Goal: Task Accomplishment & Management: Use online tool/utility

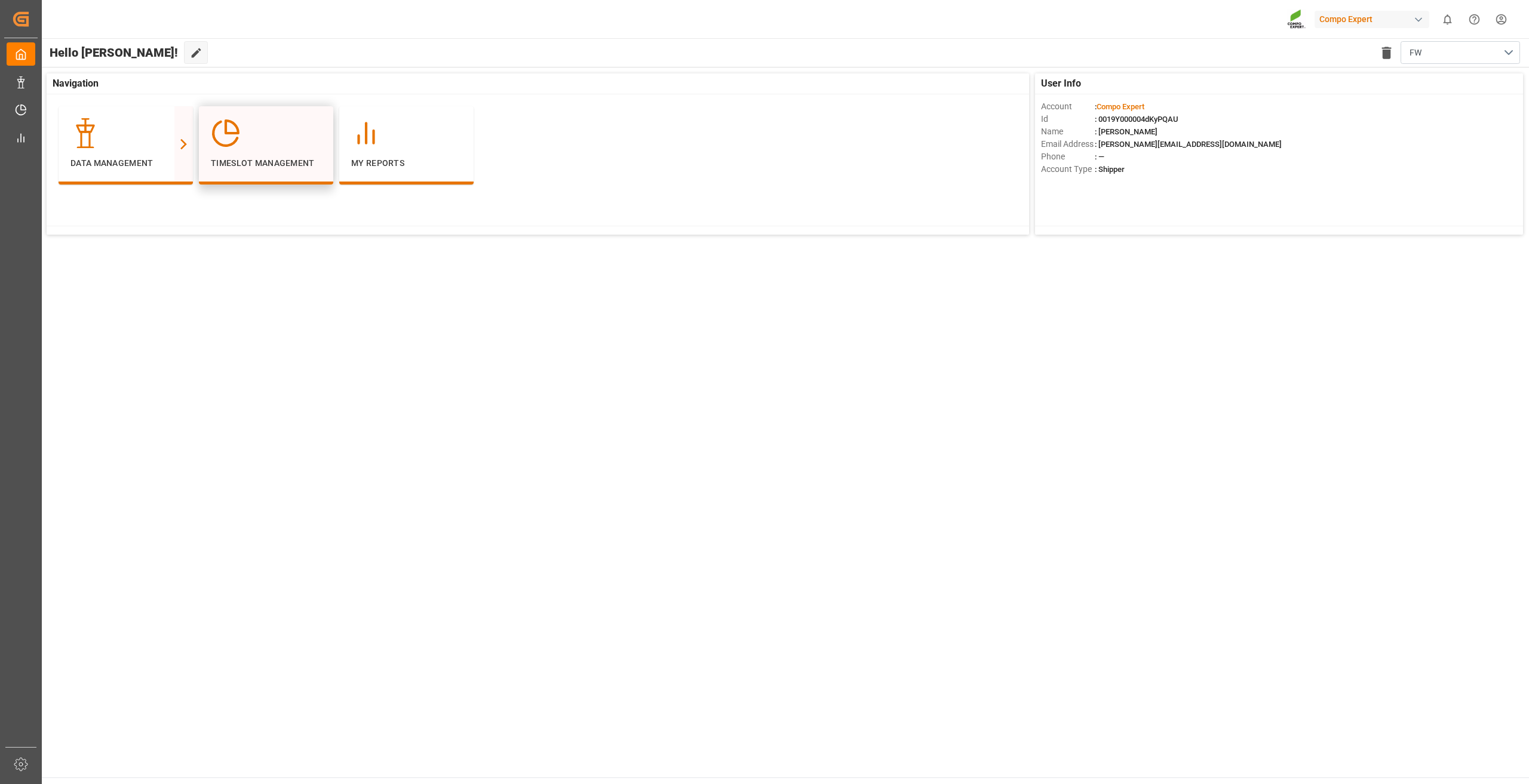
click at [276, 163] on p "Timeslot Management" at bounding box center [266, 163] width 111 height 13
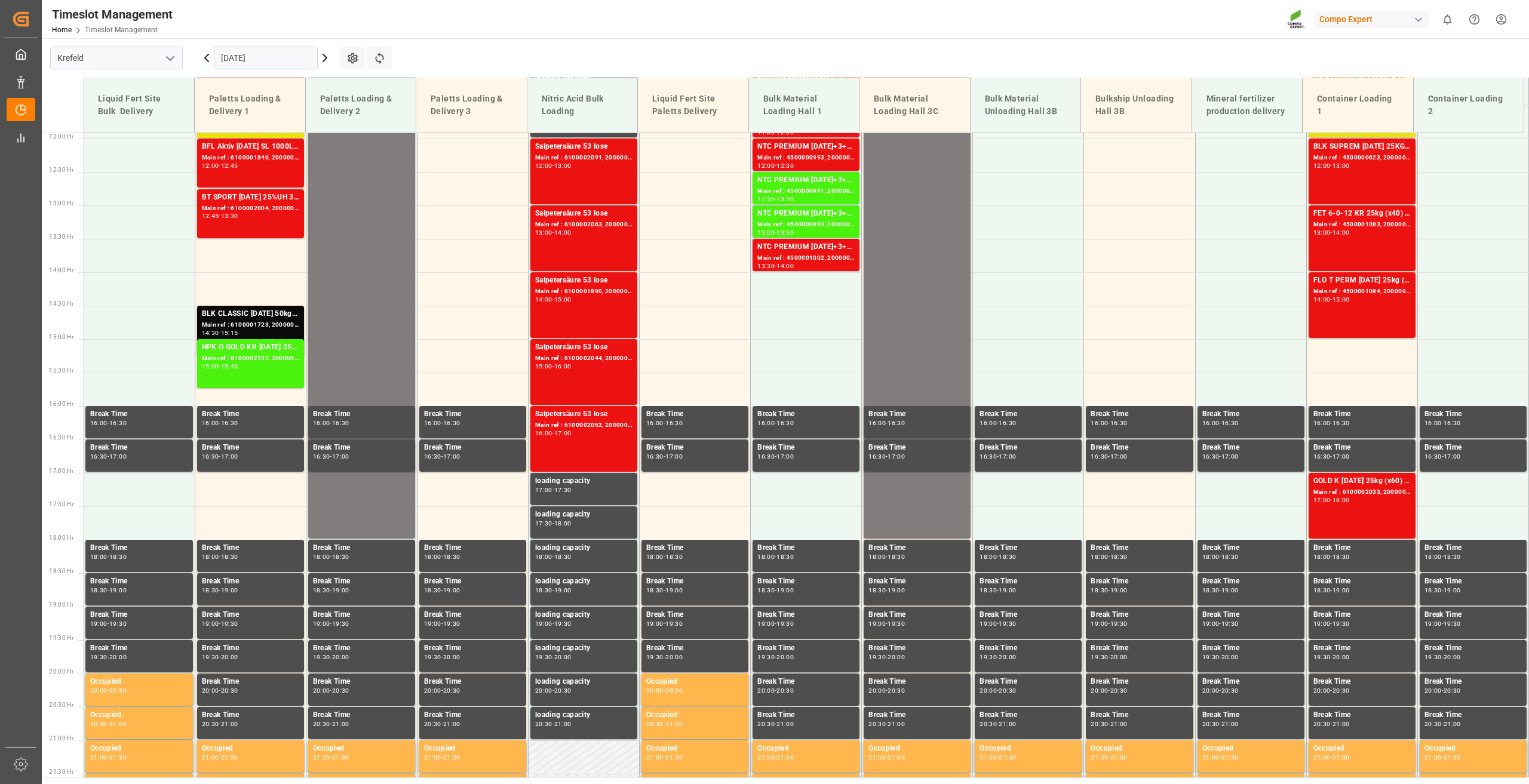
scroll to position [808, 0]
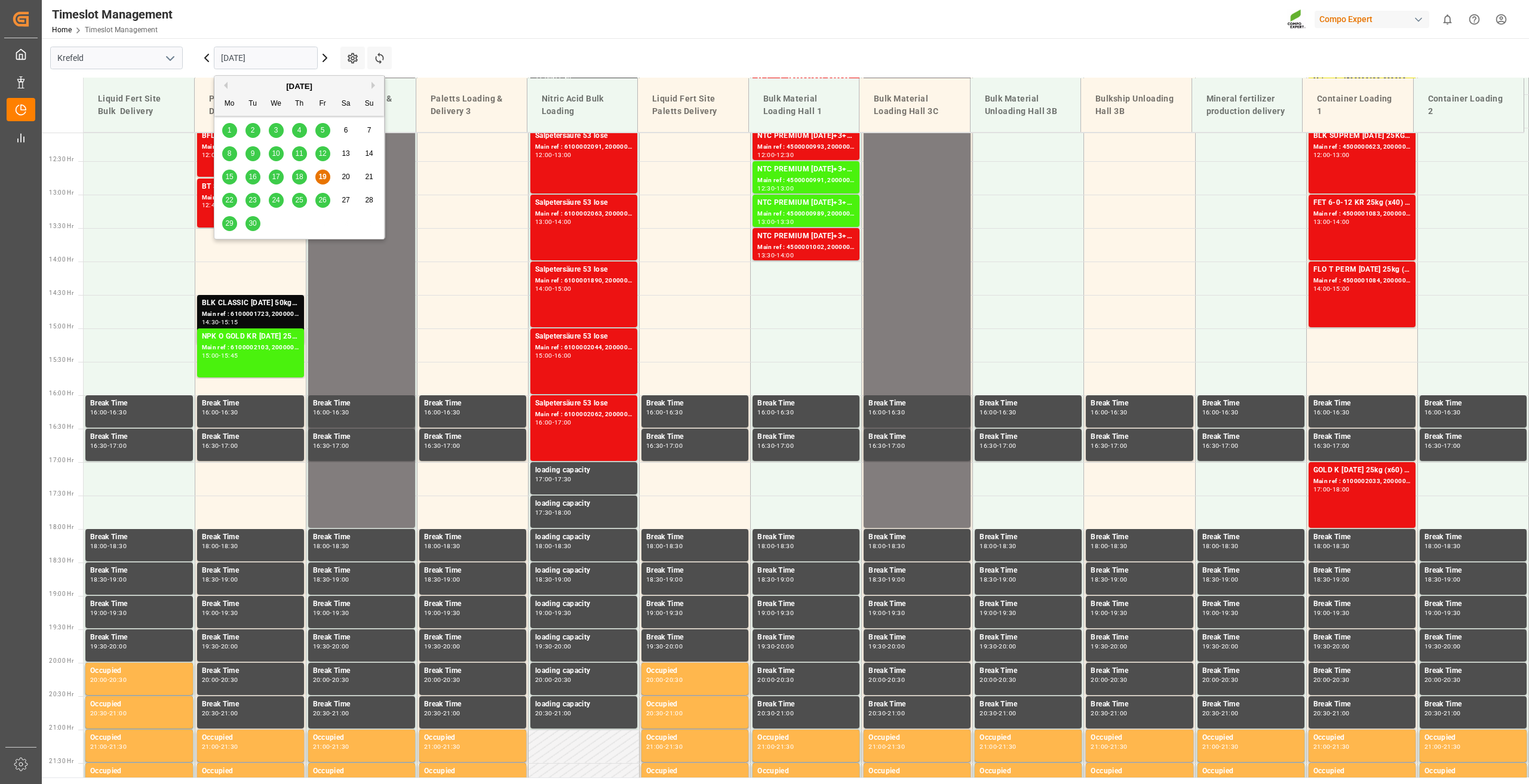
click at [260, 56] on input "[DATE]" at bounding box center [265, 57] width 104 height 23
click at [227, 196] on span "22" at bounding box center [229, 200] width 8 height 9
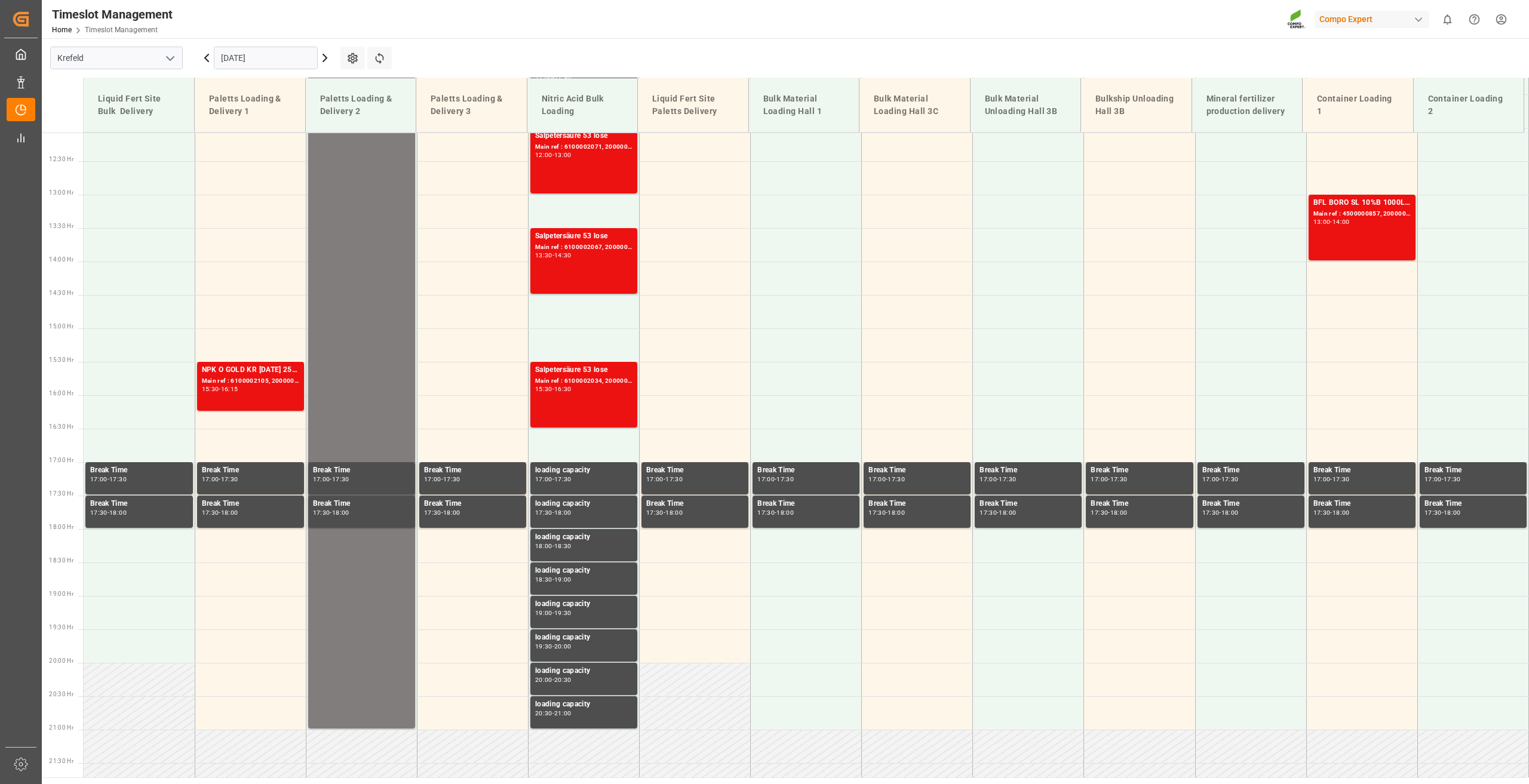
click at [327, 56] on icon at bounding box center [325, 58] width 14 height 14
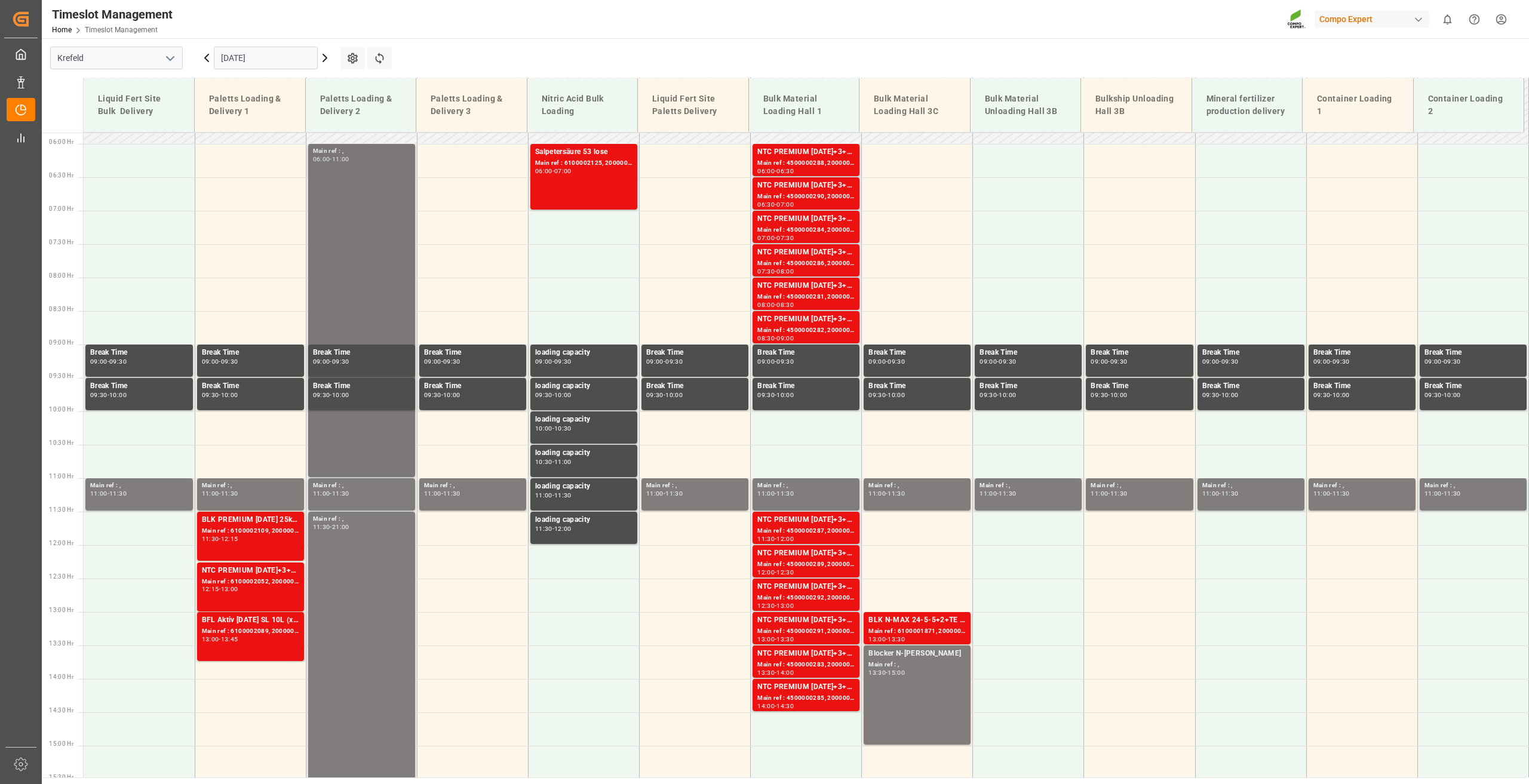
scroll to position [389, 0]
click at [246, 57] on input "[DATE]" at bounding box center [265, 57] width 104 height 23
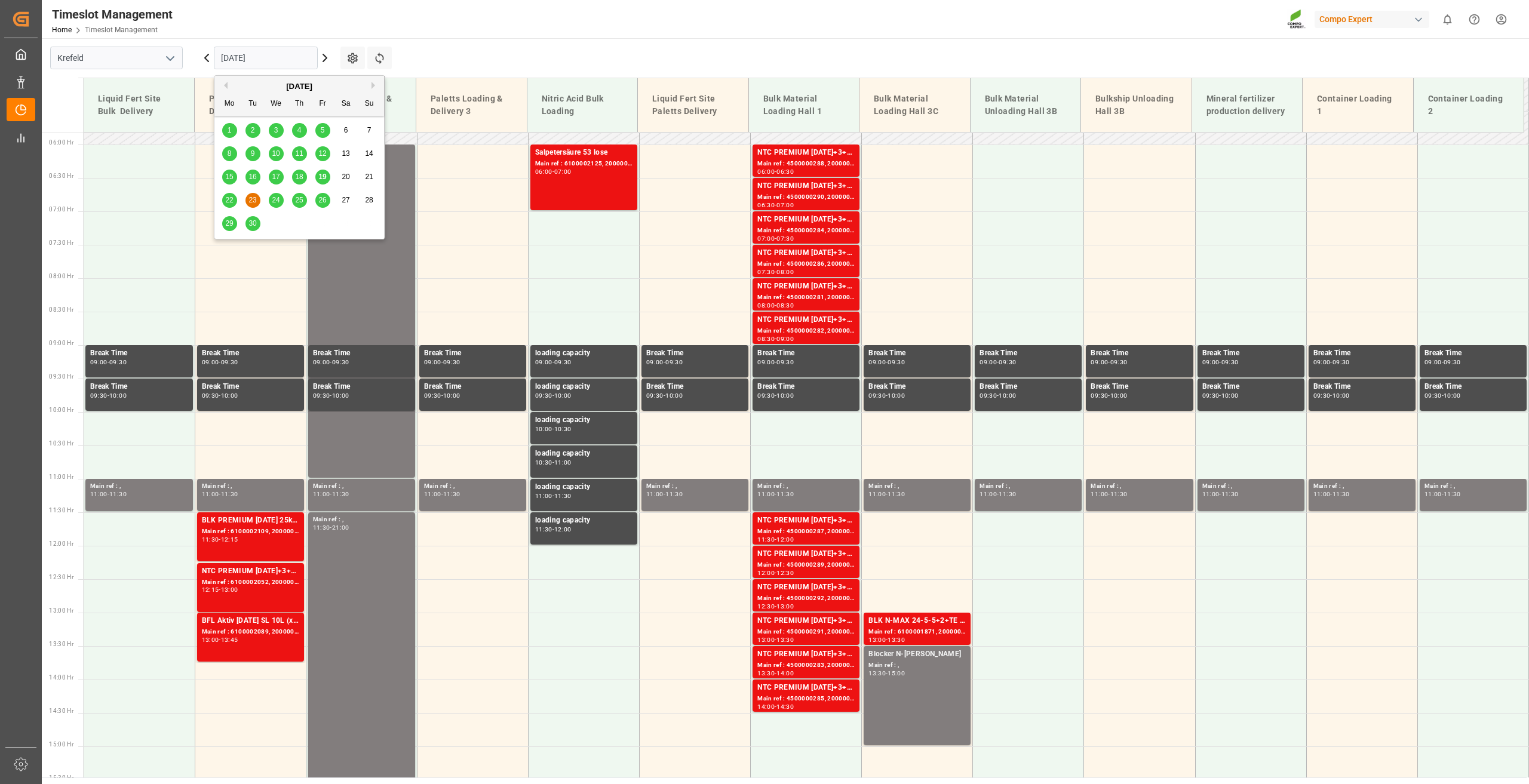
click at [491, 58] on main "[GEOGRAPHIC_DATA] [DATE] Settings Refresh Time Slots Liquid Fert Site Bulk Deli…" at bounding box center [784, 408] width 1485 height 739
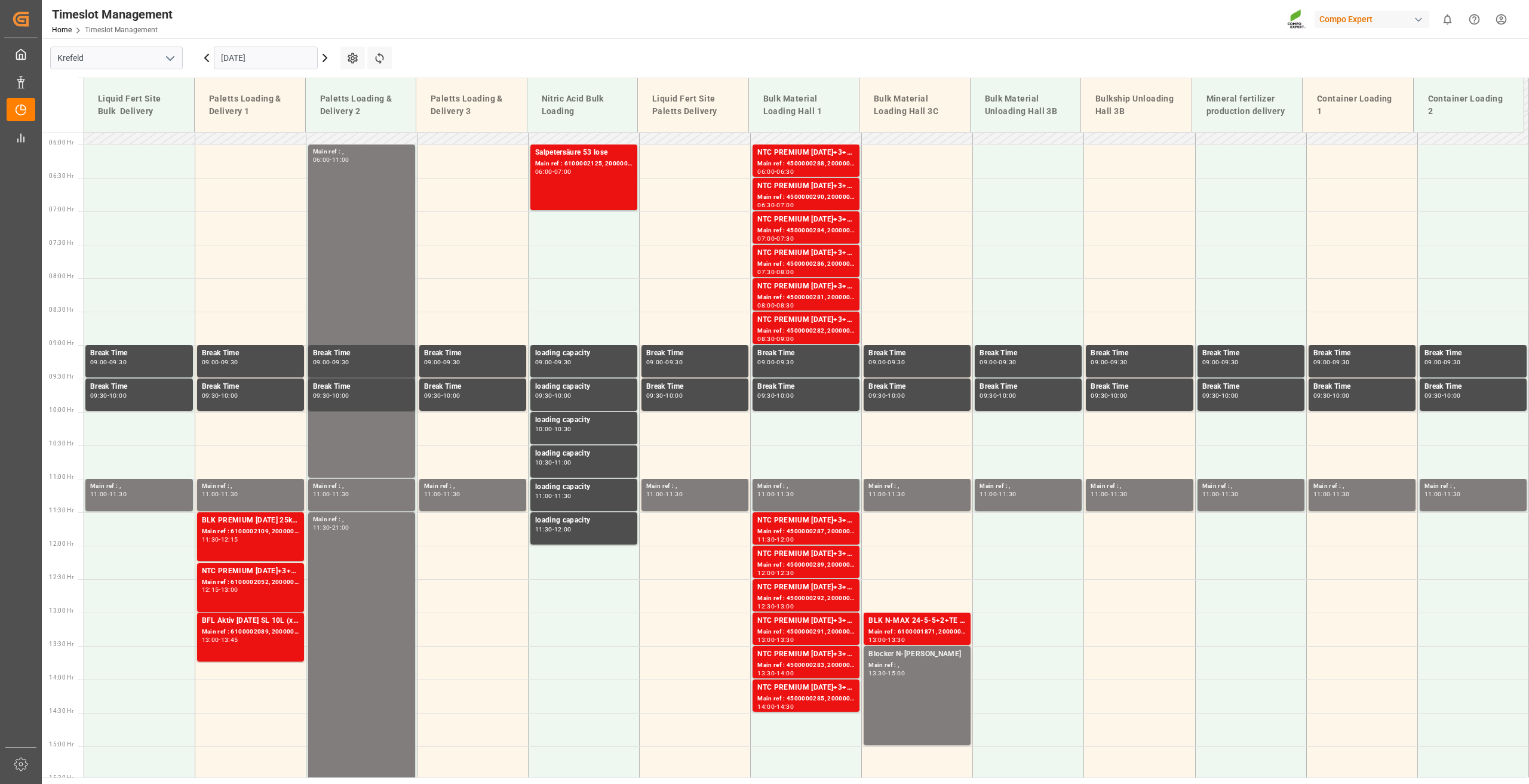
click at [244, 47] on input "[DATE]" at bounding box center [265, 57] width 104 height 23
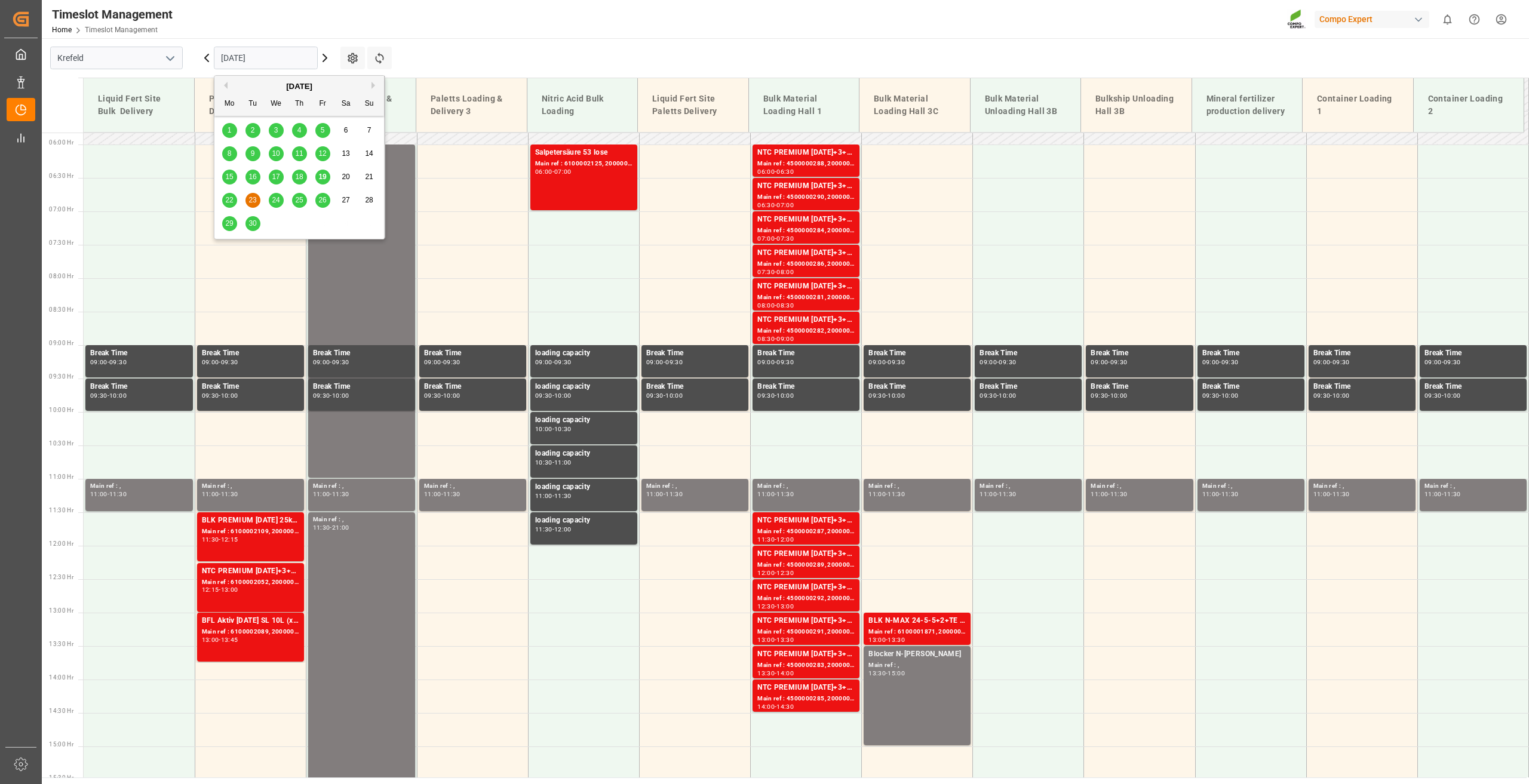
click at [415, 53] on main "[GEOGRAPHIC_DATA] [DATE] Settings Refresh Time Slots Liquid Fert Site Bulk Deli…" at bounding box center [784, 408] width 1485 height 739
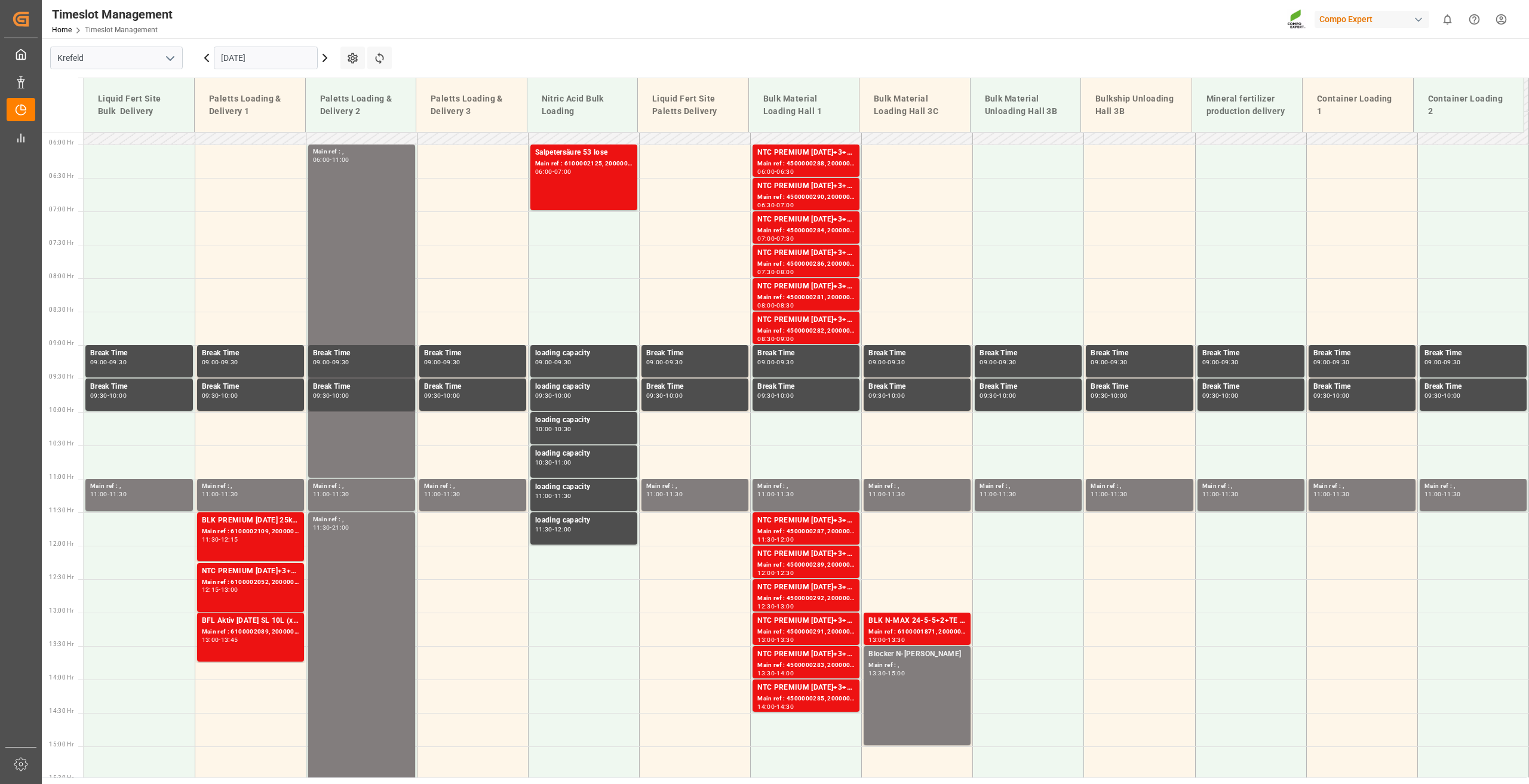
click at [254, 64] on input "[DATE]" at bounding box center [265, 57] width 104 height 23
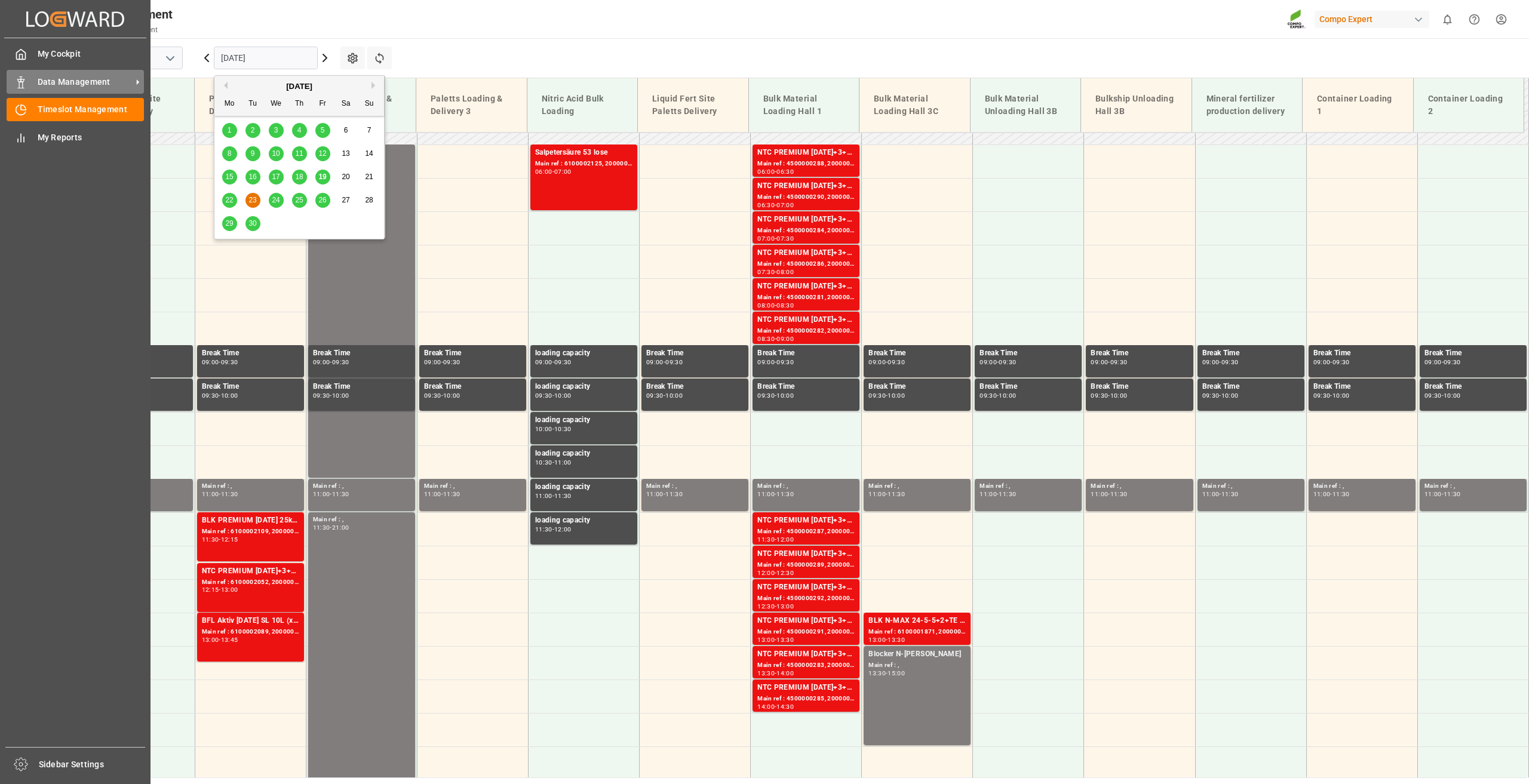
click at [51, 79] on span "Data Management" at bounding box center [85, 82] width 94 height 13
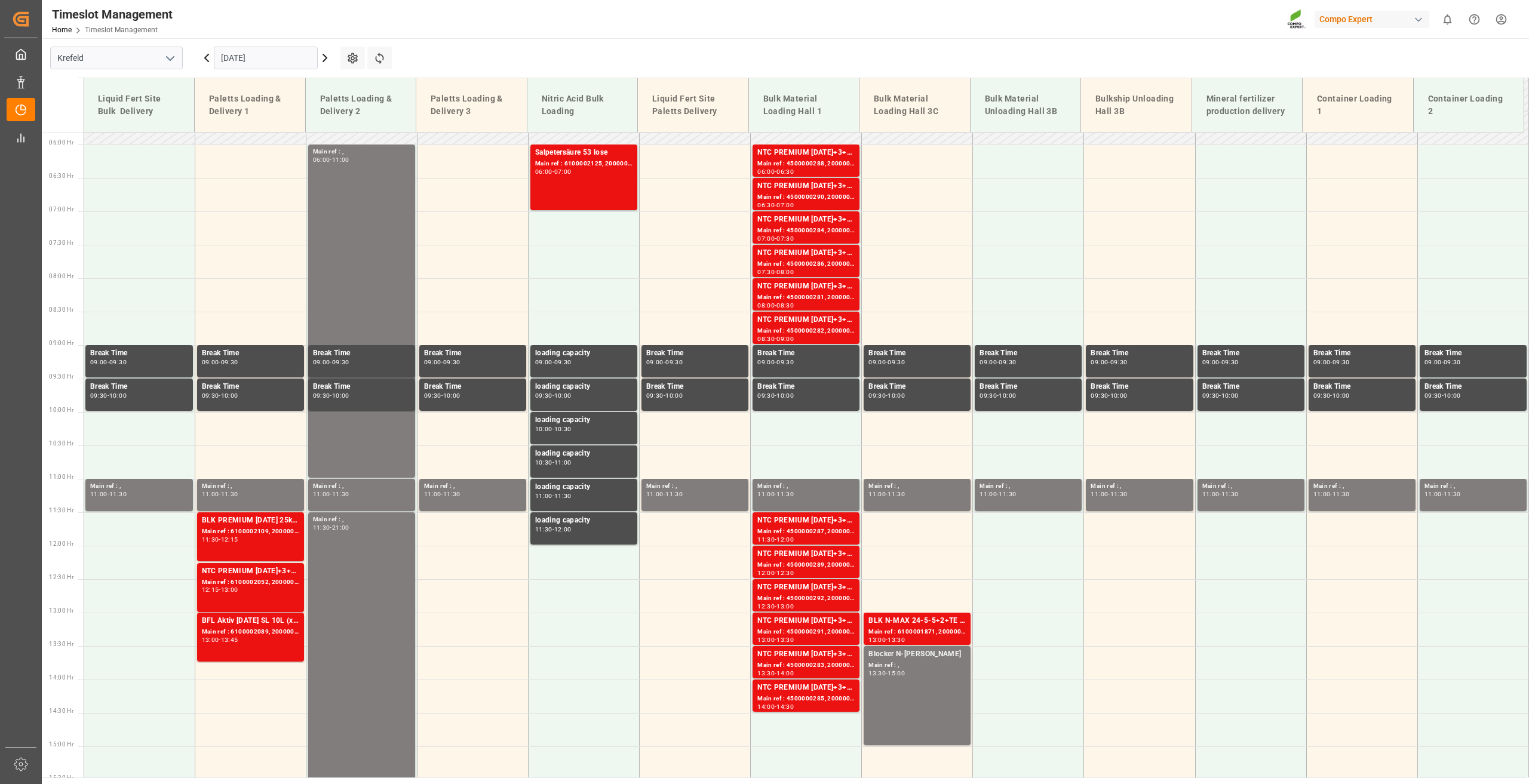
click at [246, 63] on input "[DATE]" at bounding box center [265, 57] width 104 height 23
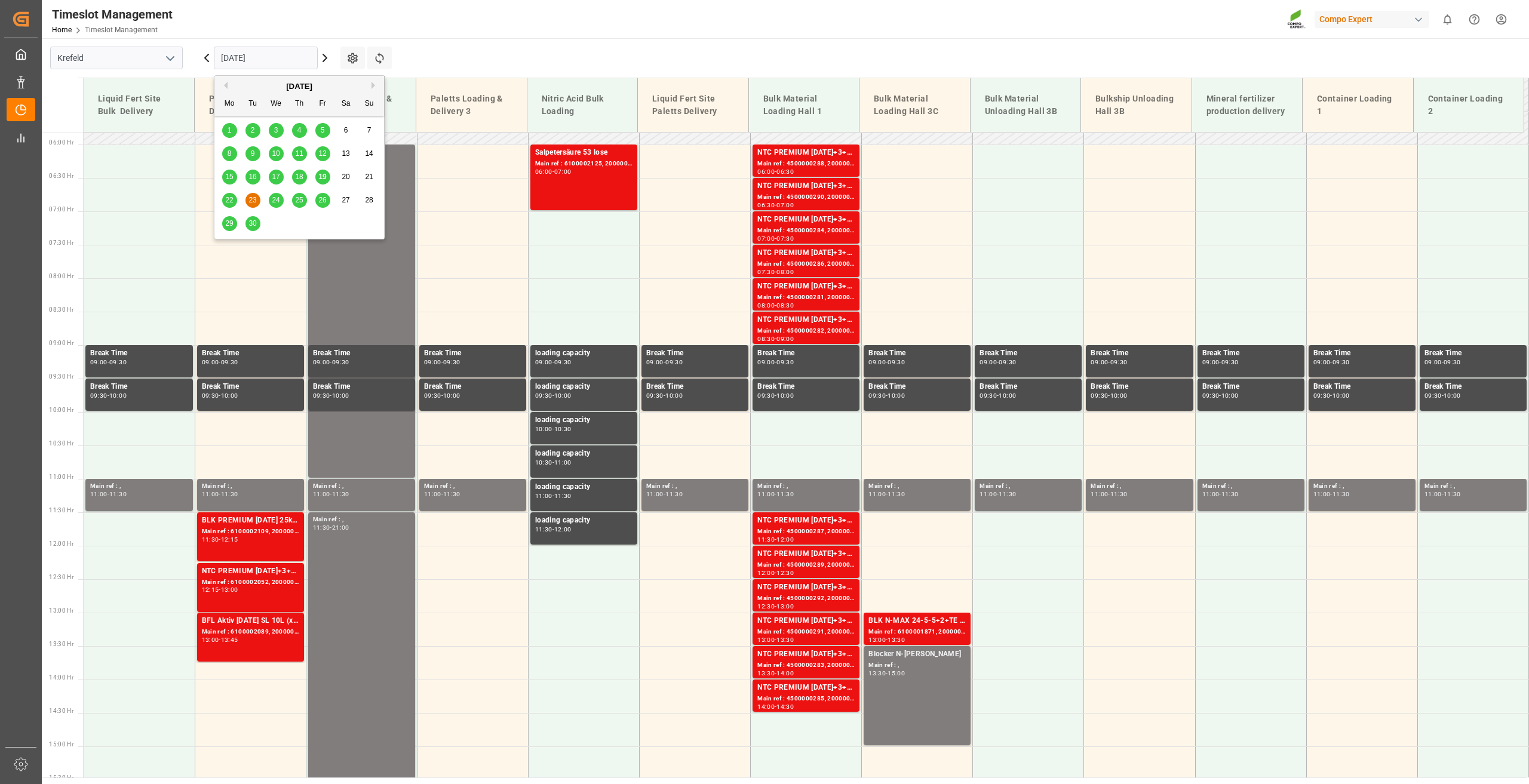
click at [323, 179] on span "19" at bounding box center [323, 177] width 8 height 9
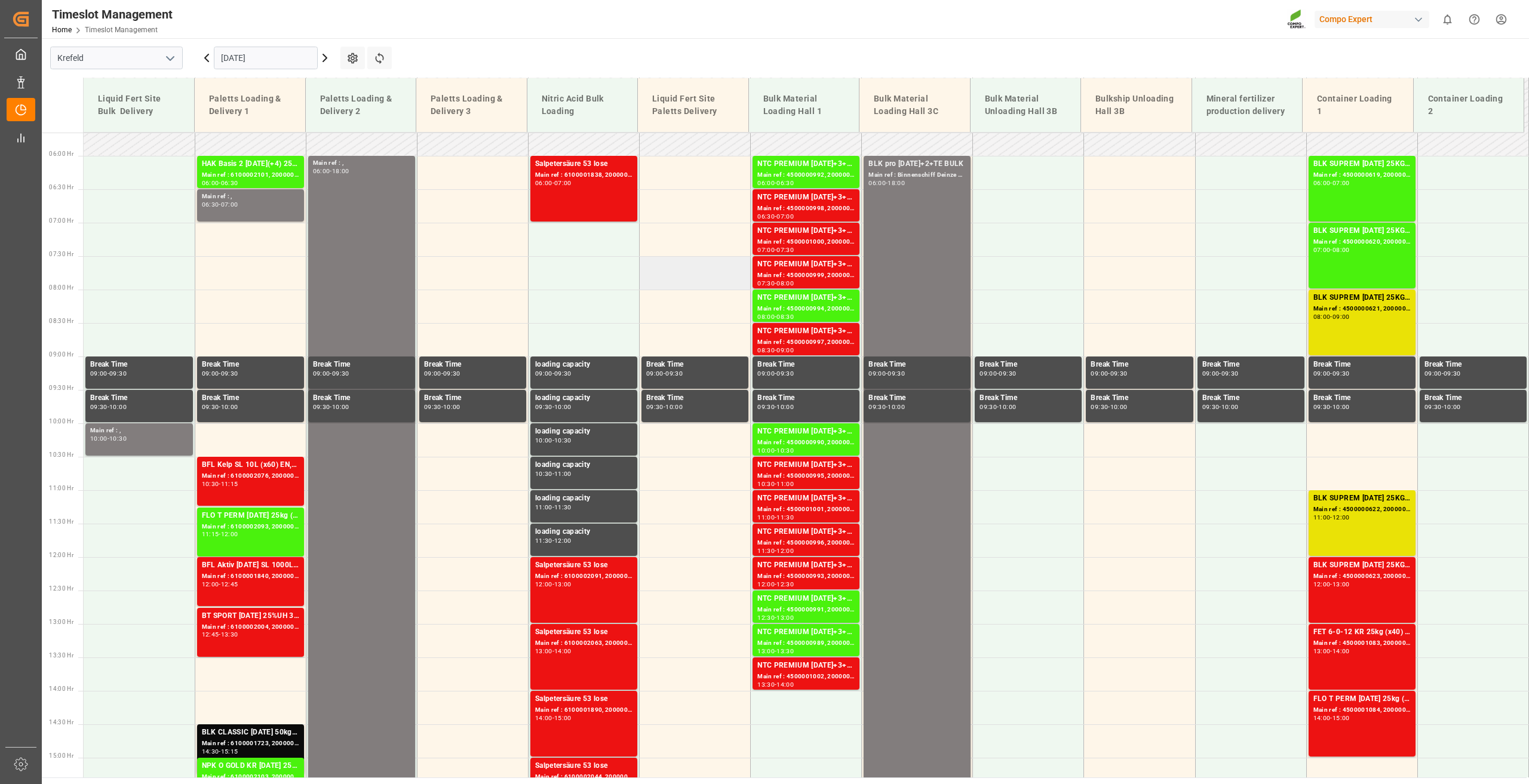
scroll to position [270, 0]
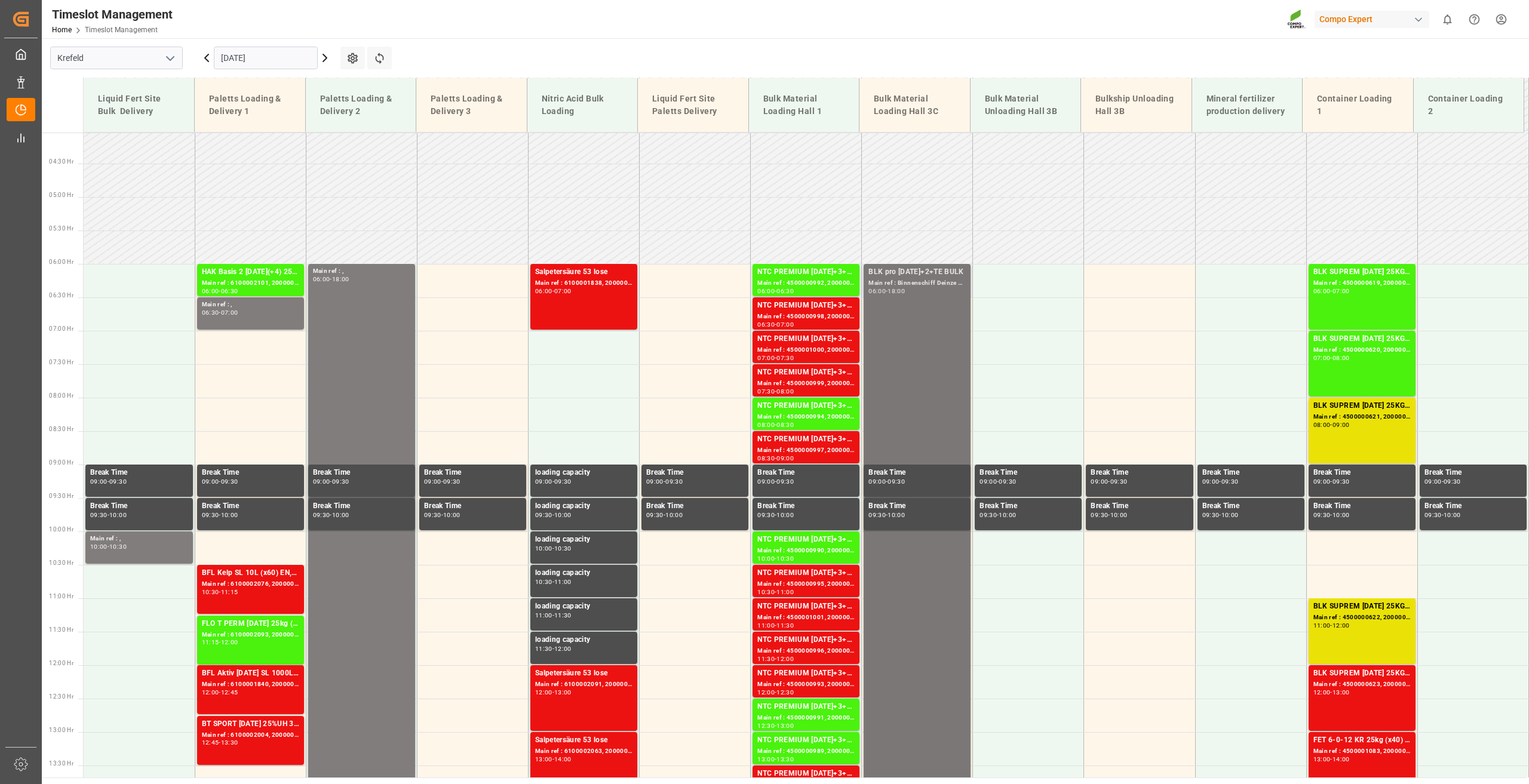
click at [921, 336] on div "BLK pro [DATE]+2+TE BULK Main ref : Binnenschiff Deinze [DATE] 06:00 - 18:00" at bounding box center [917, 664] width 97 height 797
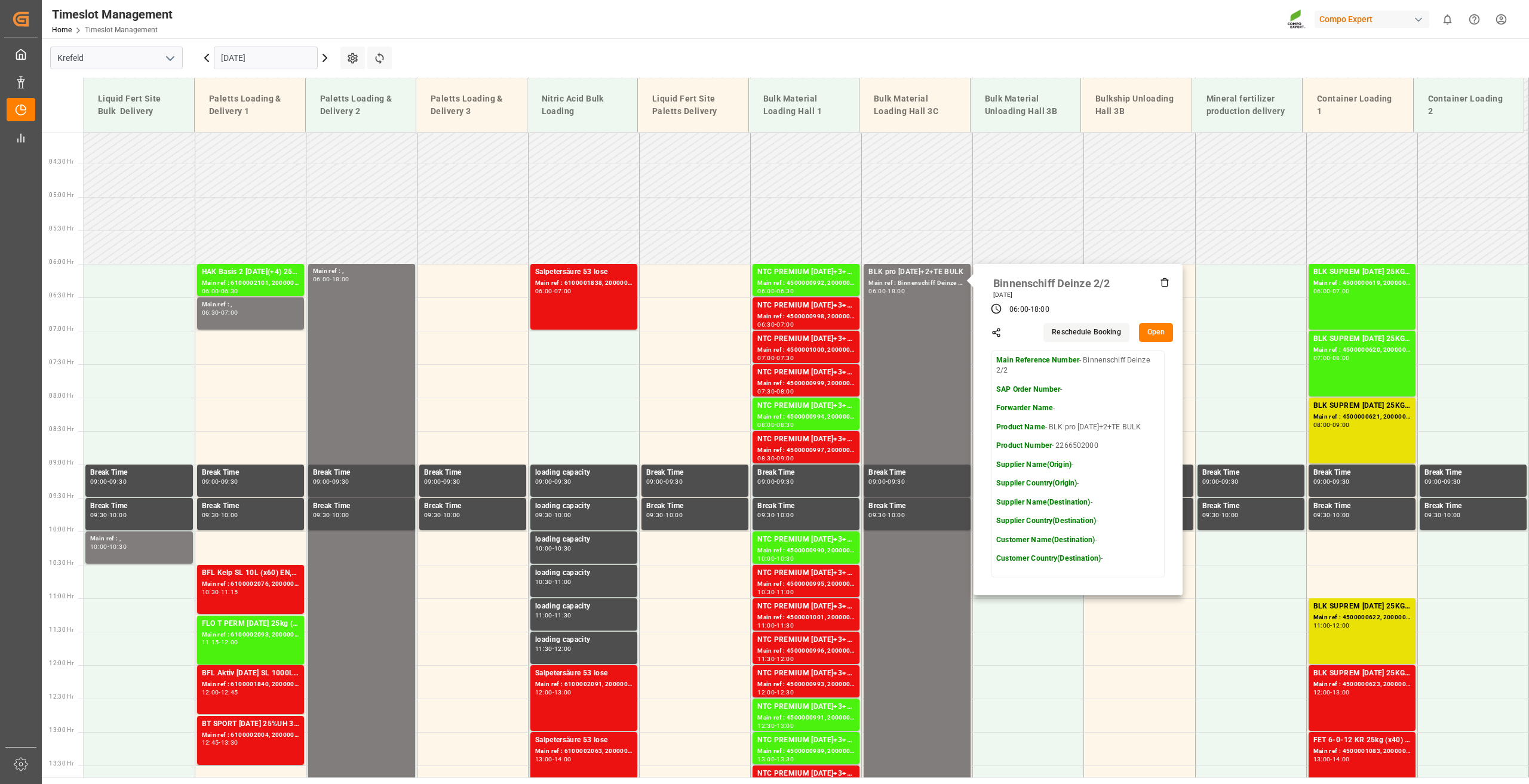
click at [205, 56] on icon at bounding box center [206, 58] width 14 height 14
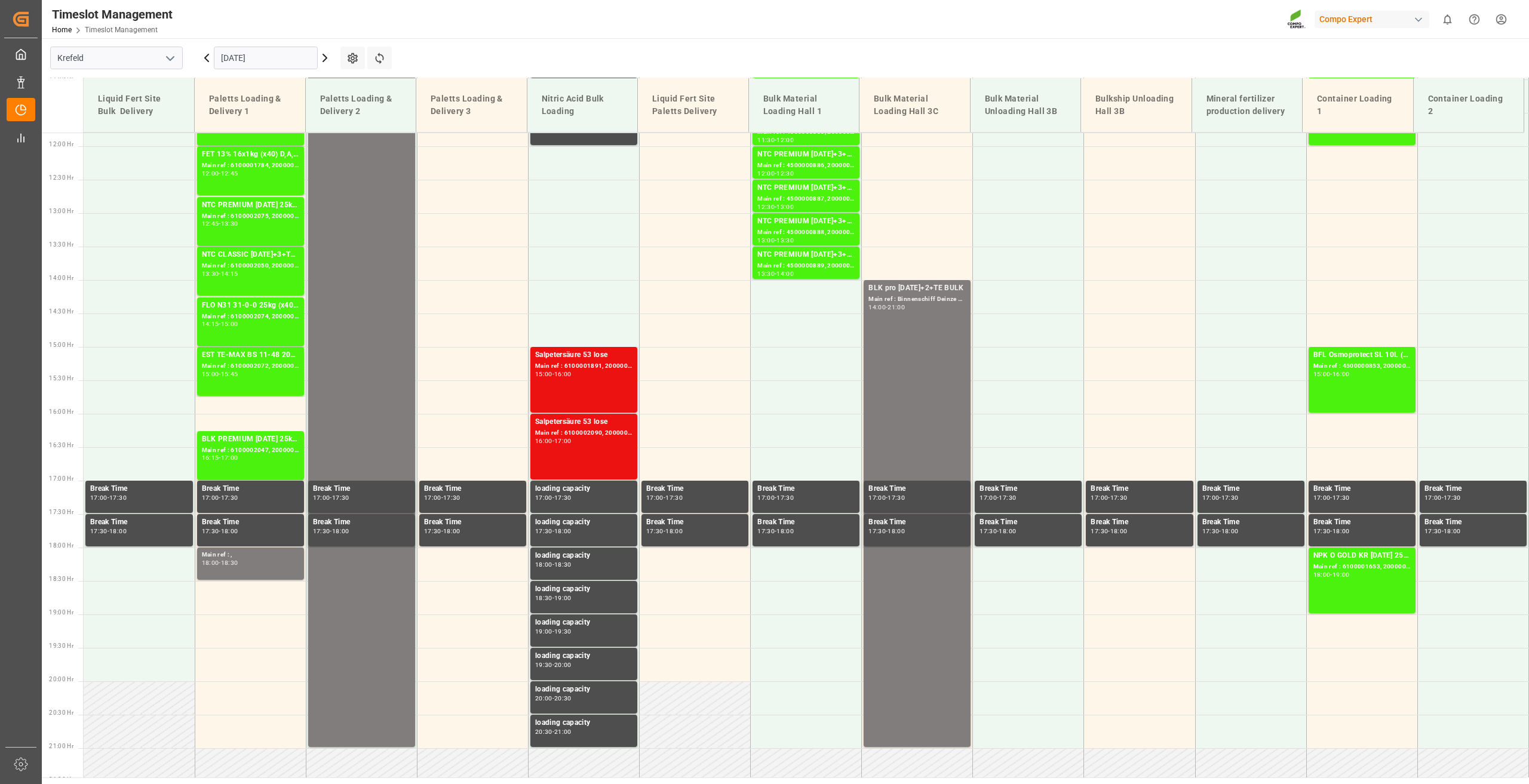
scroll to position [808, 0]
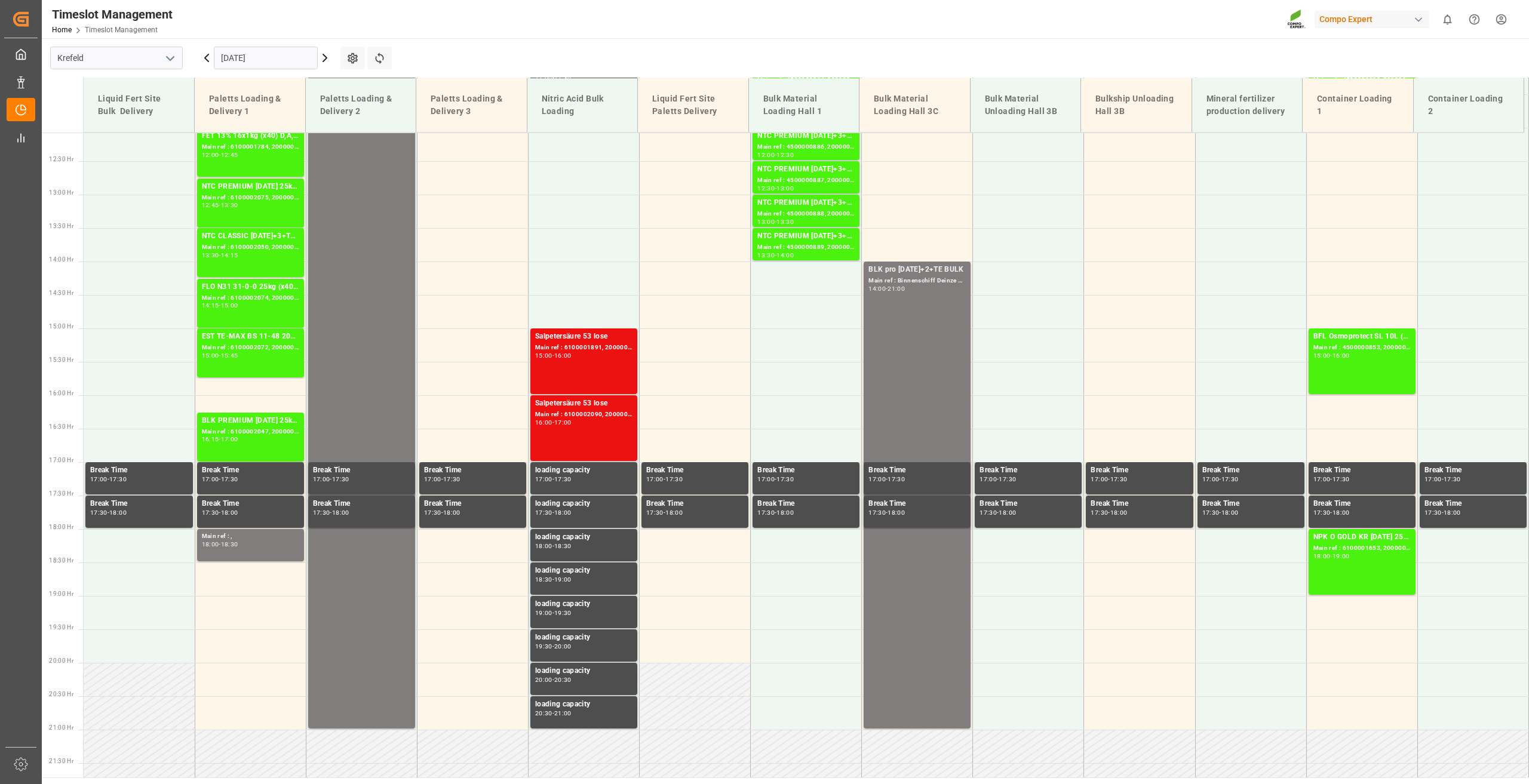
click at [323, 60] on icon at bounding box center [325, 58] width 14 height 14
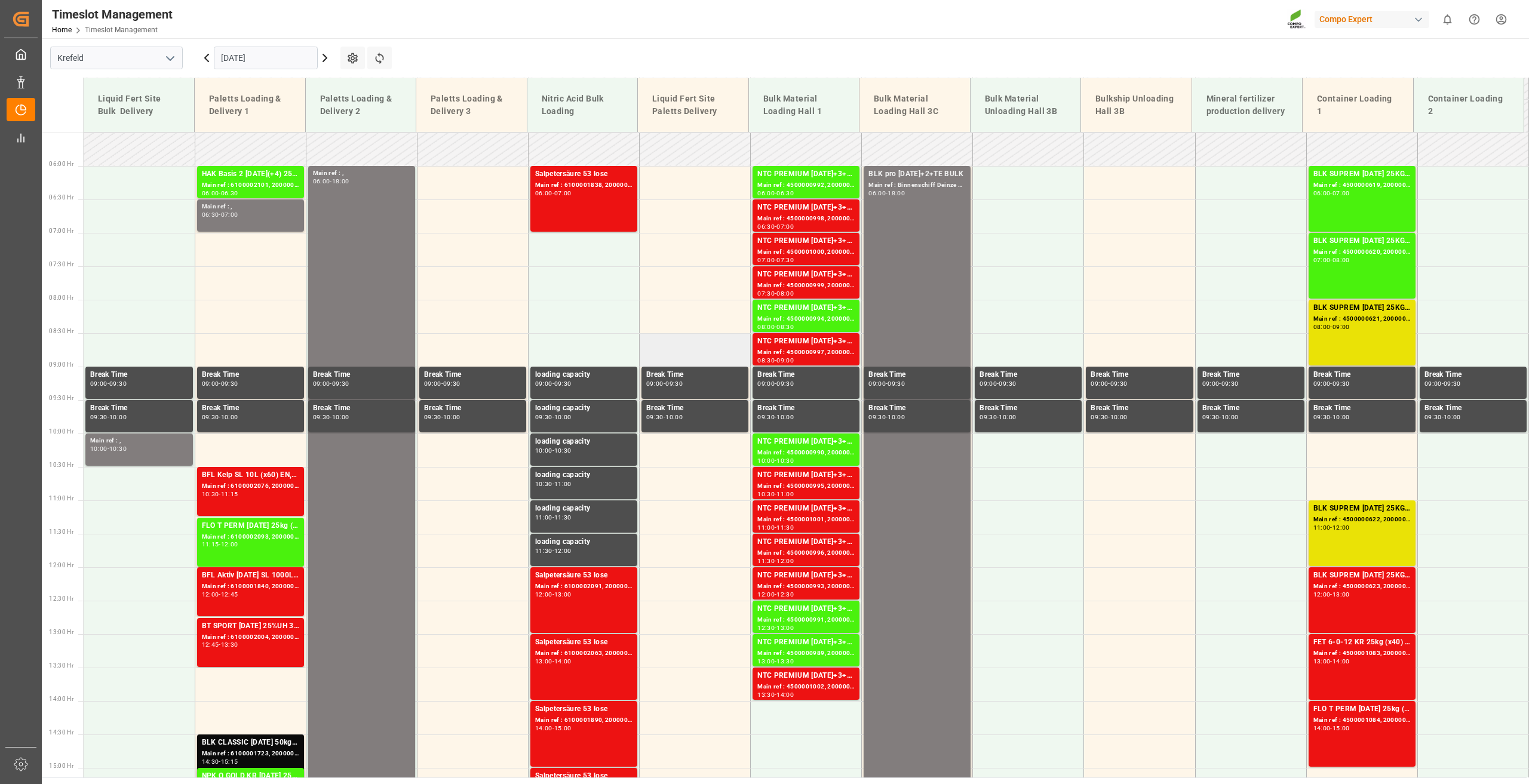
scroll to position [389, 0]
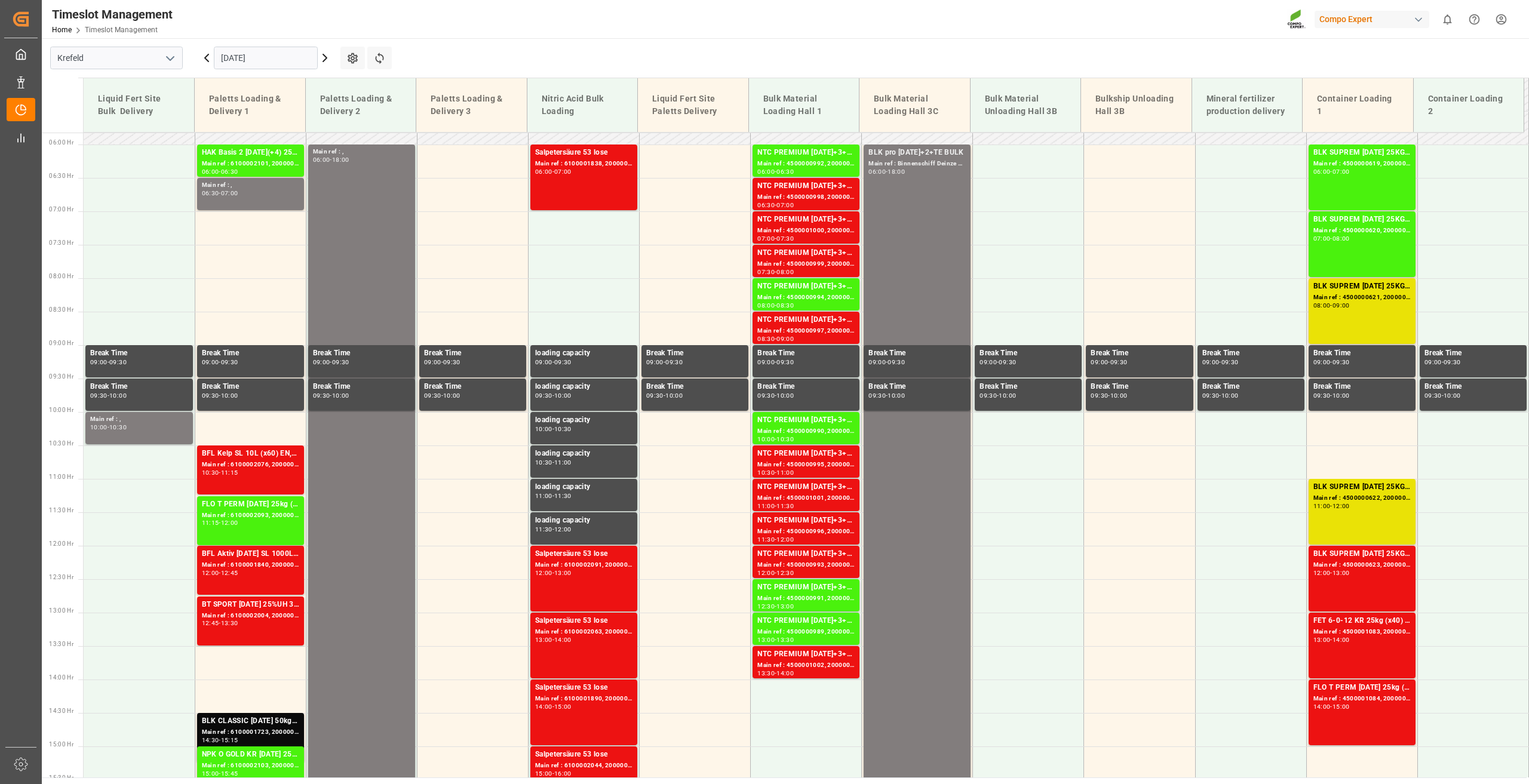
click at [206, 57] on icon at bounding box center [206, 58] width 14 height 14
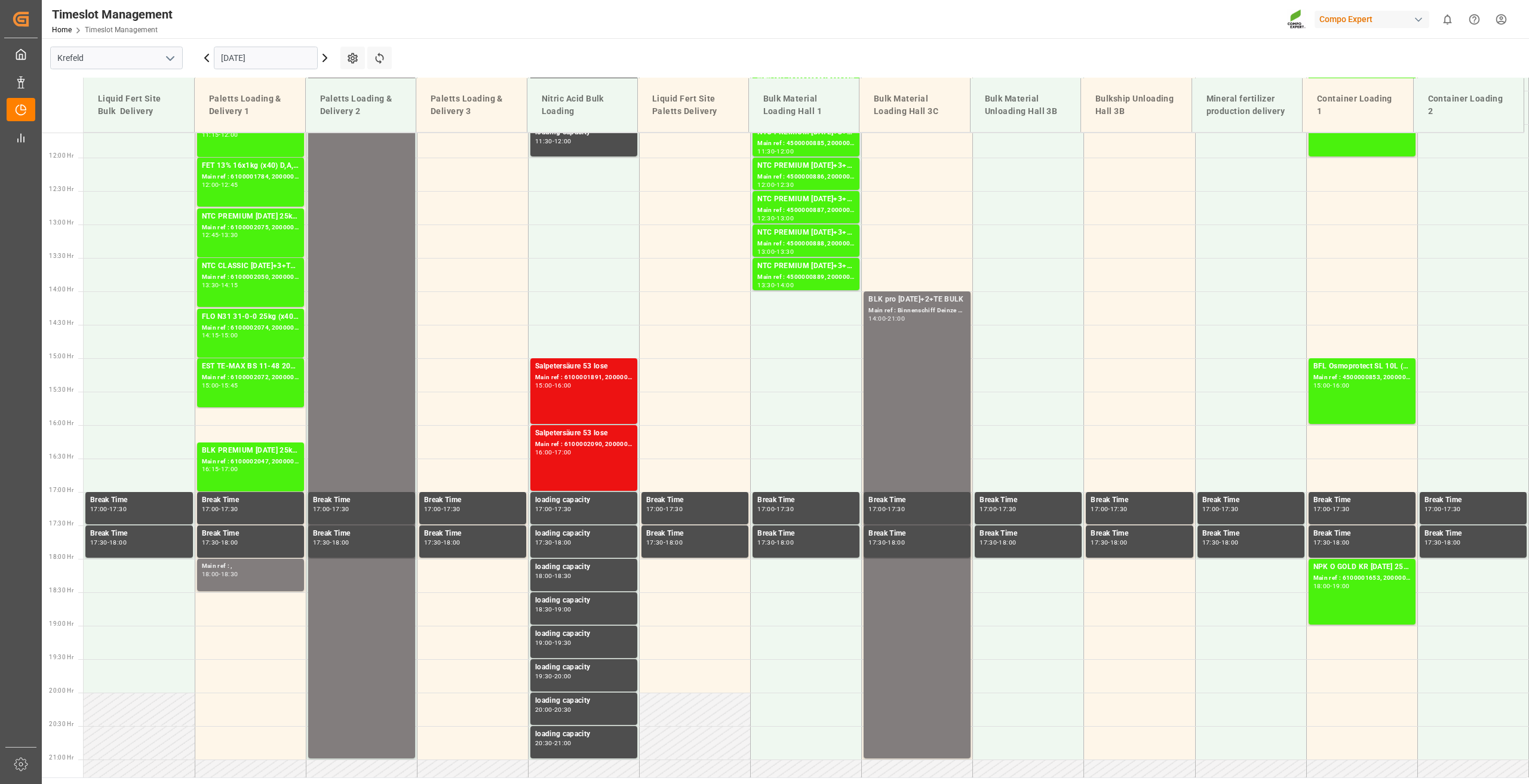
scroll to position [808, 0]
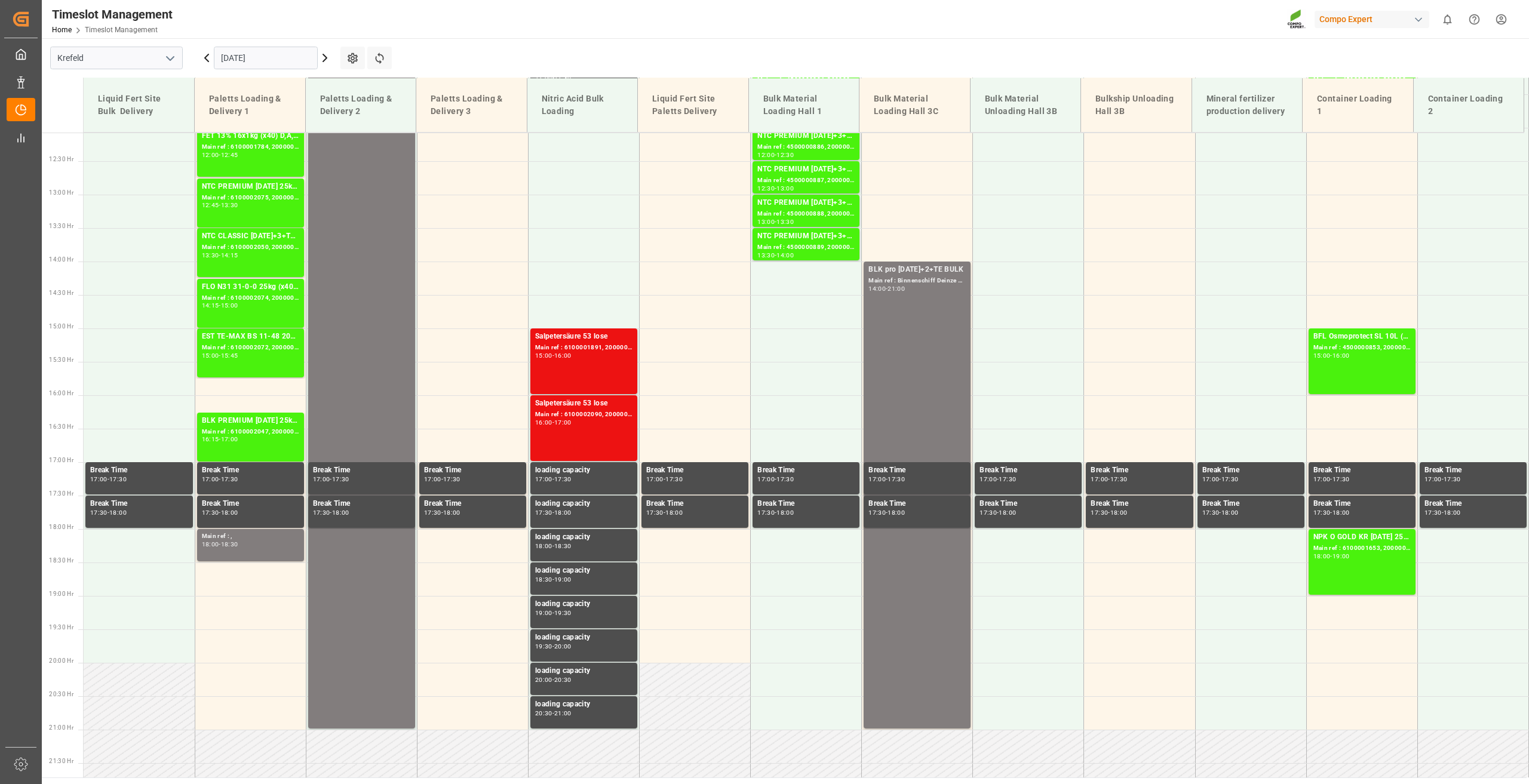
click at [207, 59] on icon at bounding box center [206, 58] width 14 height 14
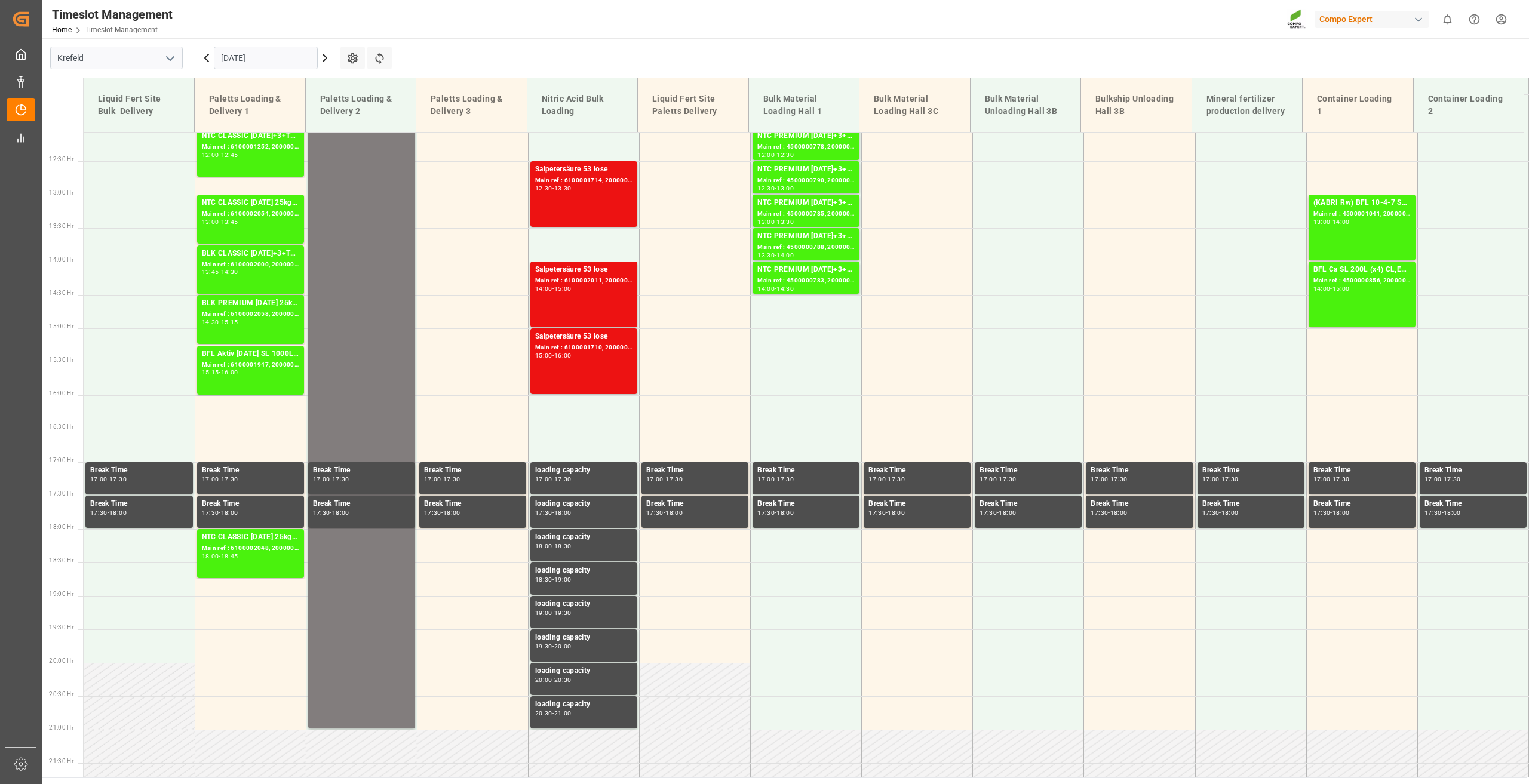
click at [199, 54] on div "[DATE]" at bounding box center [265, 58] width 149 height 39
click at [203, 57] on icon at bounding box center [206, 58] width 14 height 14
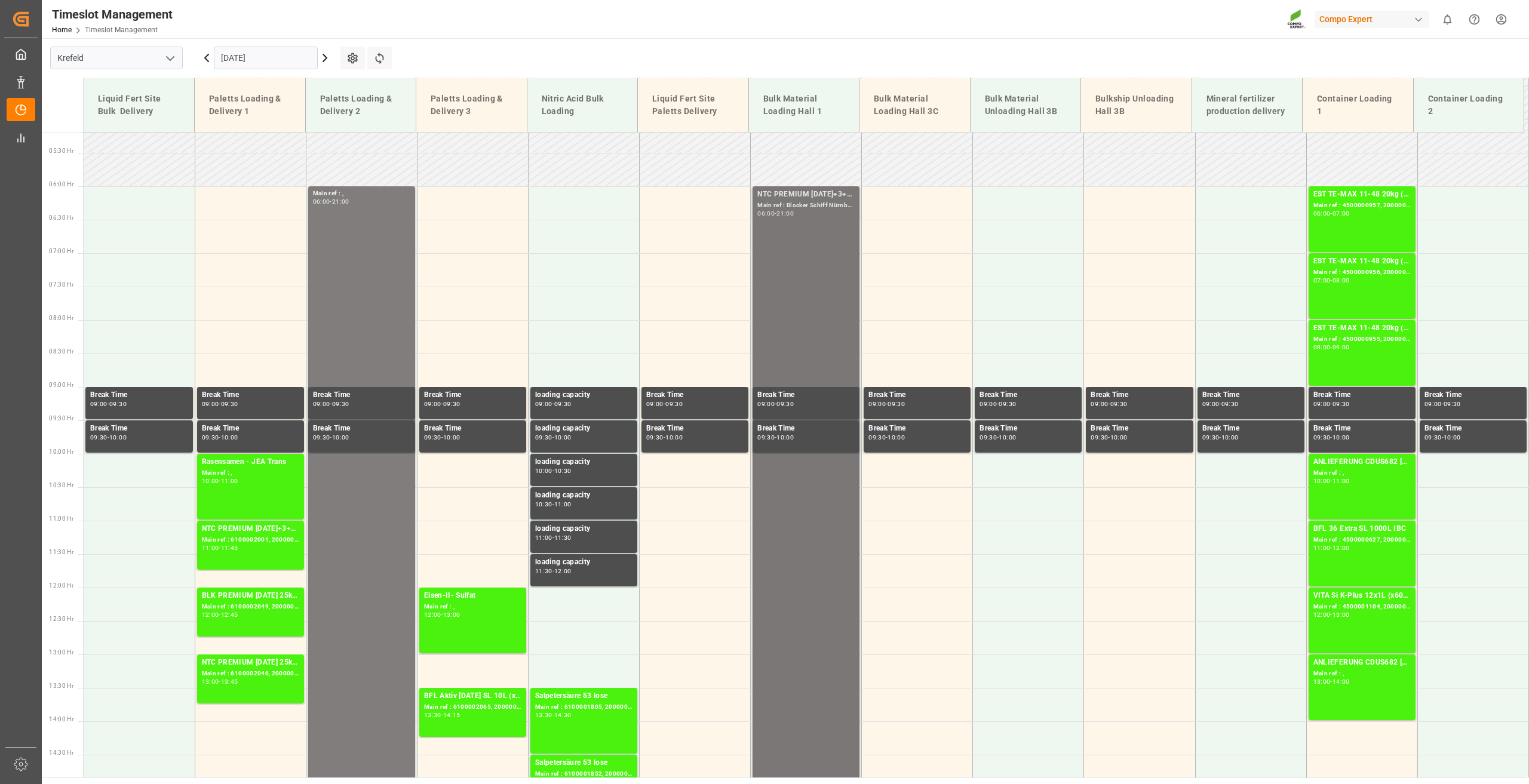
scroll to position [328, 0]
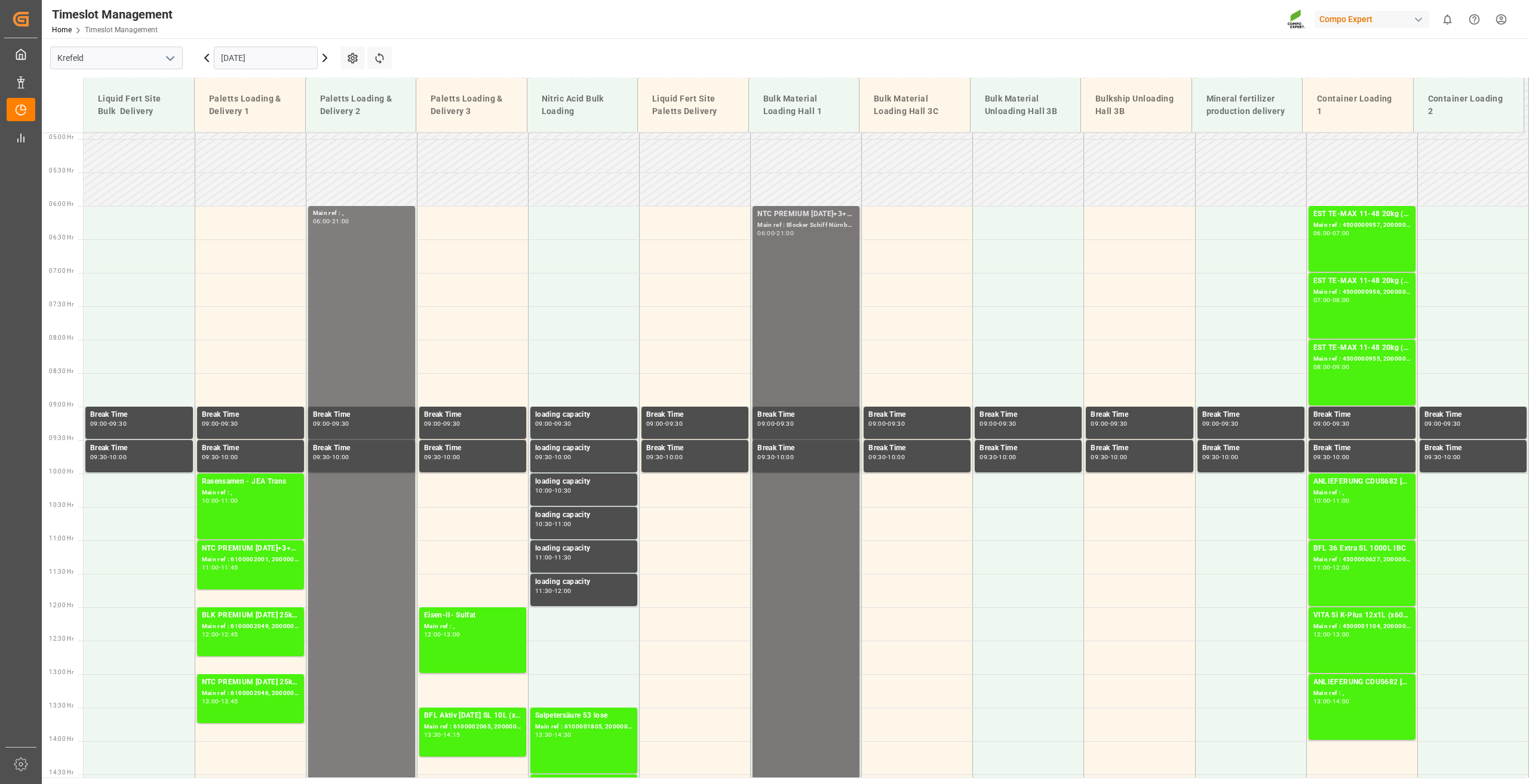
click at [794, 308] on div "NTC PREMIUM [DATE]+3+TE BULK Main ref : Blocker Schiff Nürnberg, 2000001109 06:…" at bounding box center [806, 707] width 97 height 997
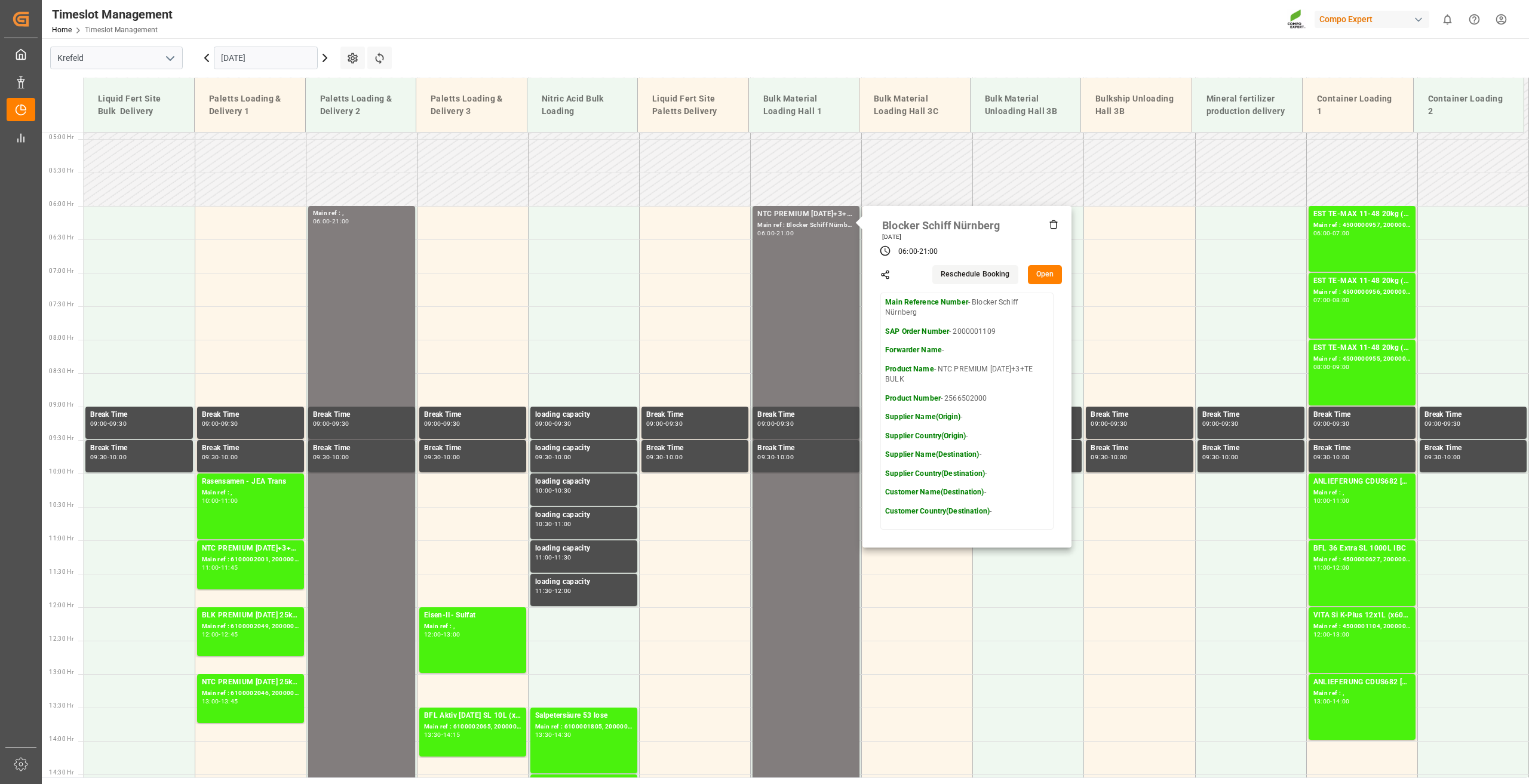
click at [239, 60] on input "[DATE]" at bounding box center [265, 57] width 104 height 23
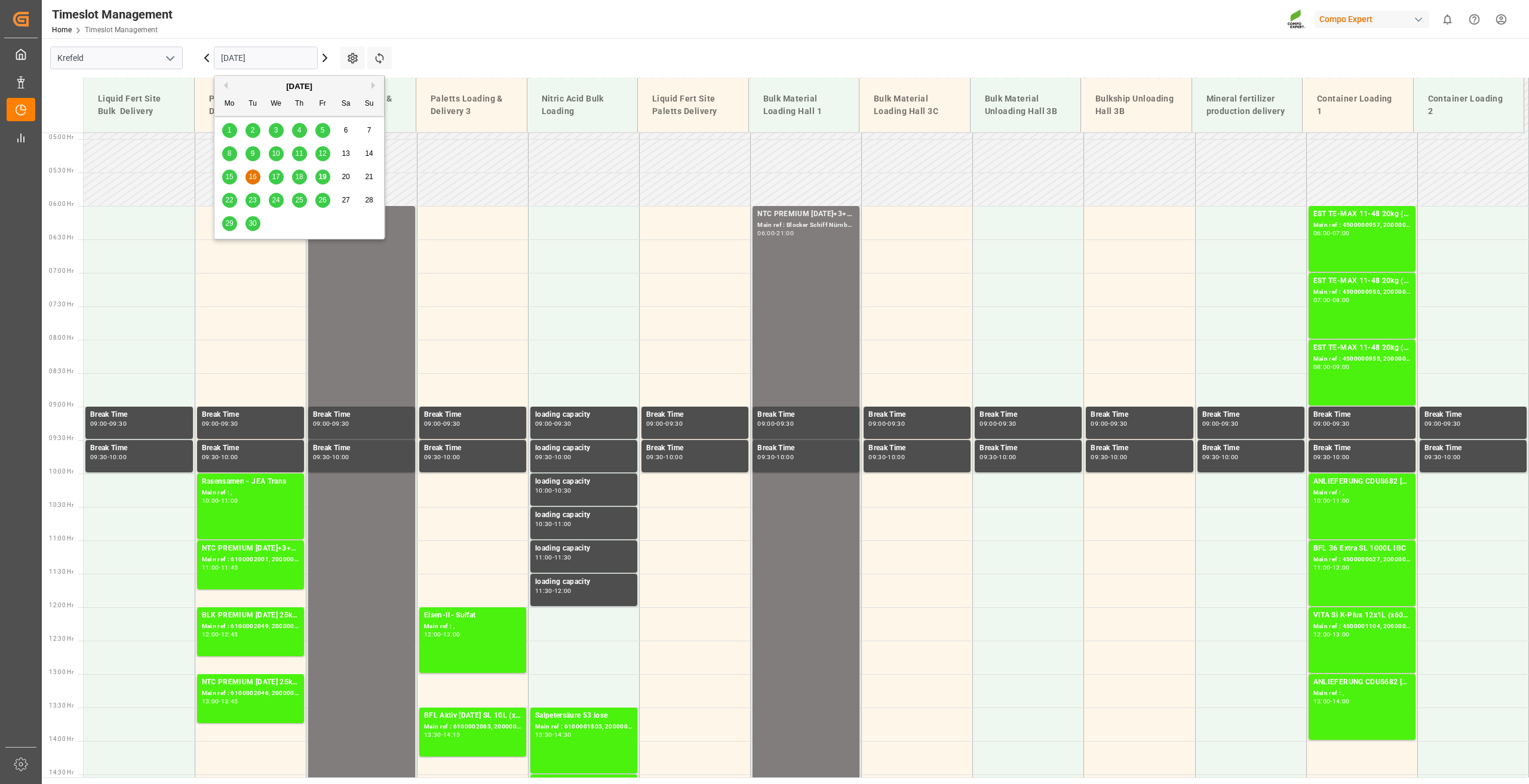
click at [322, 179] on span "19" at bounding box center [323, 177] width 8 height 9
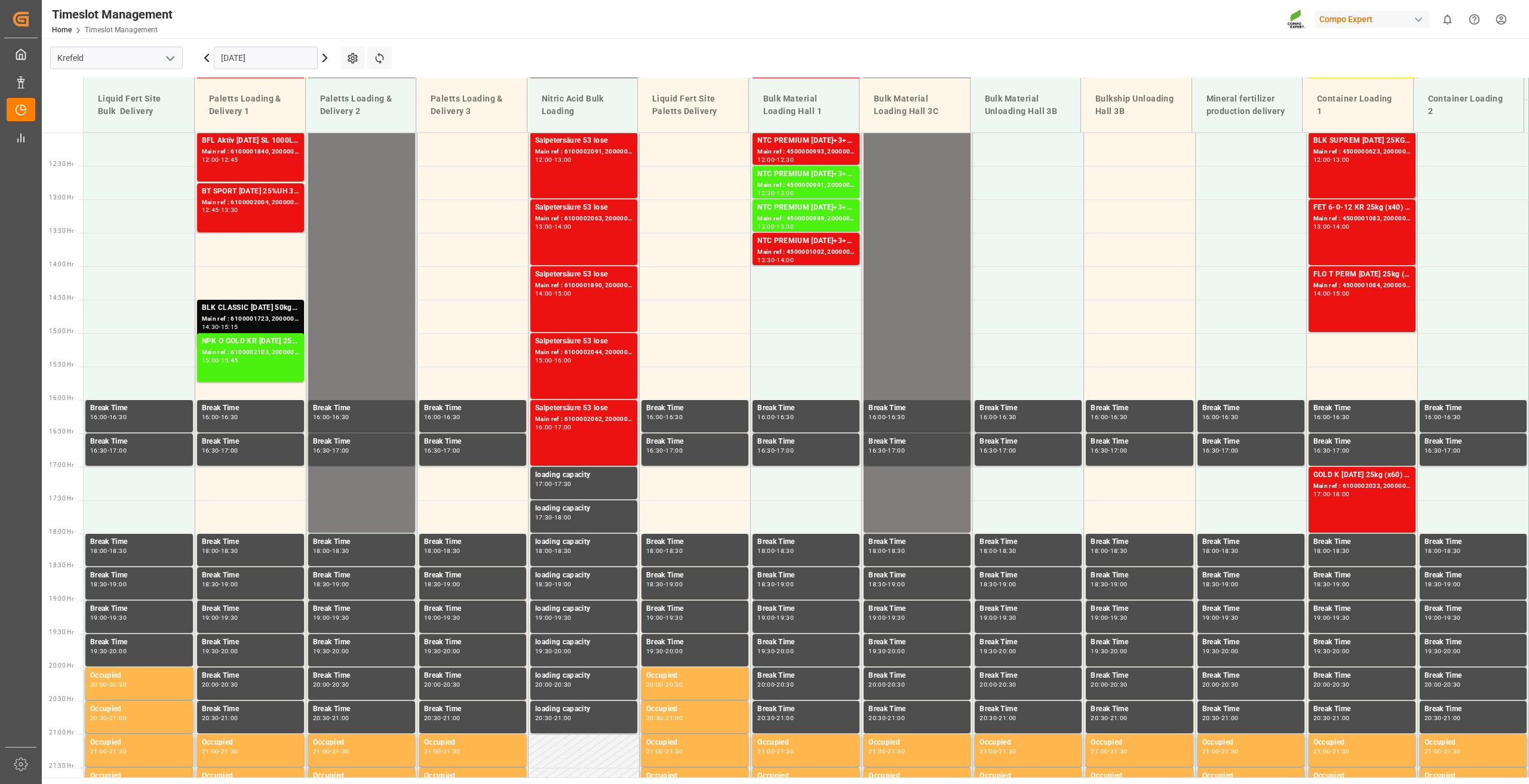
scroll to position [808, 0]
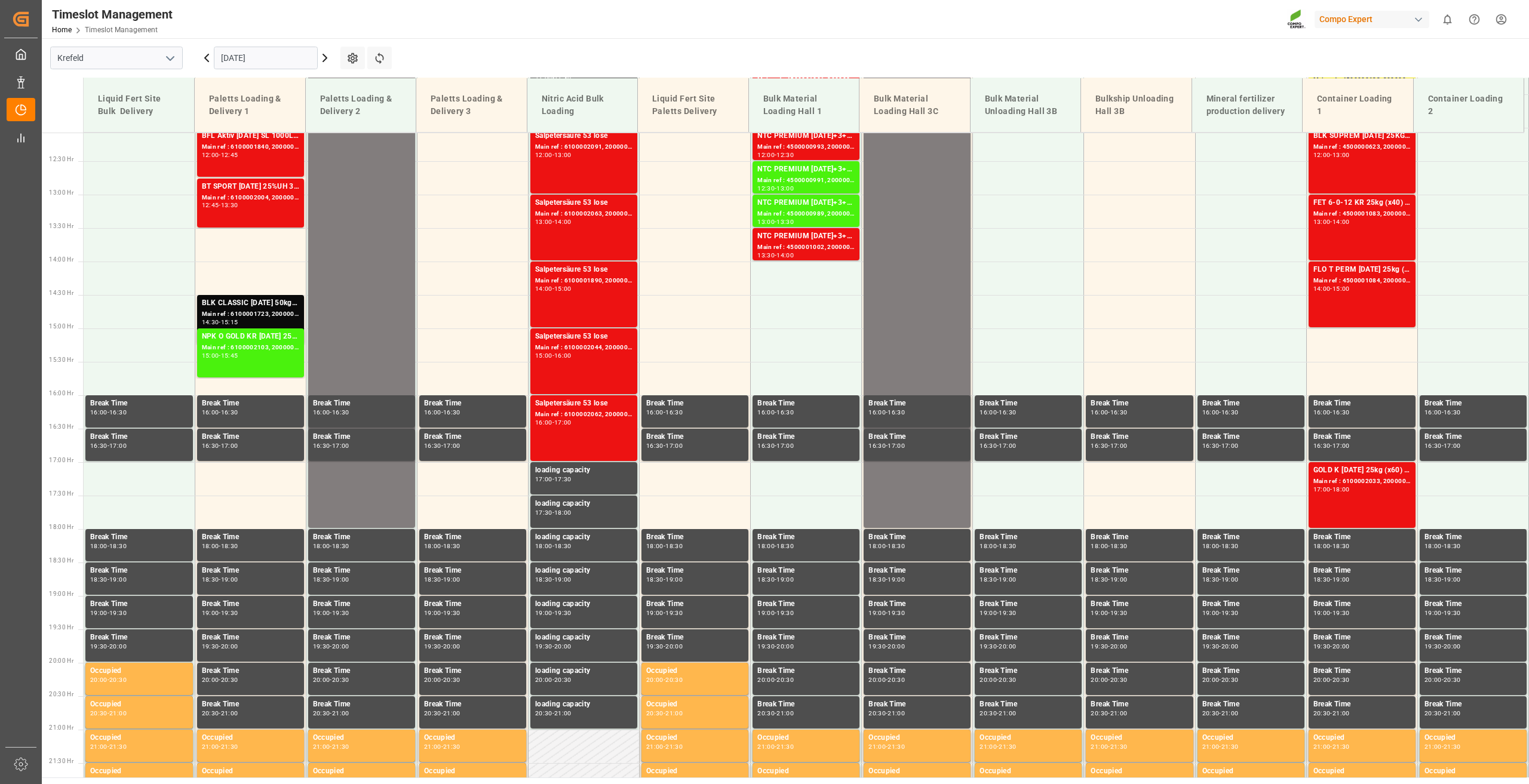
click at [243, 49] on input "[DATE]" at bounding box center [265, 57] width 104 height 23
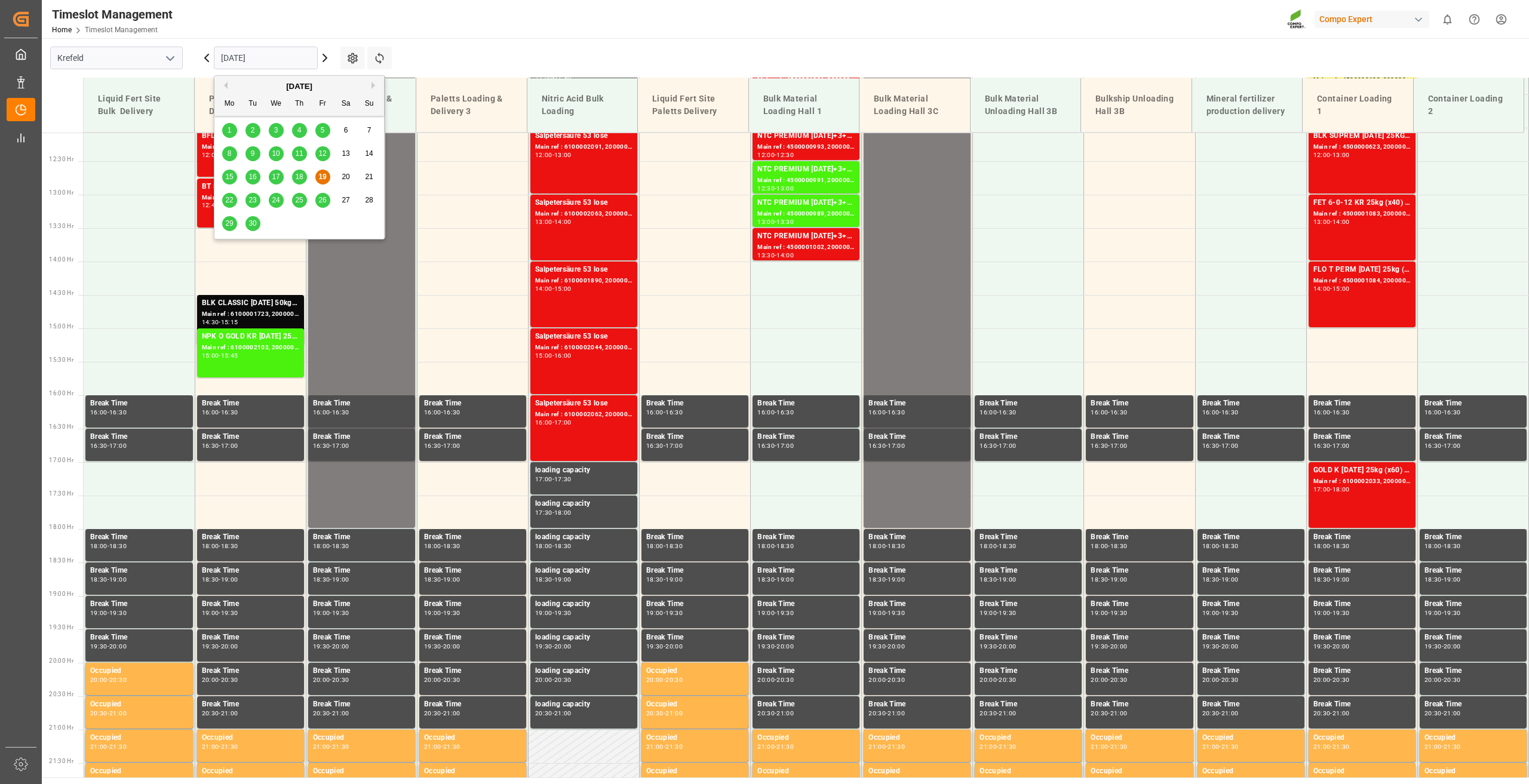
click at [231, 204] on span "22" at bounding box center [229, 200] width 8 height 9
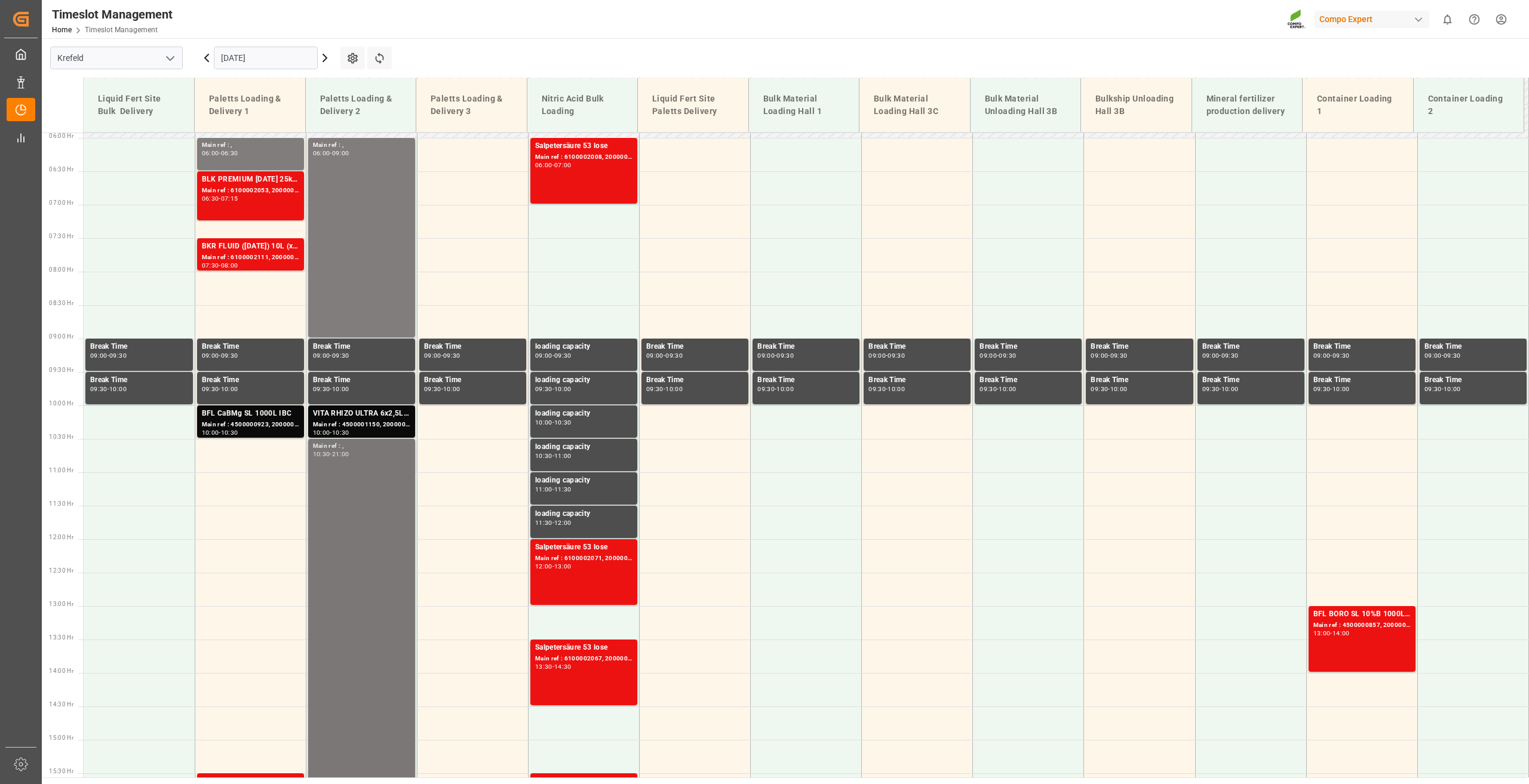
scroll to position [389, 0]
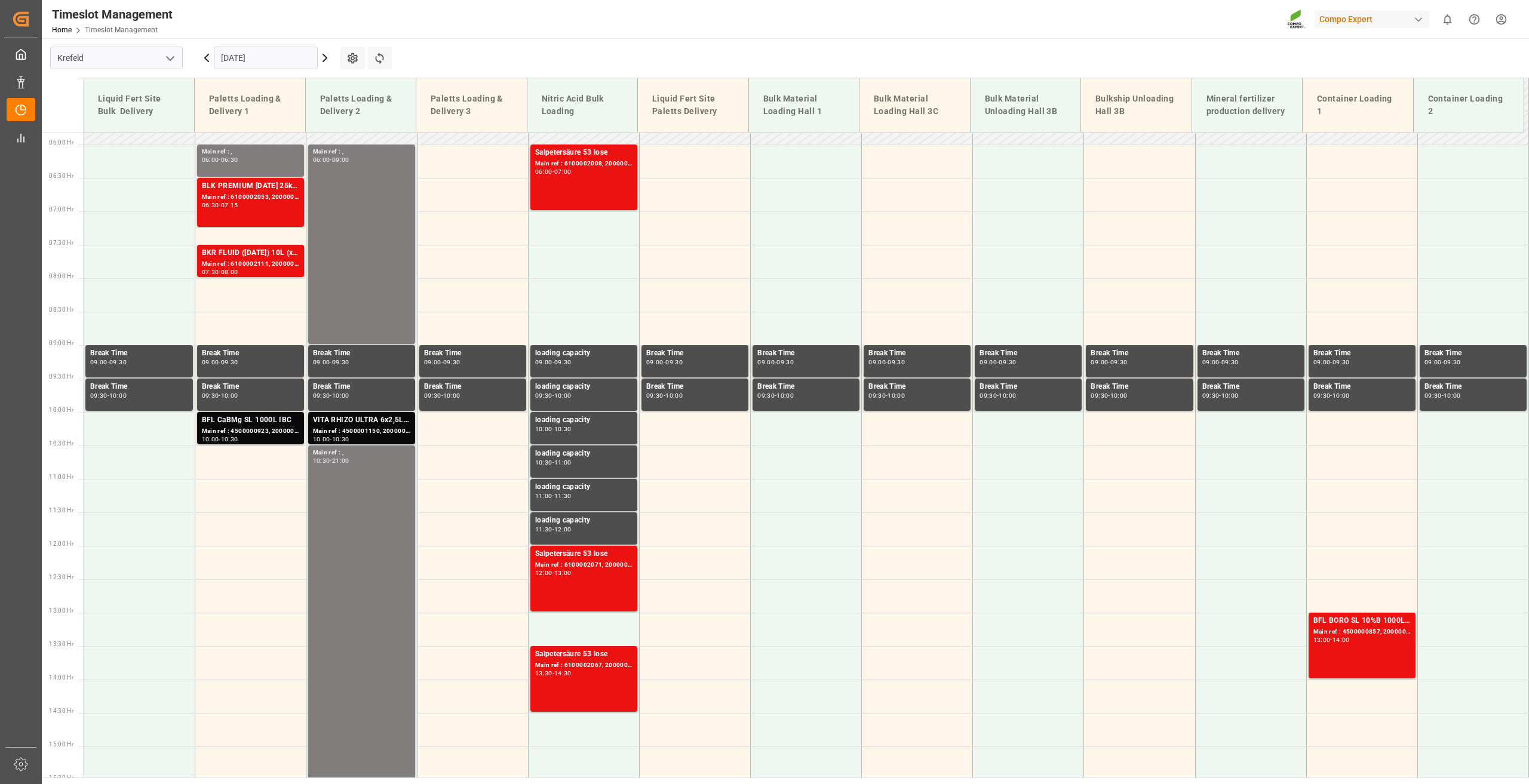
click at [242, 57] on input "[DATE]" at bounding box center [265, 57] width 104 height 23
click at [414, 51] on main "[GEOGRAPHIC_DATA] [DATE] Settings Refresh Time Slots Liquid Fert Site Bulk Deli…" at bounding box center [784, 408] width 1485 height 739
click at [234, 61] on input "[DATE]" at bounding box center [265, 57] width 104 height 23
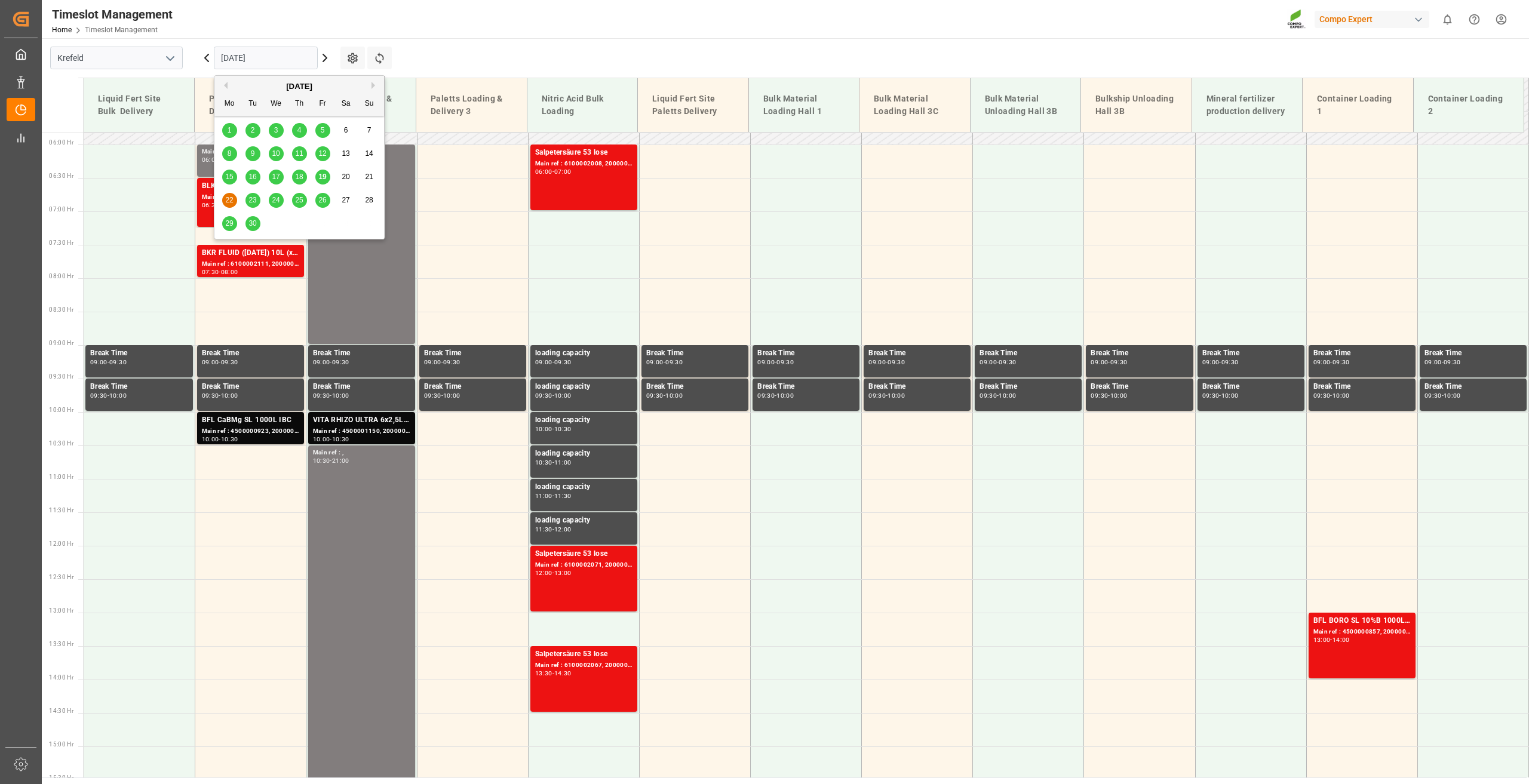
click at [323, 175] on span "19" at bounding box center [323, 177] width 8 height 9
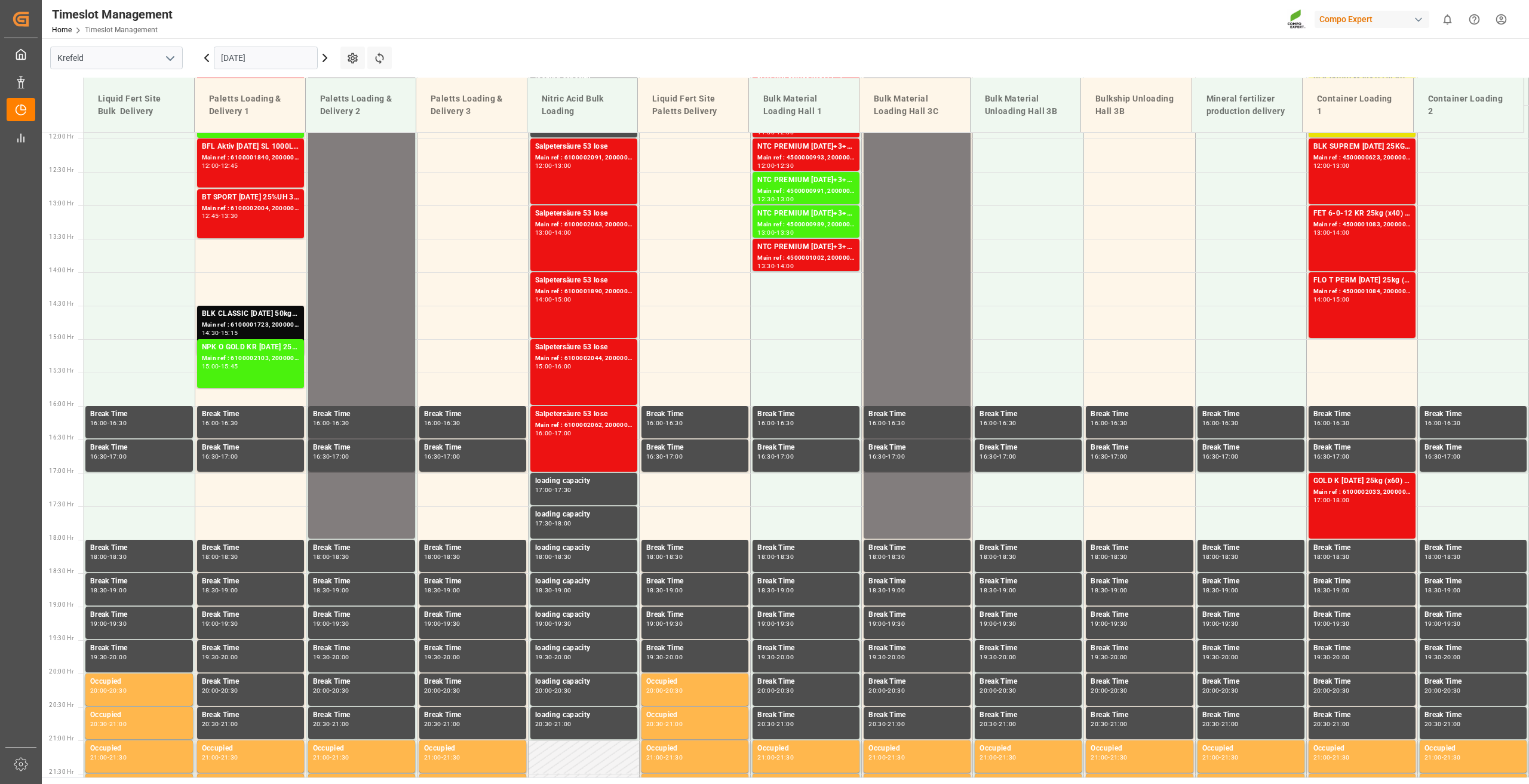
scroll to position [808, 0]
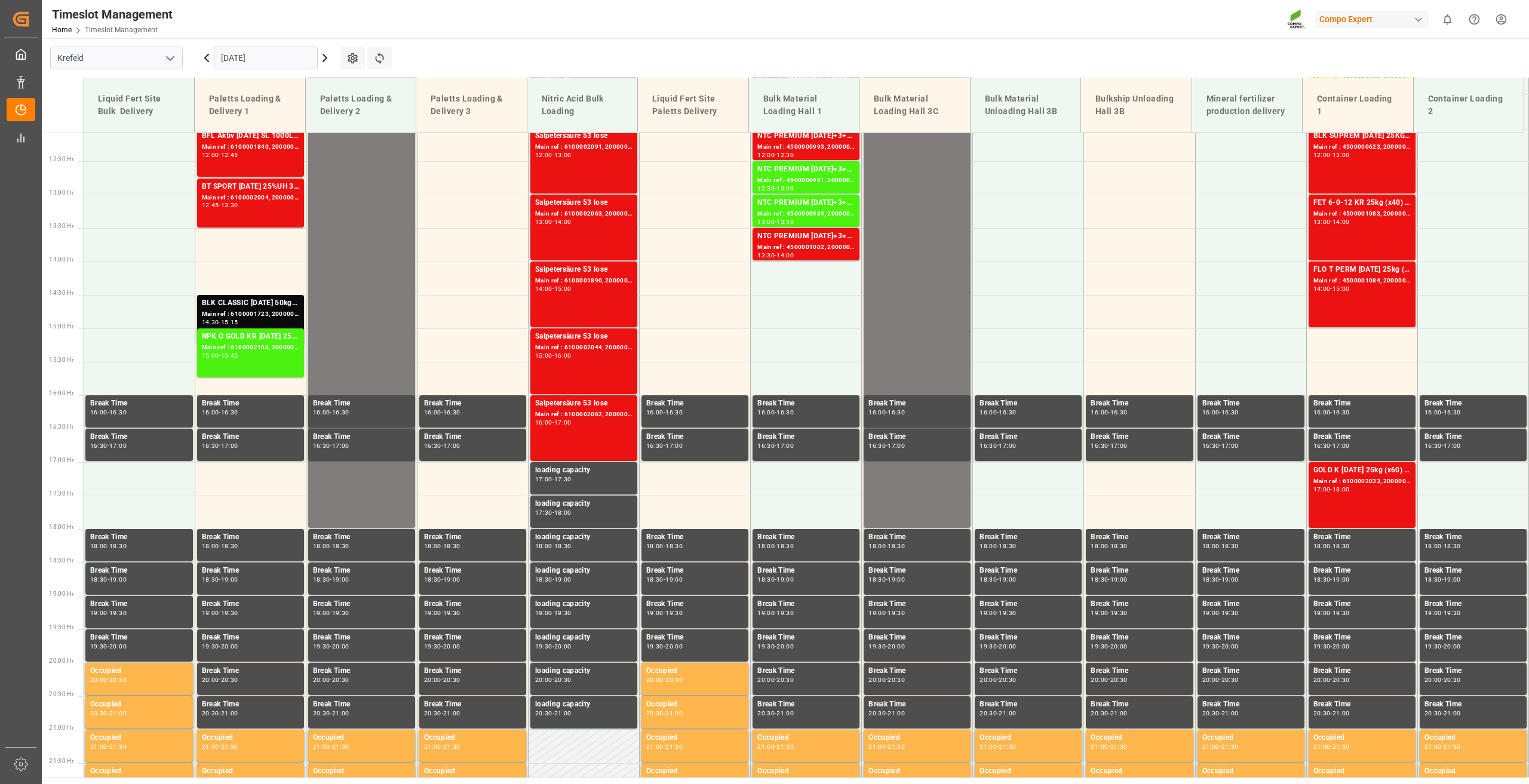
click at [221, 46] on input "[DATE]" at bounding box center [265, 57] width 104 height 23
click at [456, 56] on main "[GEOGRAPHIC_DATA] [DATE] Settings Refresh Time Slots Liquid Fert Site Bulk Deli…" at bounding box center [784, 408] width 1485 height 739
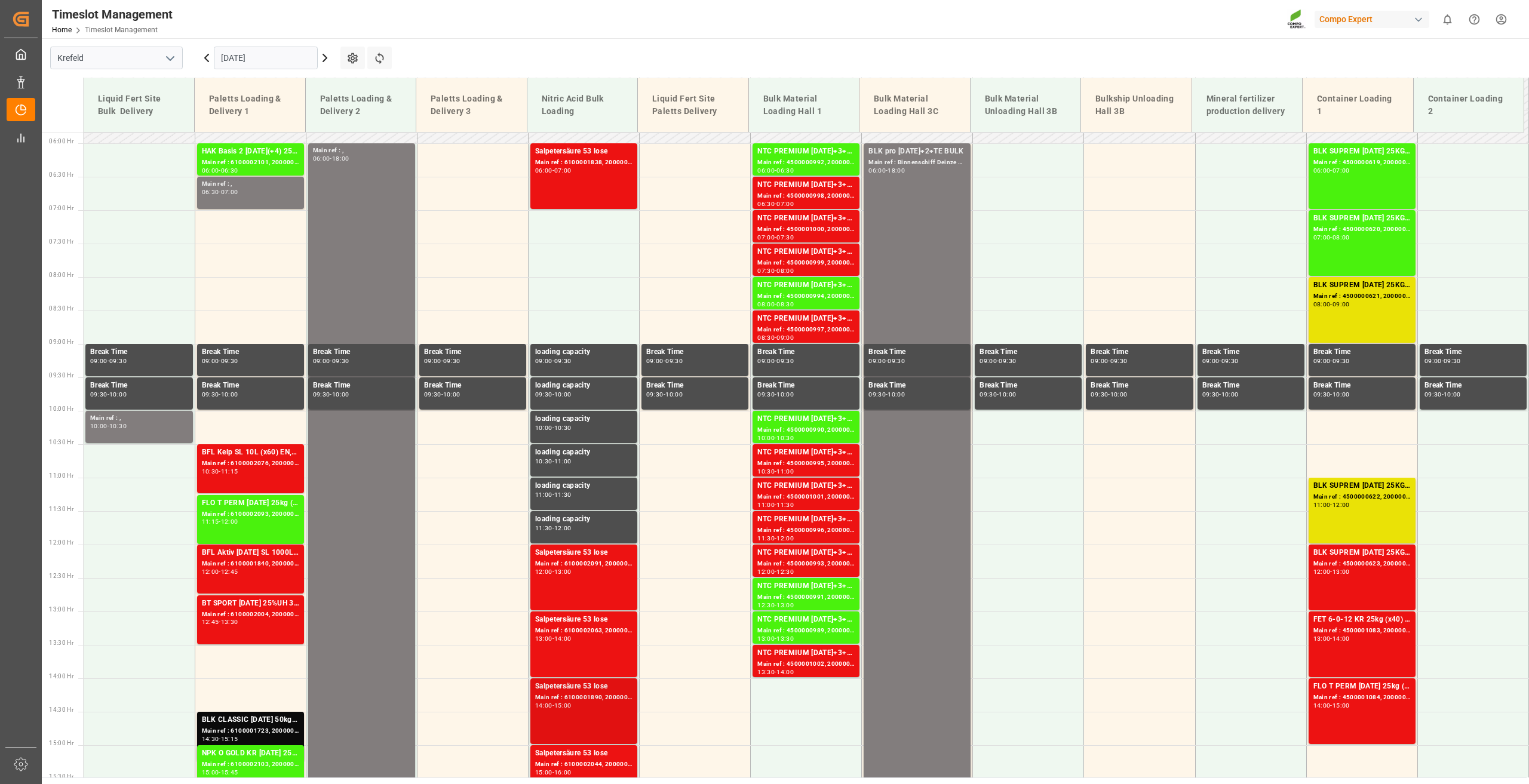
scroll to position [389, 0]
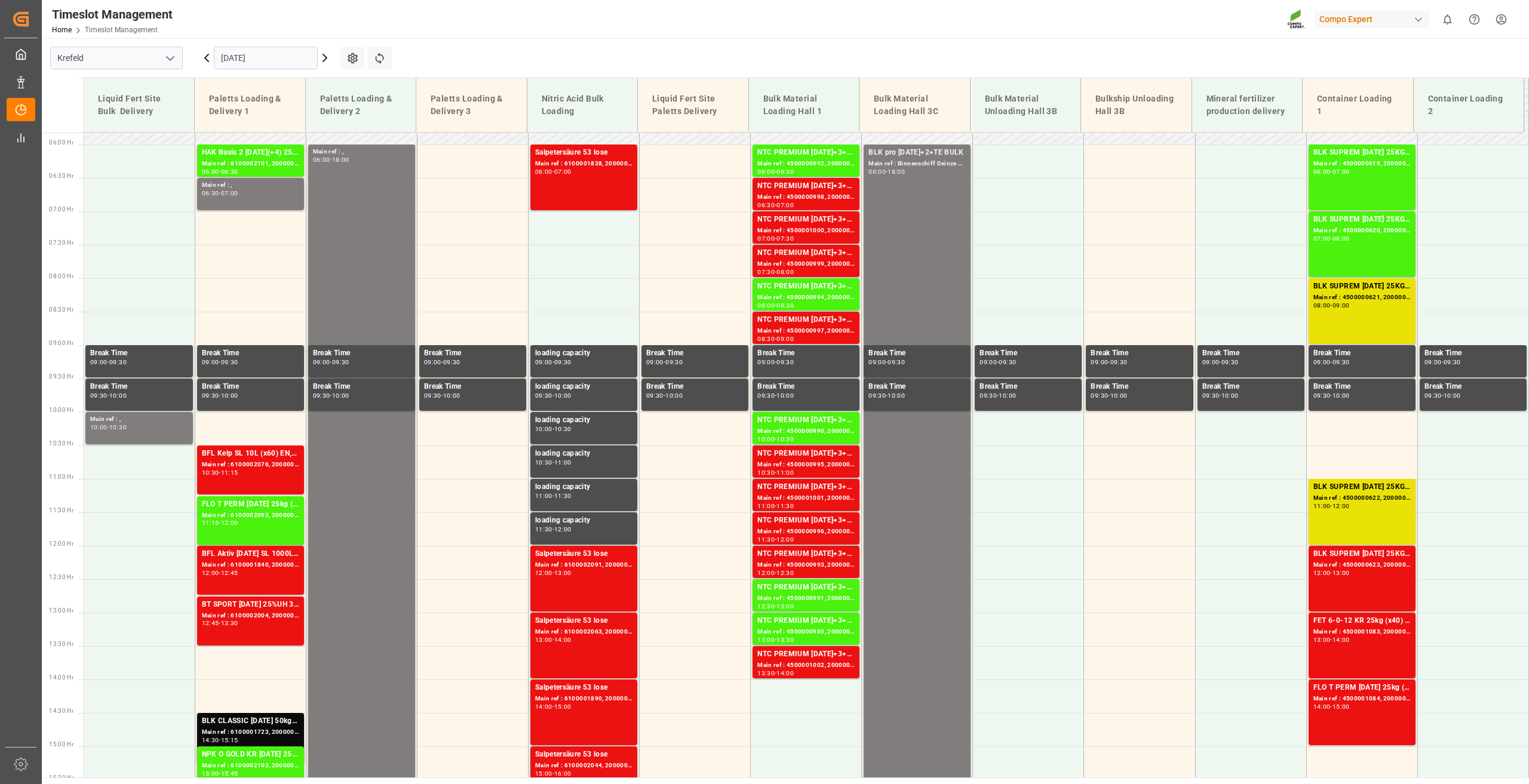
click at [240, 44] on div "[DATE]" at bounding box center [265, 58] width 149 height 39
click at [243, 49] on input "[DATE]" at bounding box center [265, 57] width 104 height 23
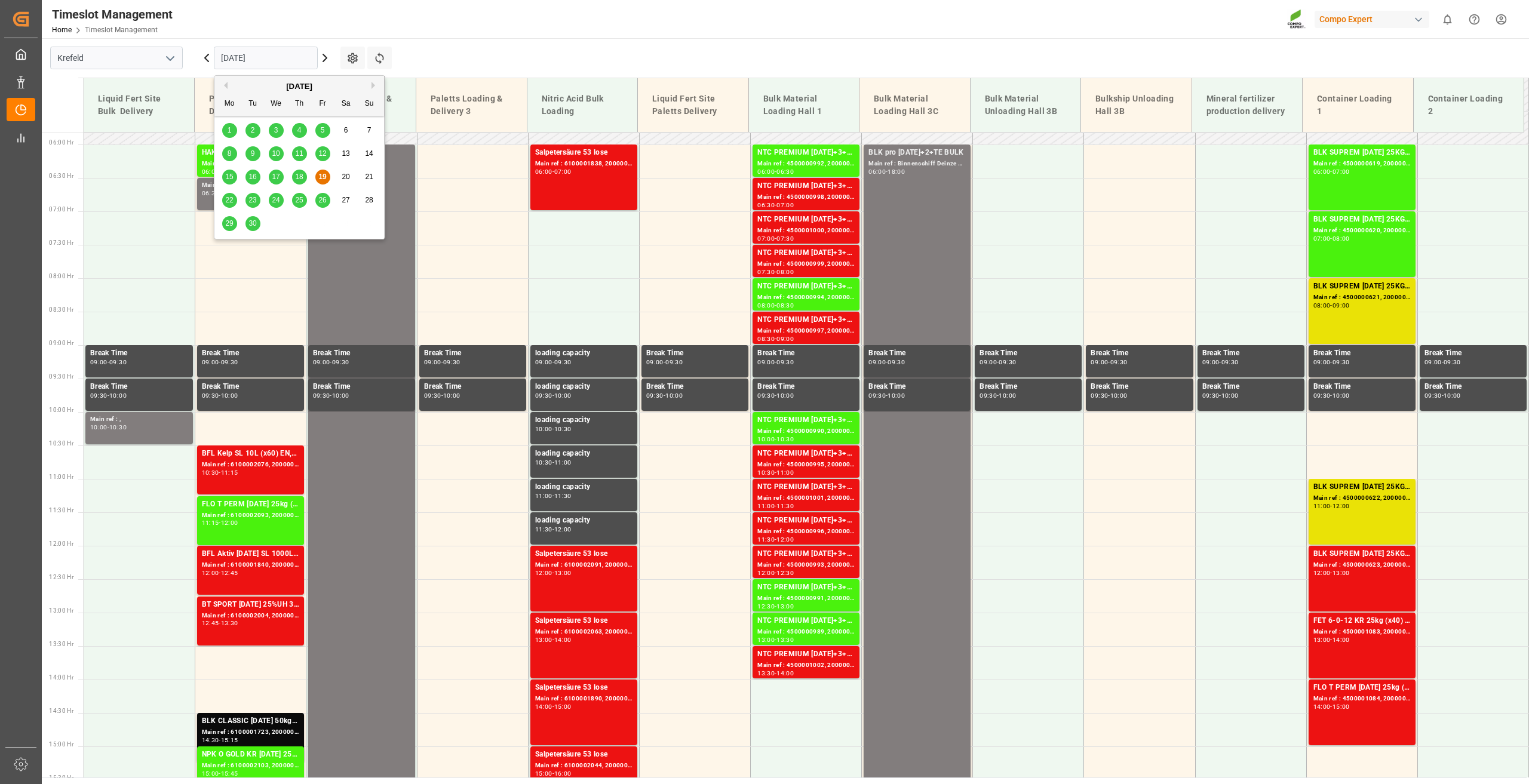
click at [255, 203] on span "23" at bounding box center [253, 200] width 8 height 9
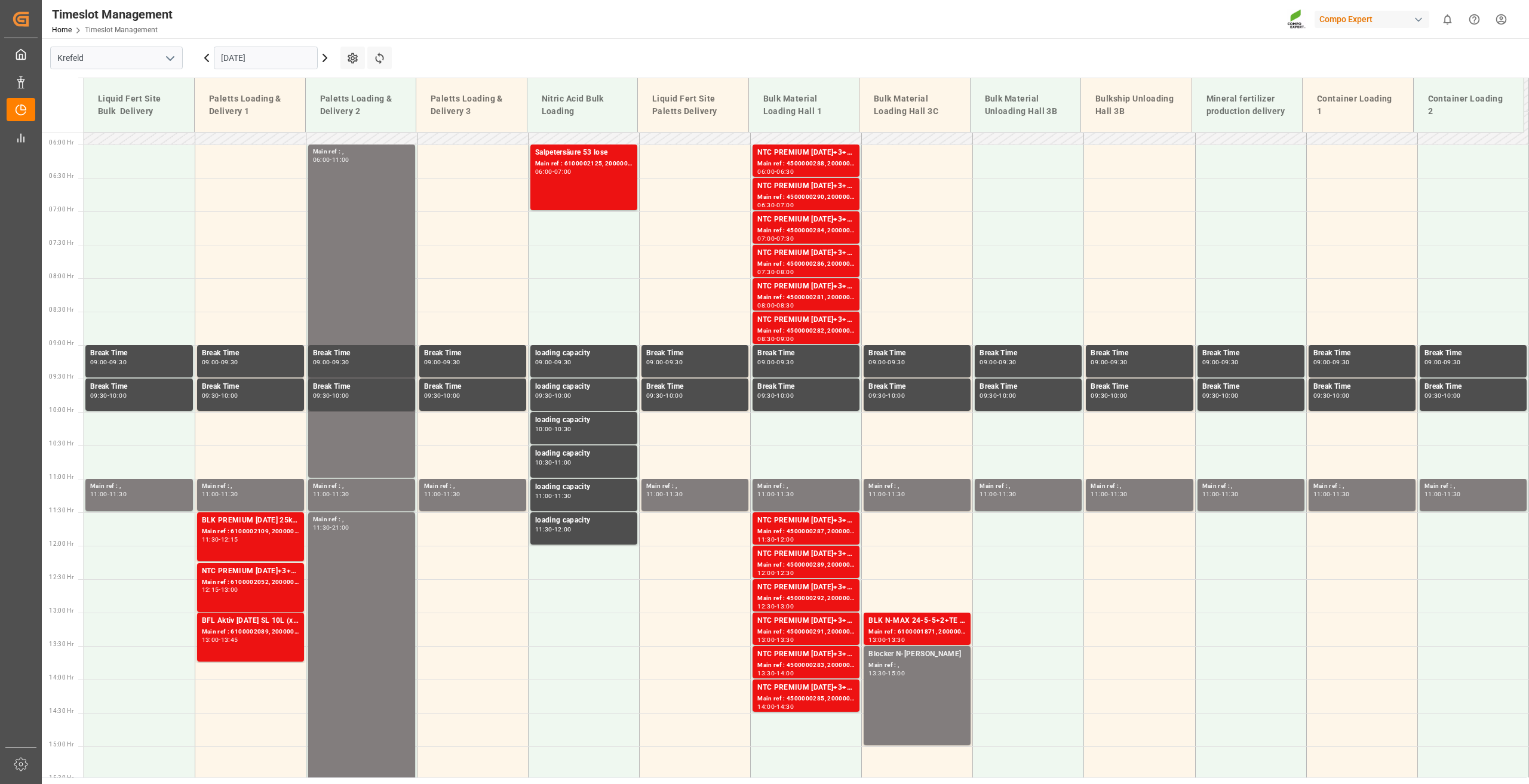
click at [209, 54] on icon at bounding box center [206, 57] width 4 height 7
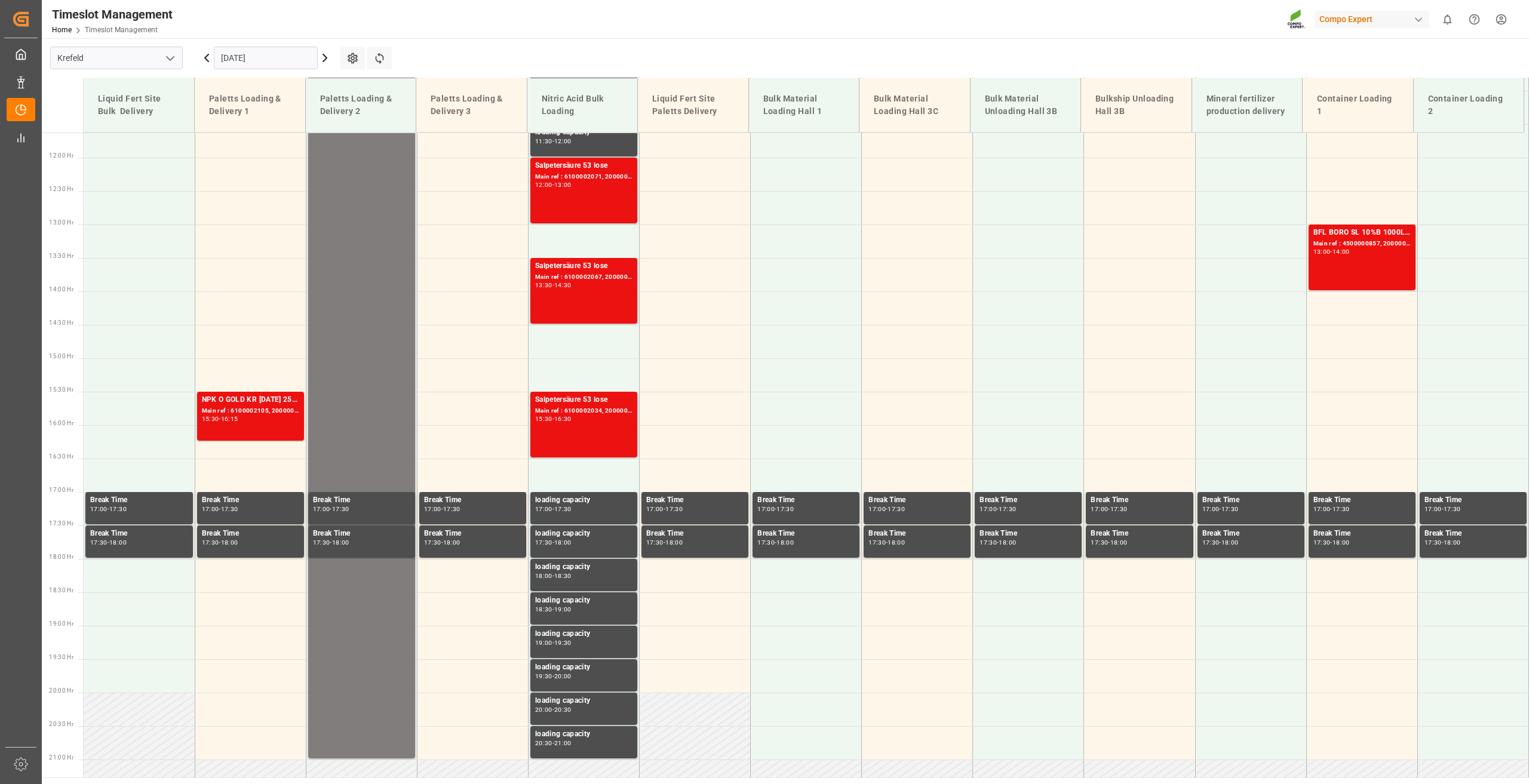
scroll to position [808, 0]
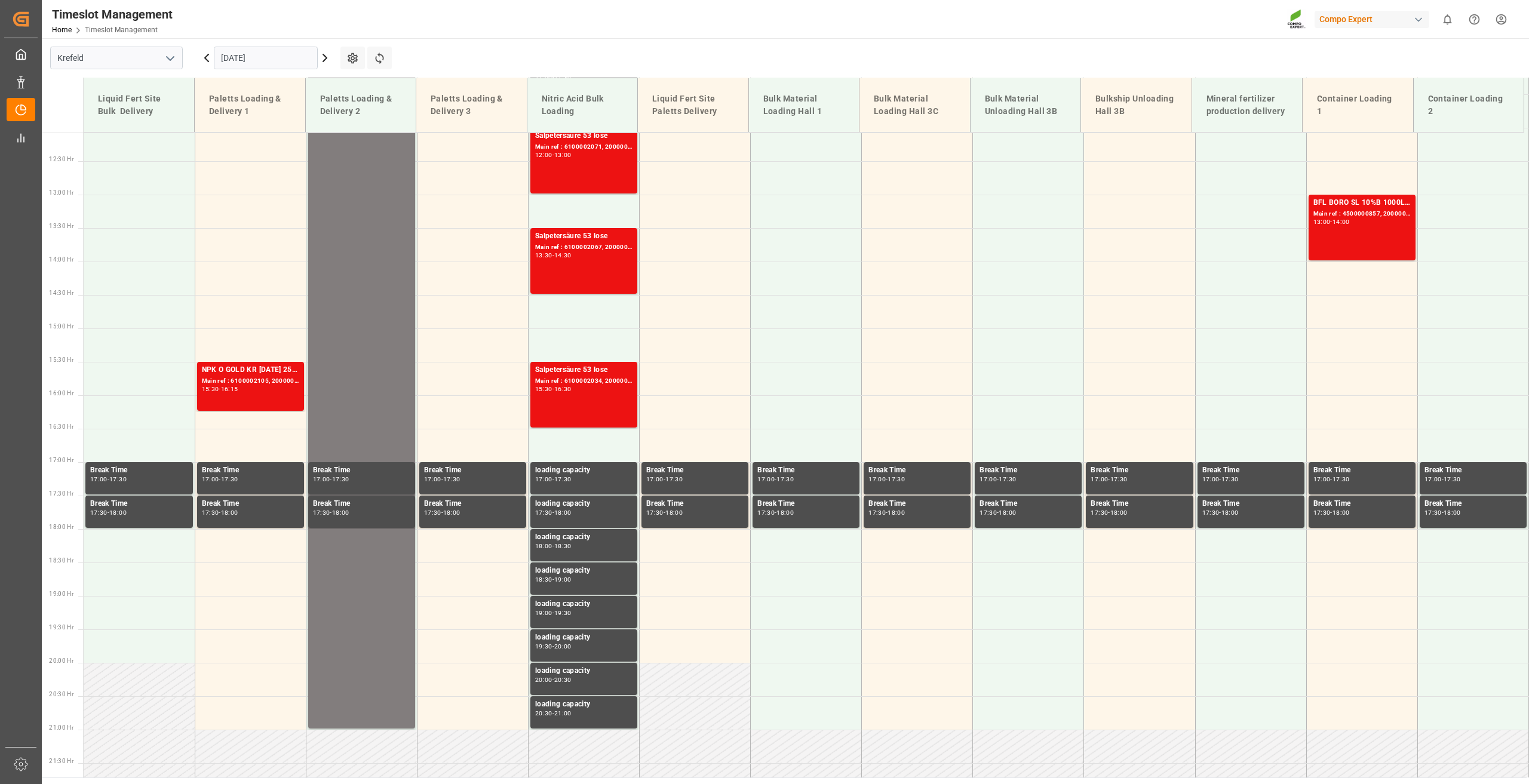
click at [327, 54] on icon at bounding box center [325, 58] width 14 height 14
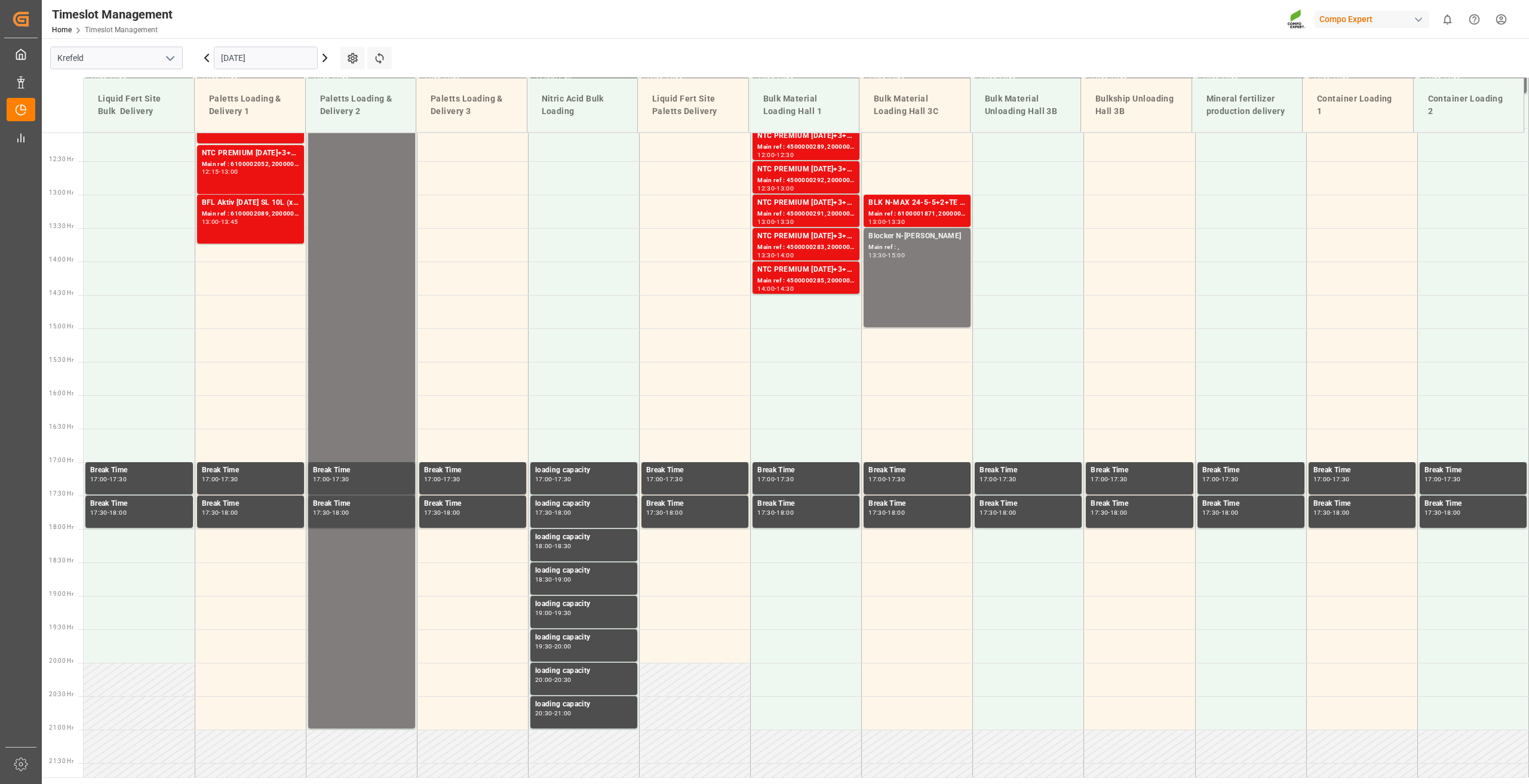
click at [326, 57] on icon at bounding box center [325, 57] width 4 height 7
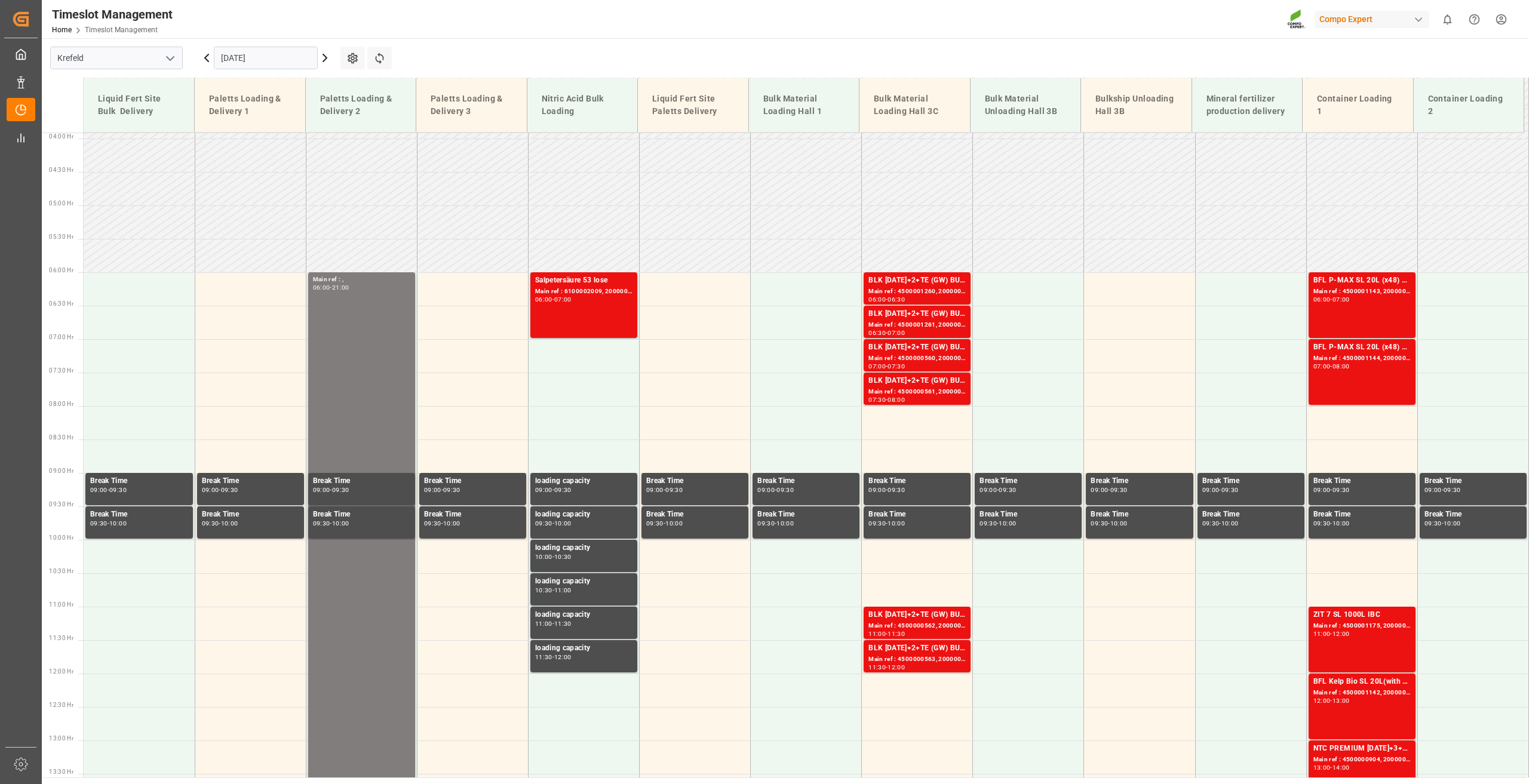
scroll to position [270, 0]
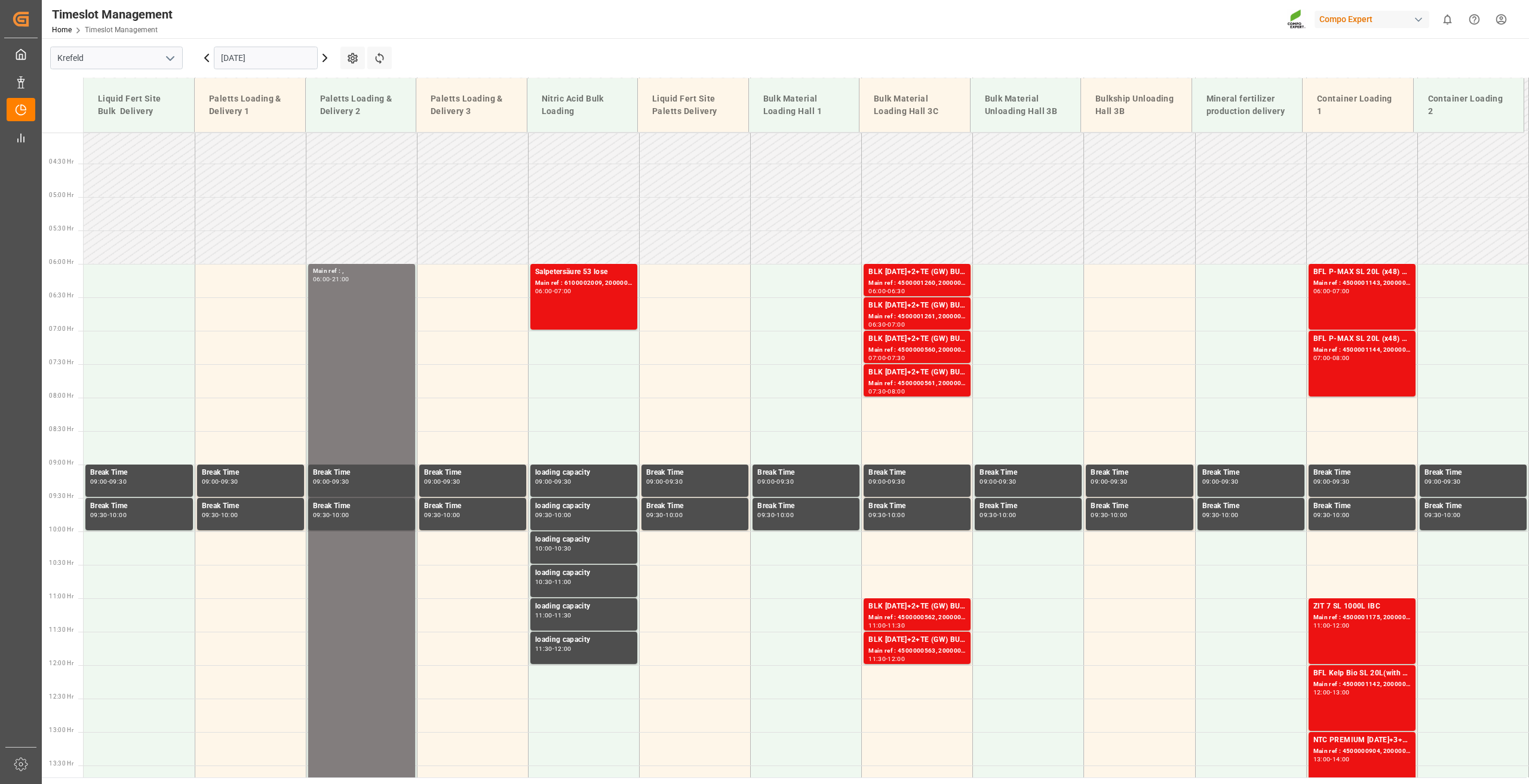
click at [203, 57] on icon at bounding box center [206, 58] width 14 height 14
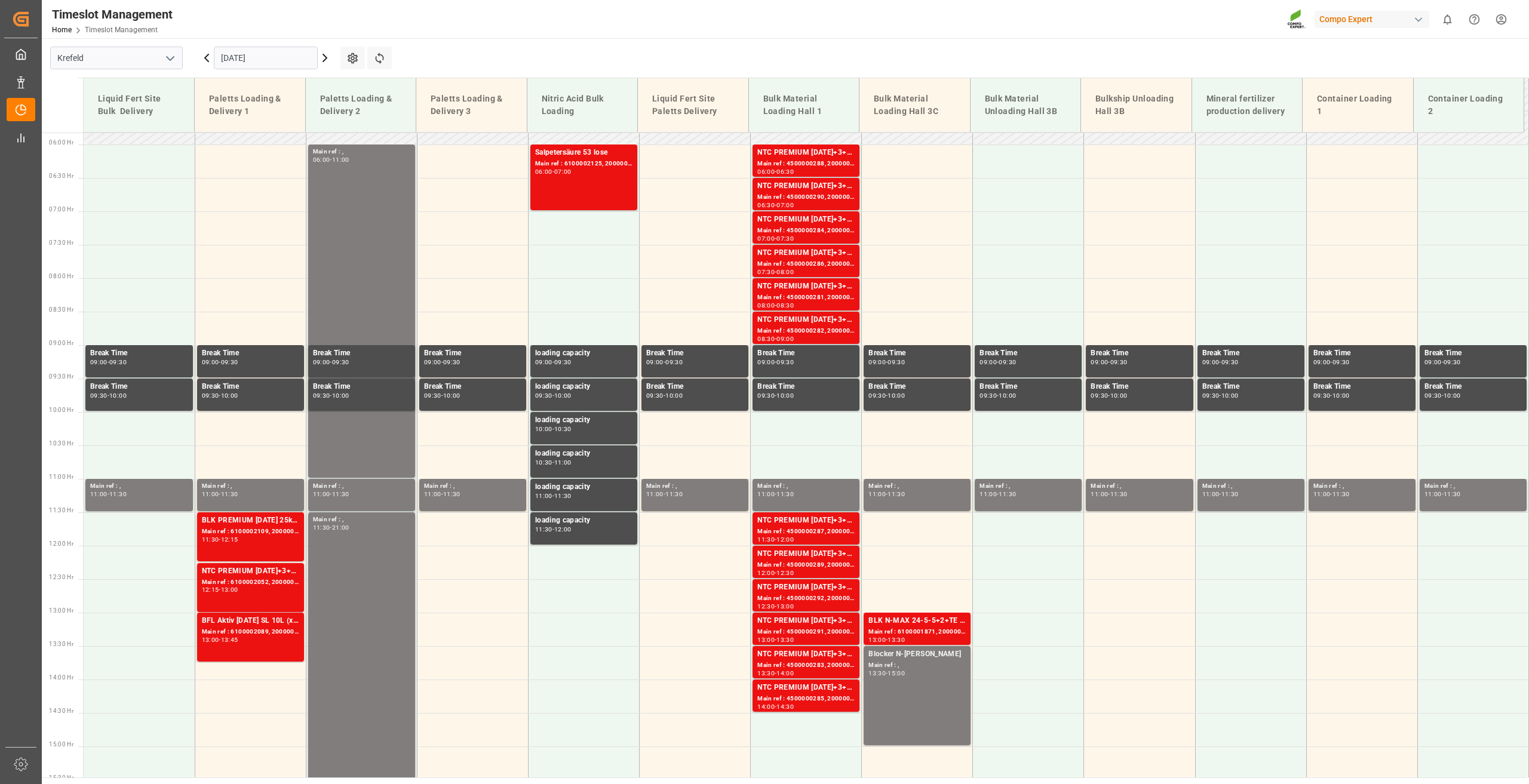
scroll to position [330, 0]
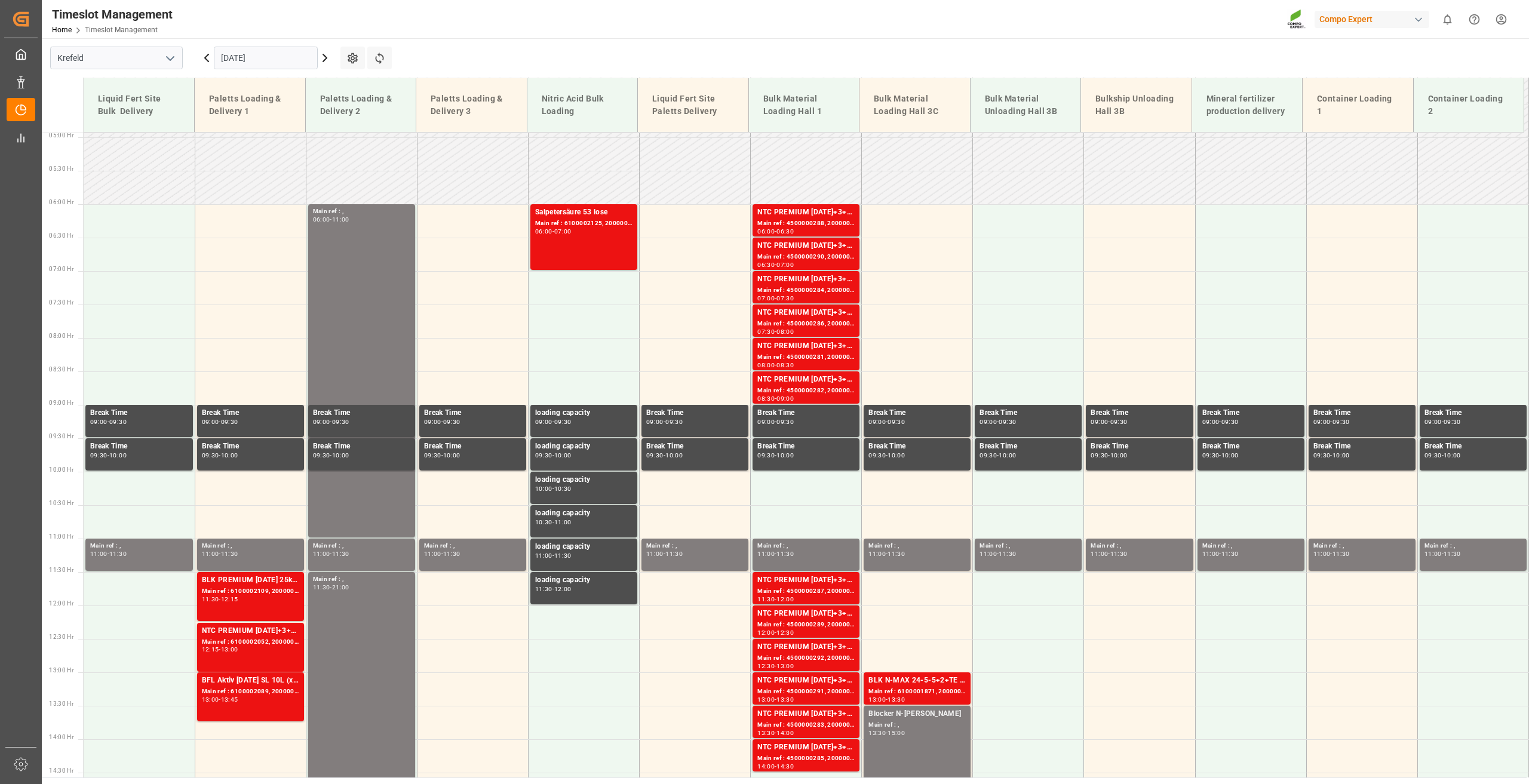
click at [242, 59] on input "[DATE]" at bounding box center [265, 57] width 104 height 23
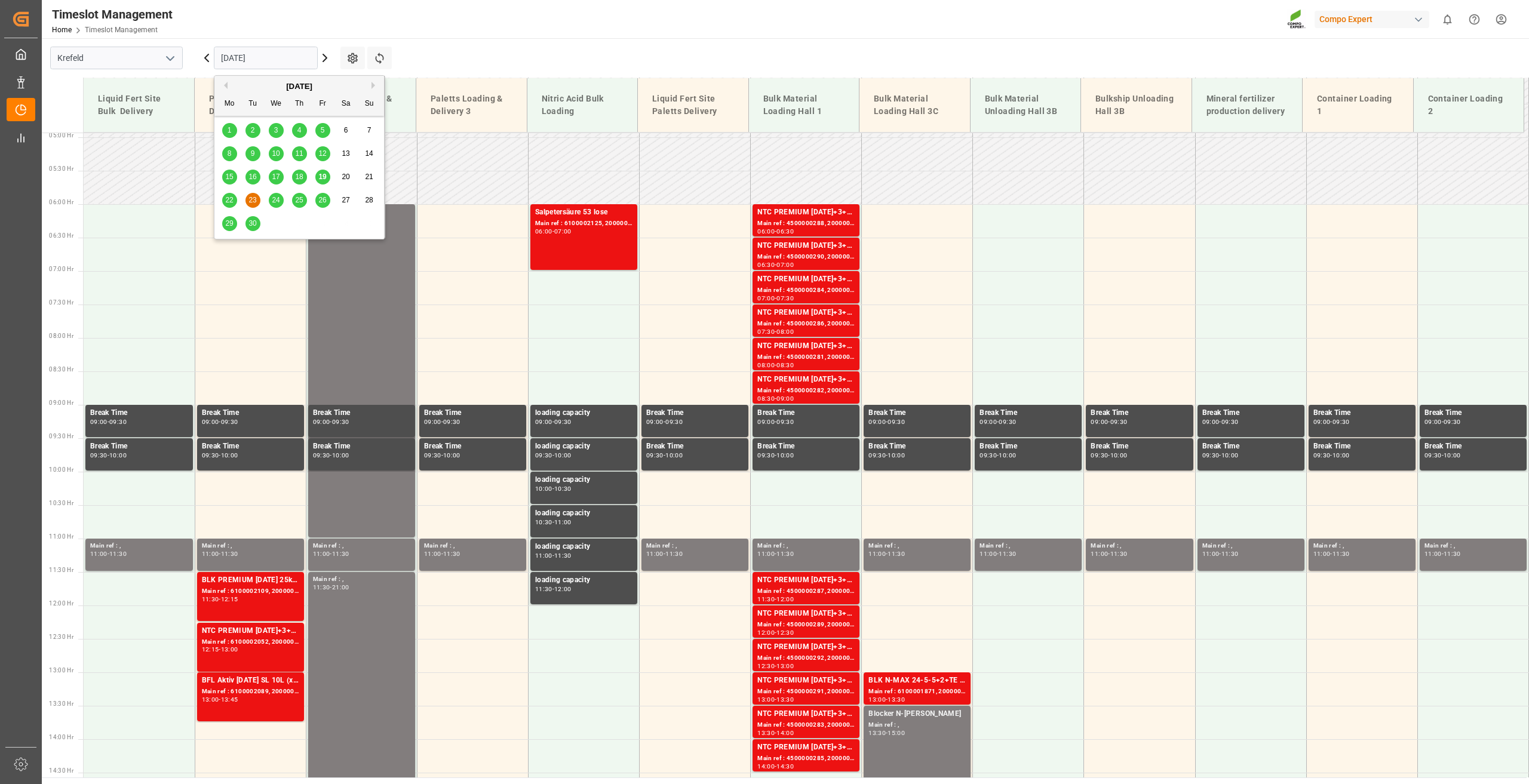
click at [462, 53] on main "[GEOGRAPHIC_DATA] [DATE] Settings Refresh Time Slots Liquid Fert Site Bulk Deli…" at bounding box center [784, 408] width 1485 height 739
click at [236, 55] on input "[DATE]" at bounding box center [265, 57] width 104 height 23
click at [491, 59] on main "[GEOGRAPHIC_DATA] [DATE] Settings Refresh Time Slots Liquid Fert Site Bulk Deli…" at bounding box center [784, 408] width 1485 height 739
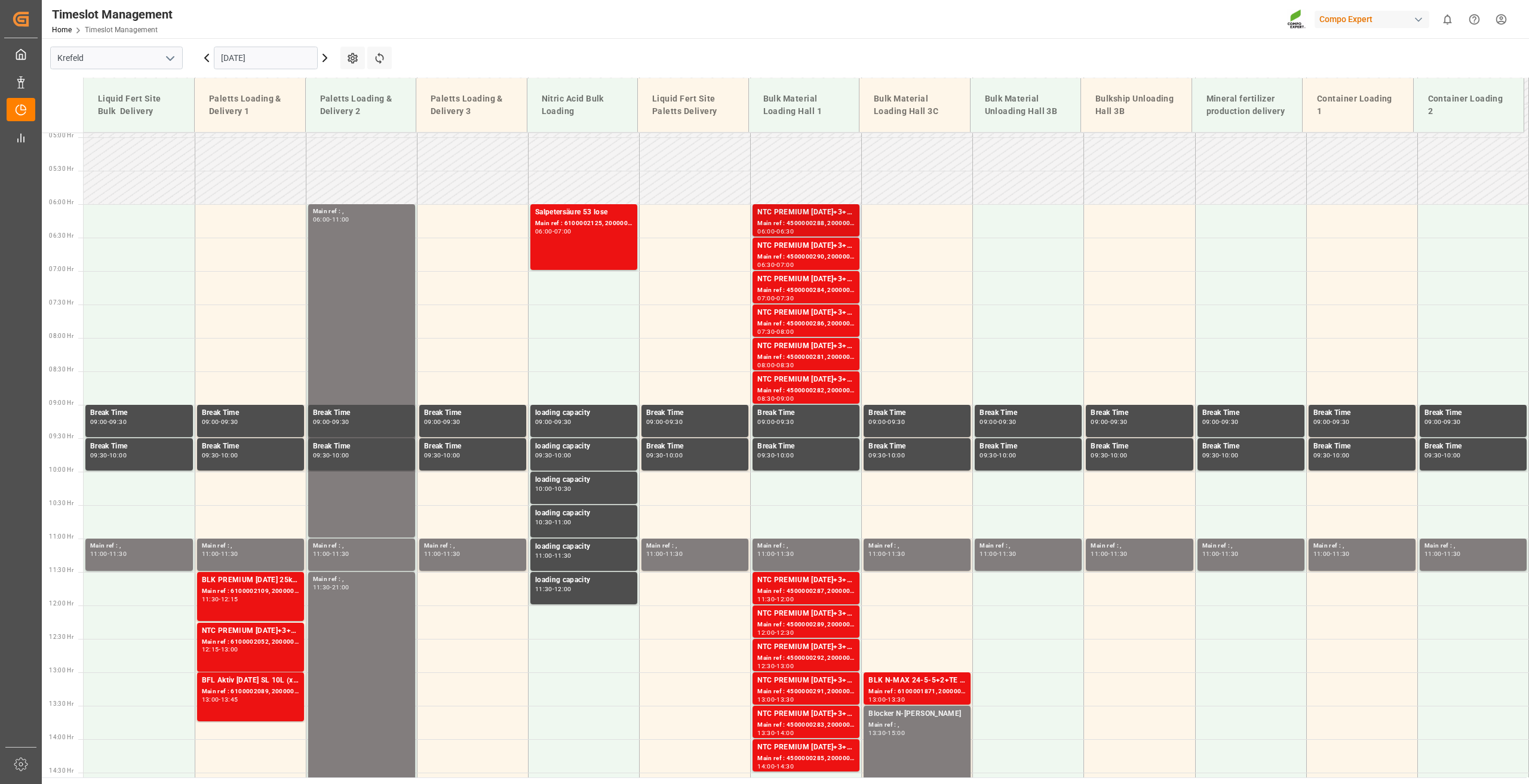
click at [828, 213] on div "NTC PREMIUM [DATE]+3+TE BULK" at bounding box center [806, 212] width 97 height 12
click at [790, 625] on div "Main ref : 4500000289, 2000000239" at bounding box center [806, 625] width 97 height 10
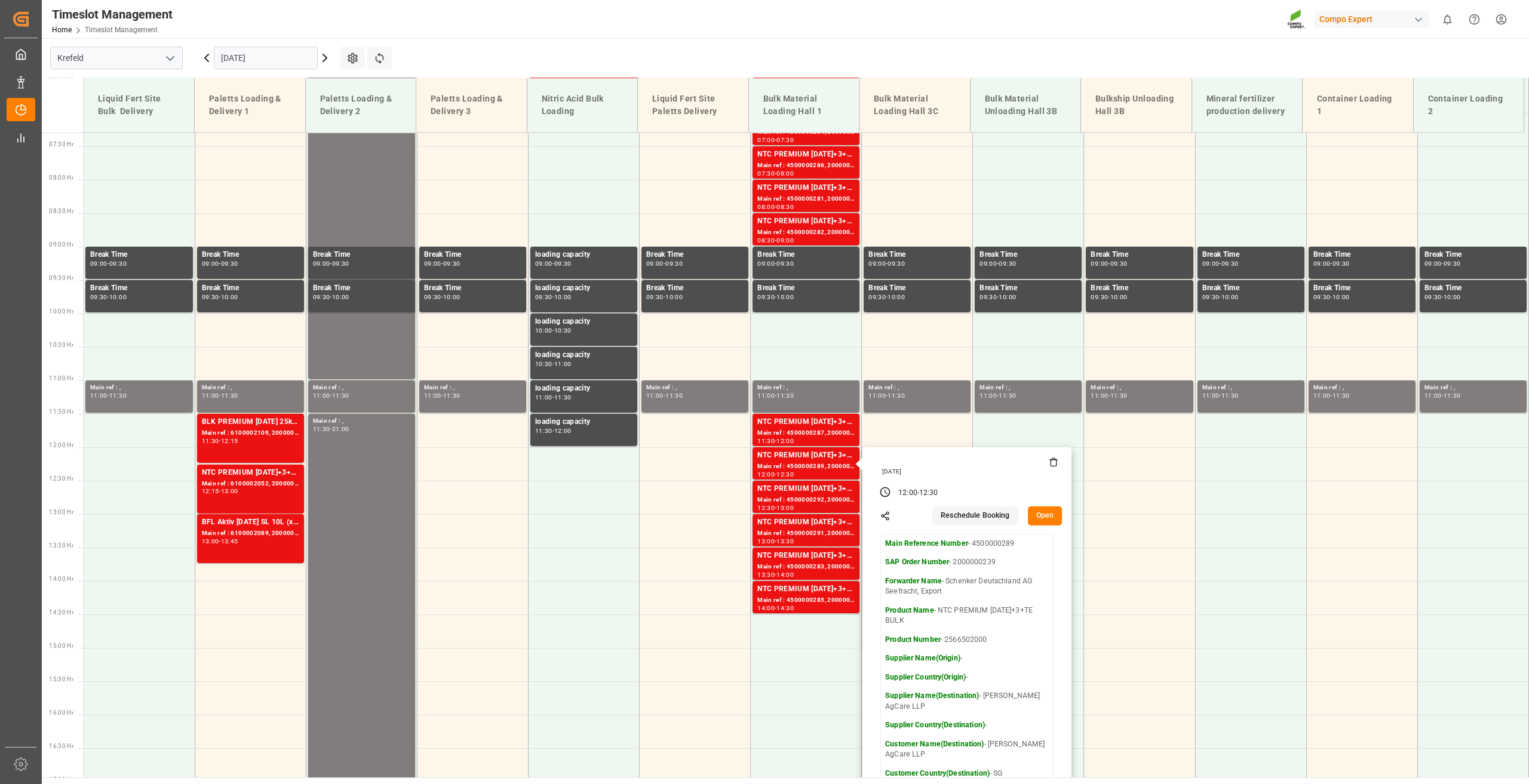
scroll to position [509, 0]
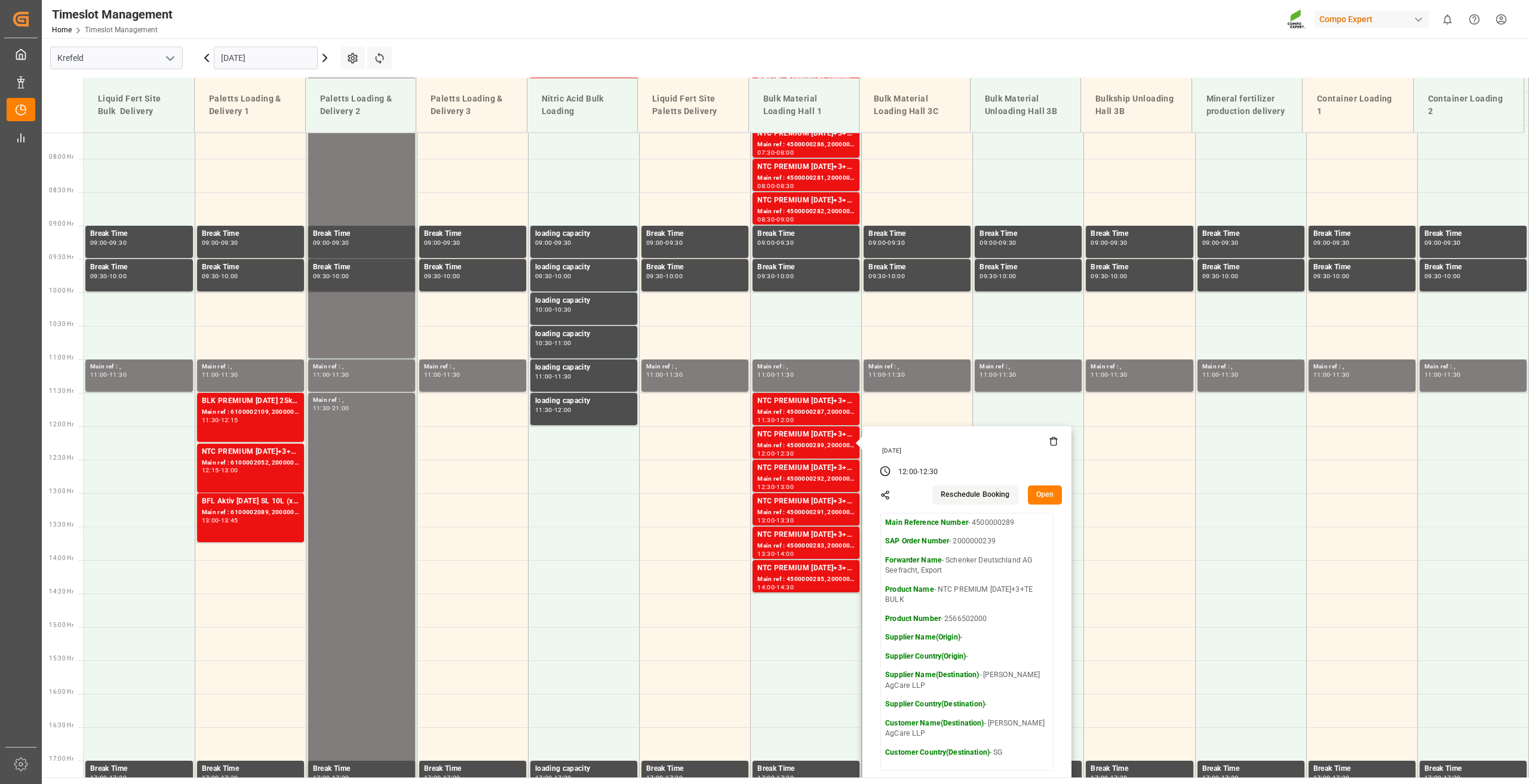
click at [768, 27] on div "Timeslot Management Home Timeslot Management Compo Expert 0 Notifications Only …" at bounding box center [781, 19] width 1495 height 38
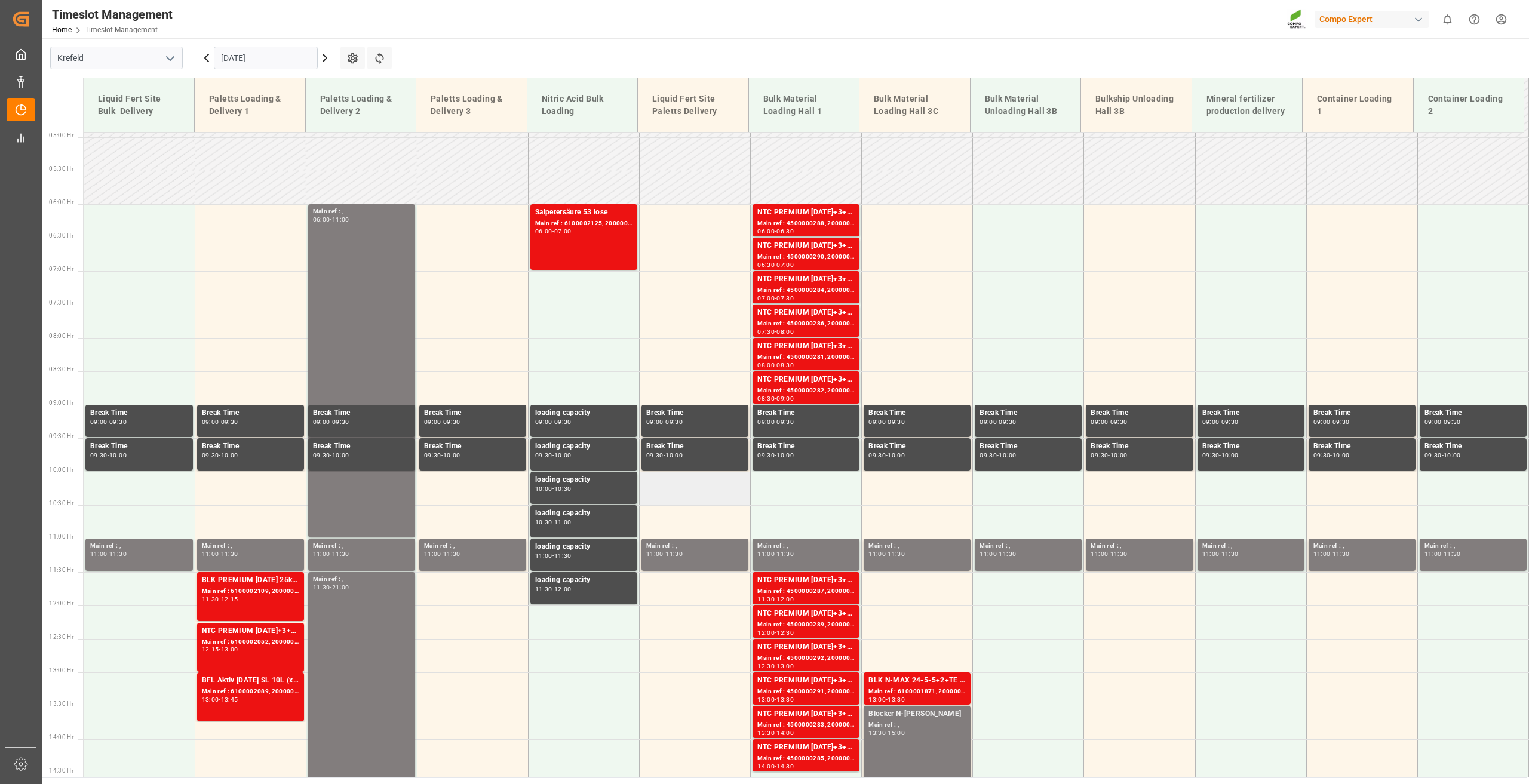
scroll to position [389, 0]
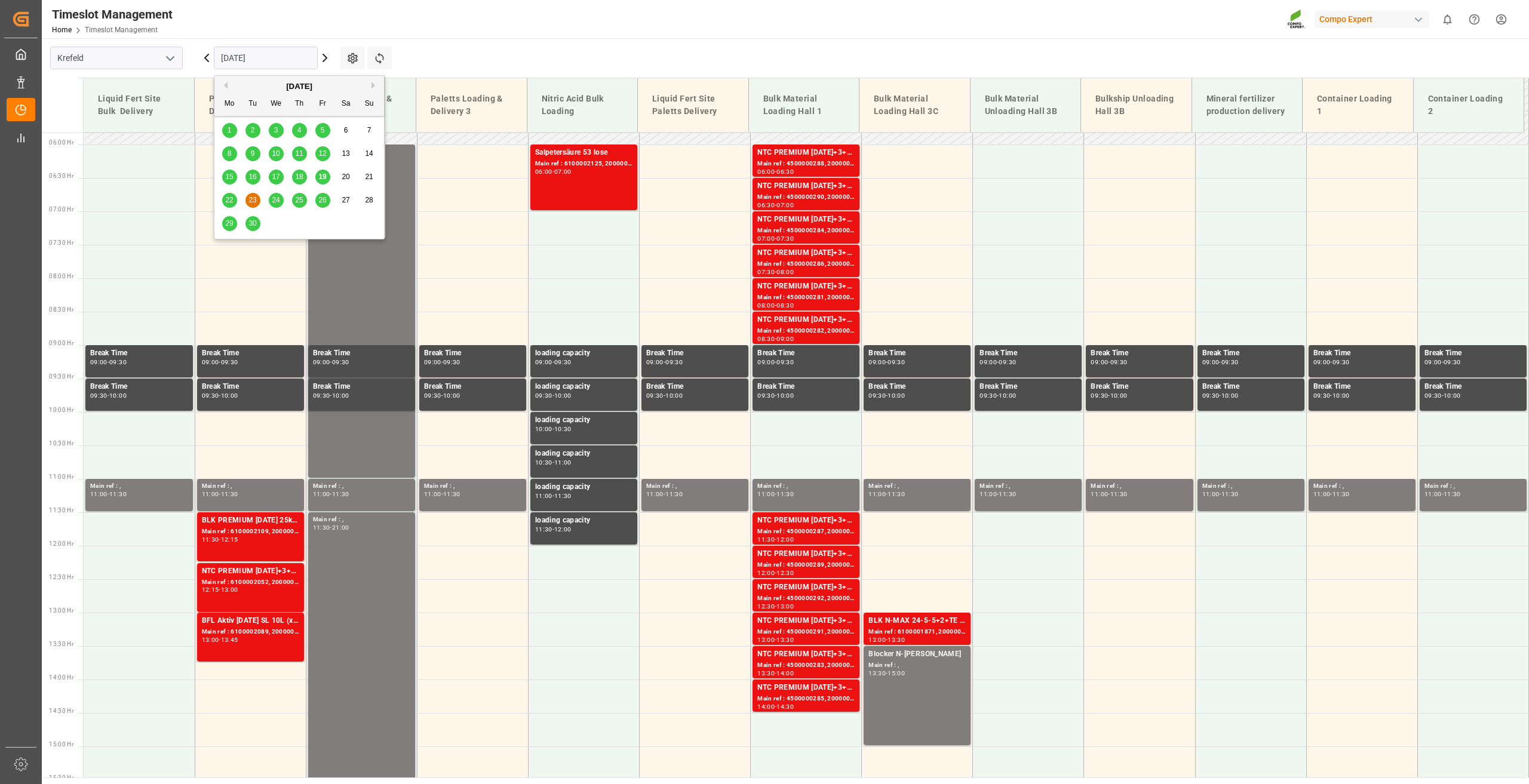
drag, startPoint x: 248, startPoint y: 56, endPoint x: 248, endPoint y: 63, distance: 7.0
click at [246, 57] on input "[DATE]" at bounding box center [265, 57] width 104 height 23
click at [323, 206] on div "26" at bounding box center [323, 201] width 15 height 14
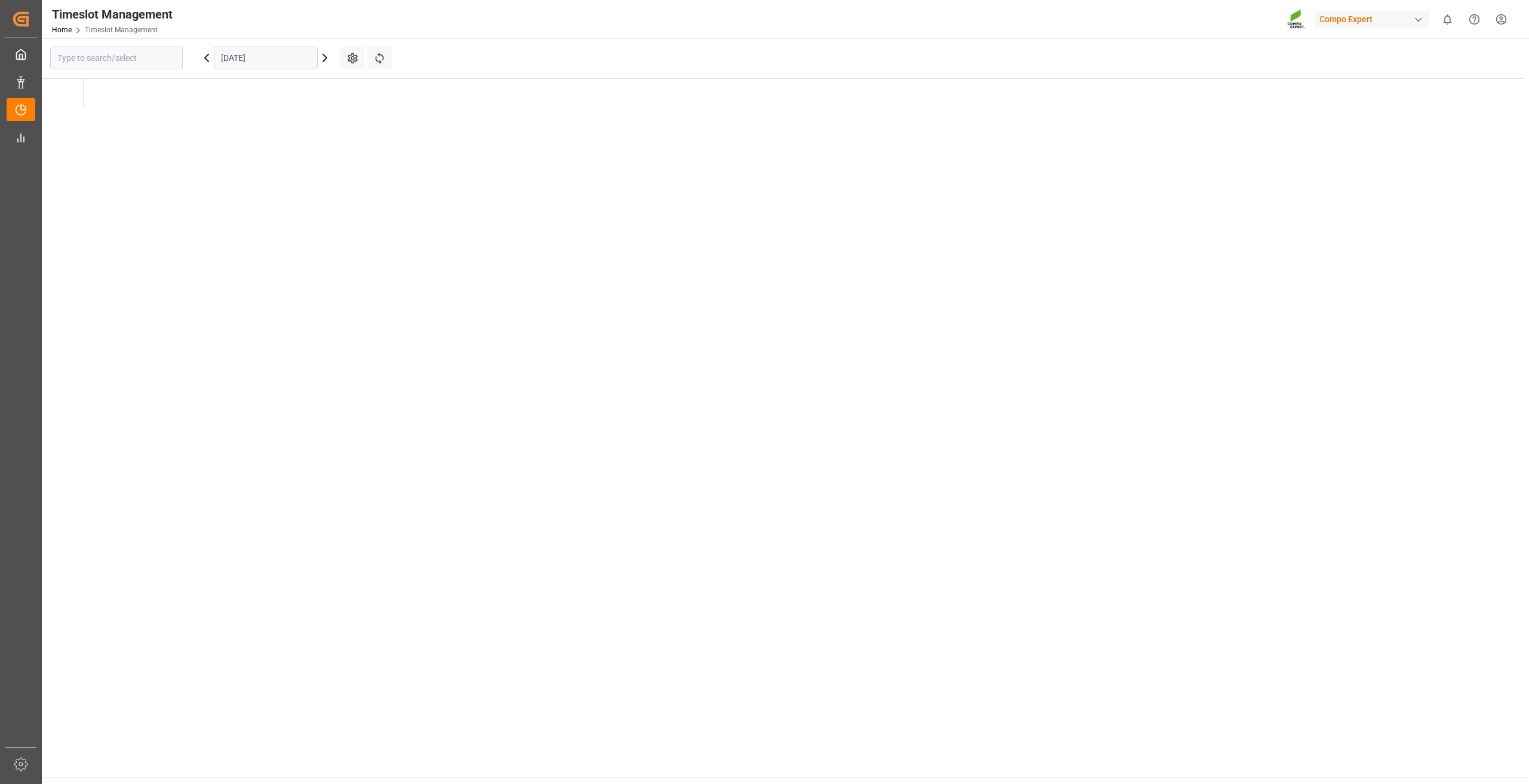
type input "Krefeld"
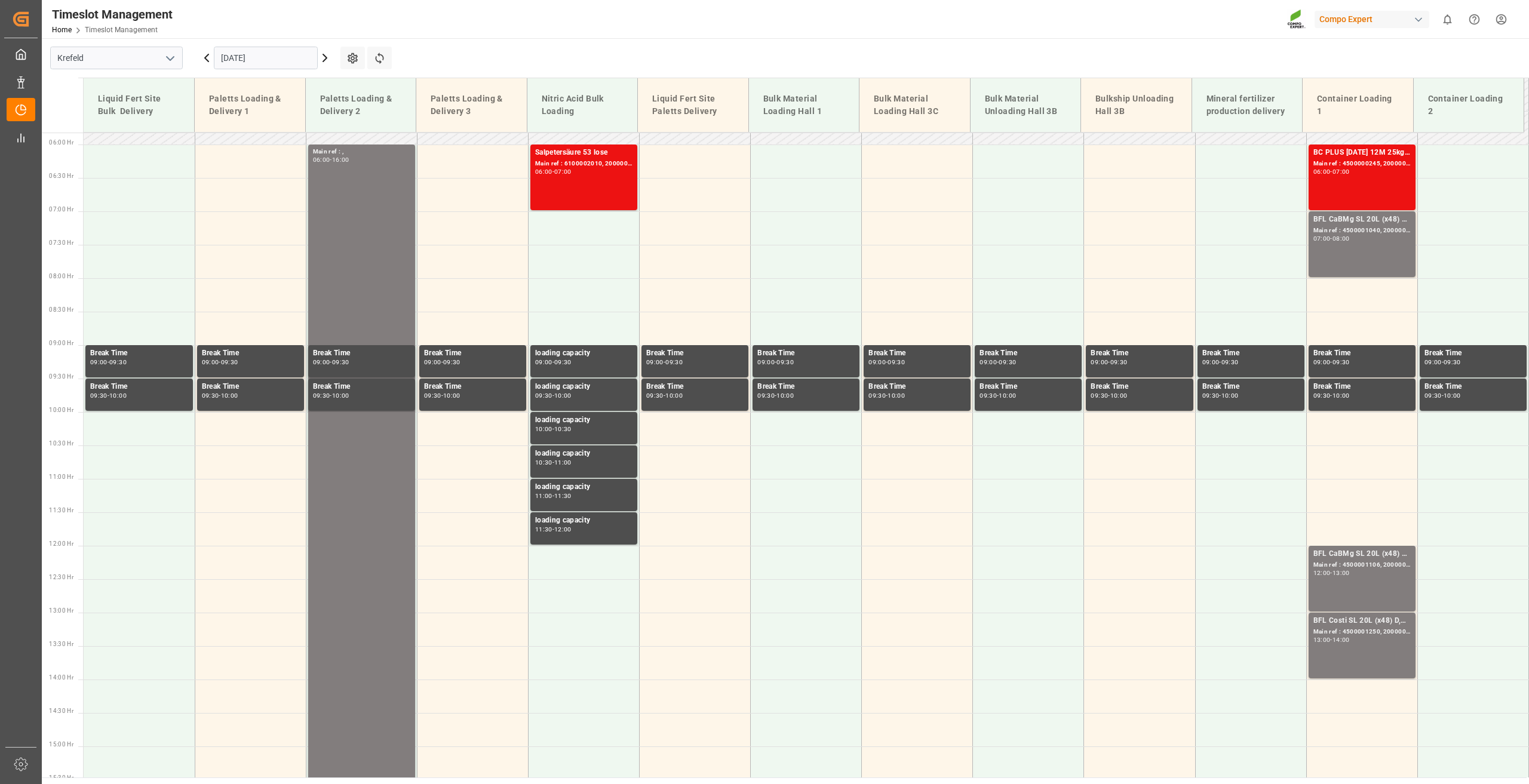
click at [234, 57] on input "[DATE]" at bounding box center [265, 57] width 104 height 23
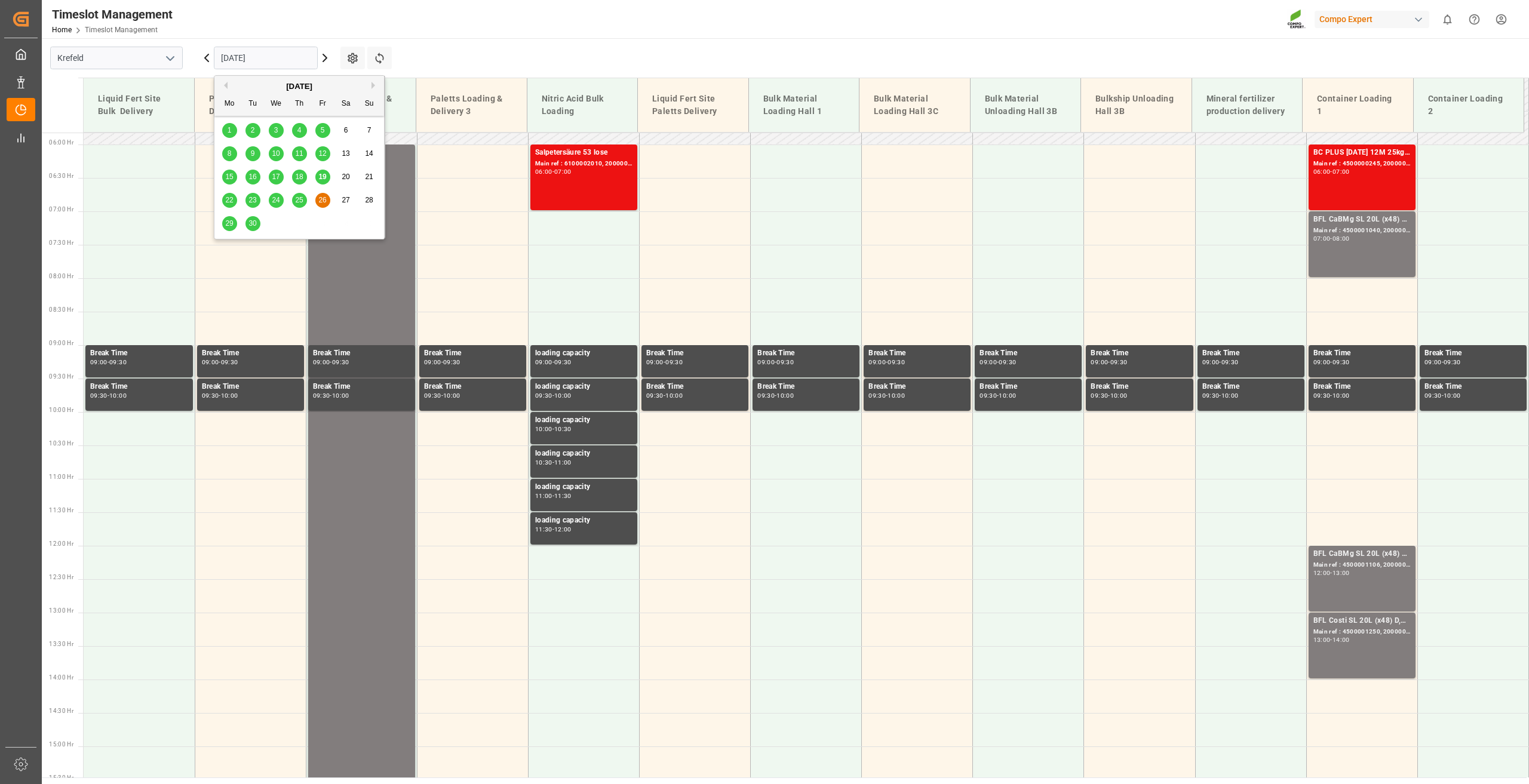
click at [275, 200] on span "24" at bounding box center [276, 200] width 8 height 9
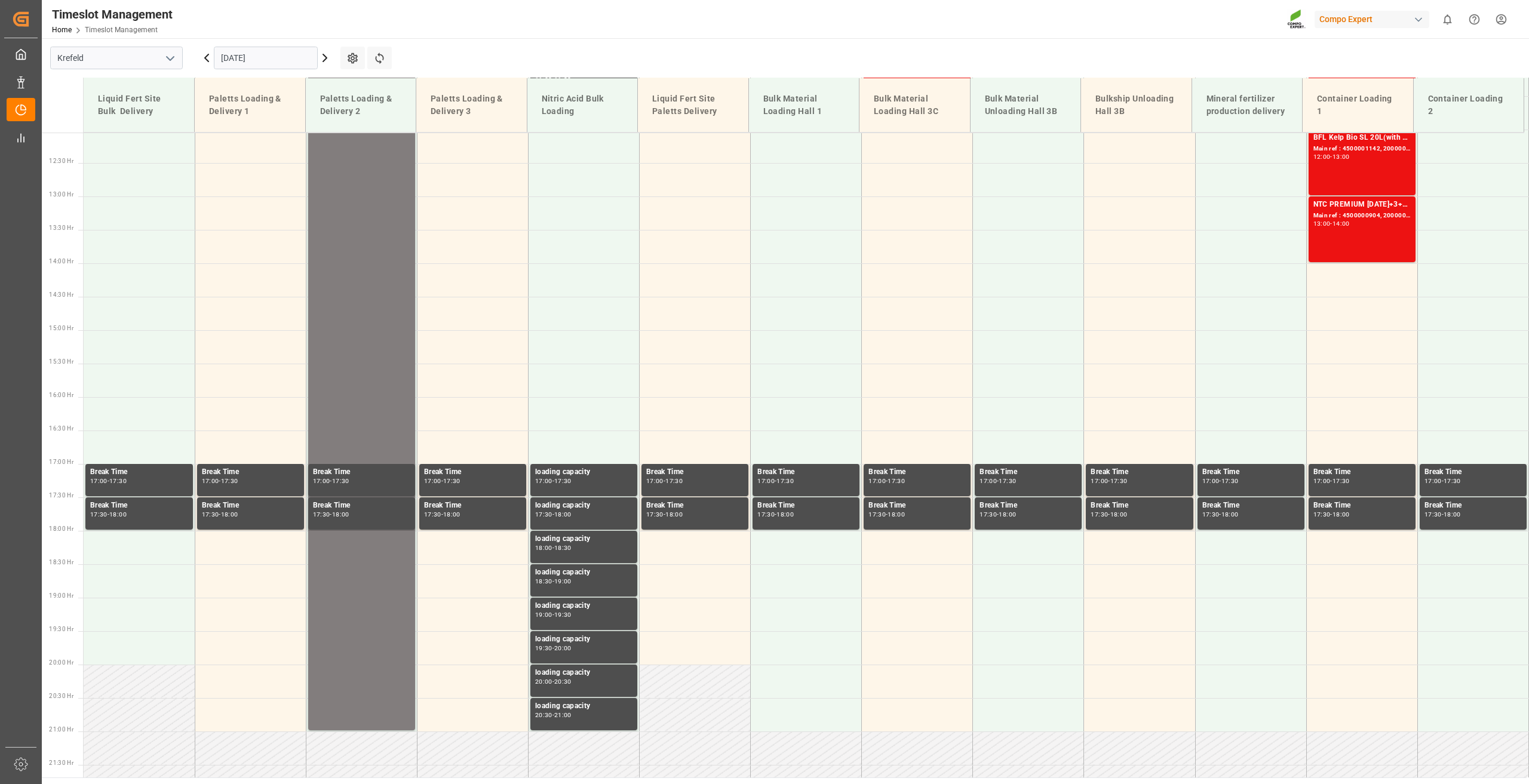
scroll to position [808, 0]
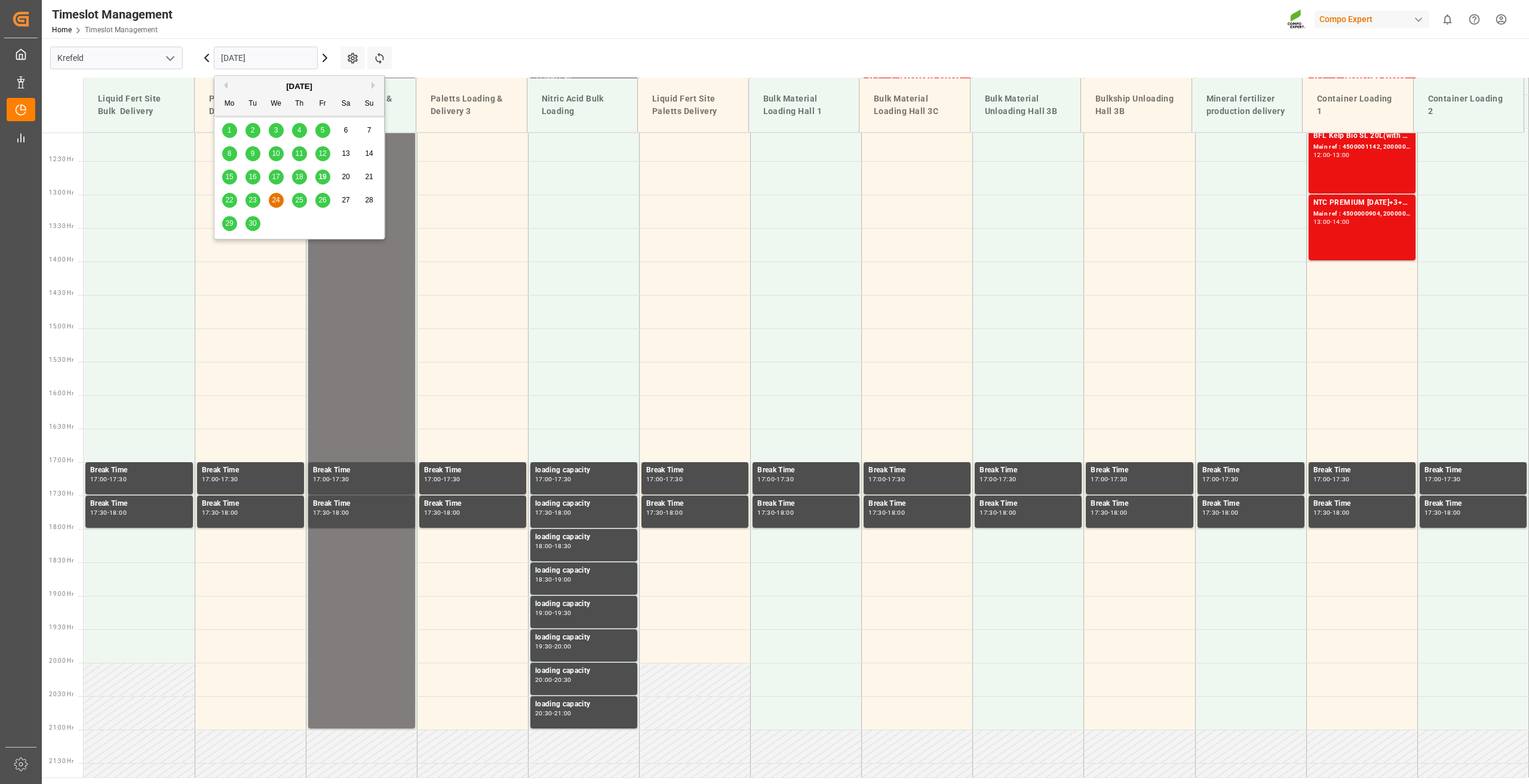
click at [239, 50] on input "[DATE]" at bounding box center [265, 57] width 104 height 23
click at [255, 199] on span "23" at bounding box center [253, 200] width 8 height 9
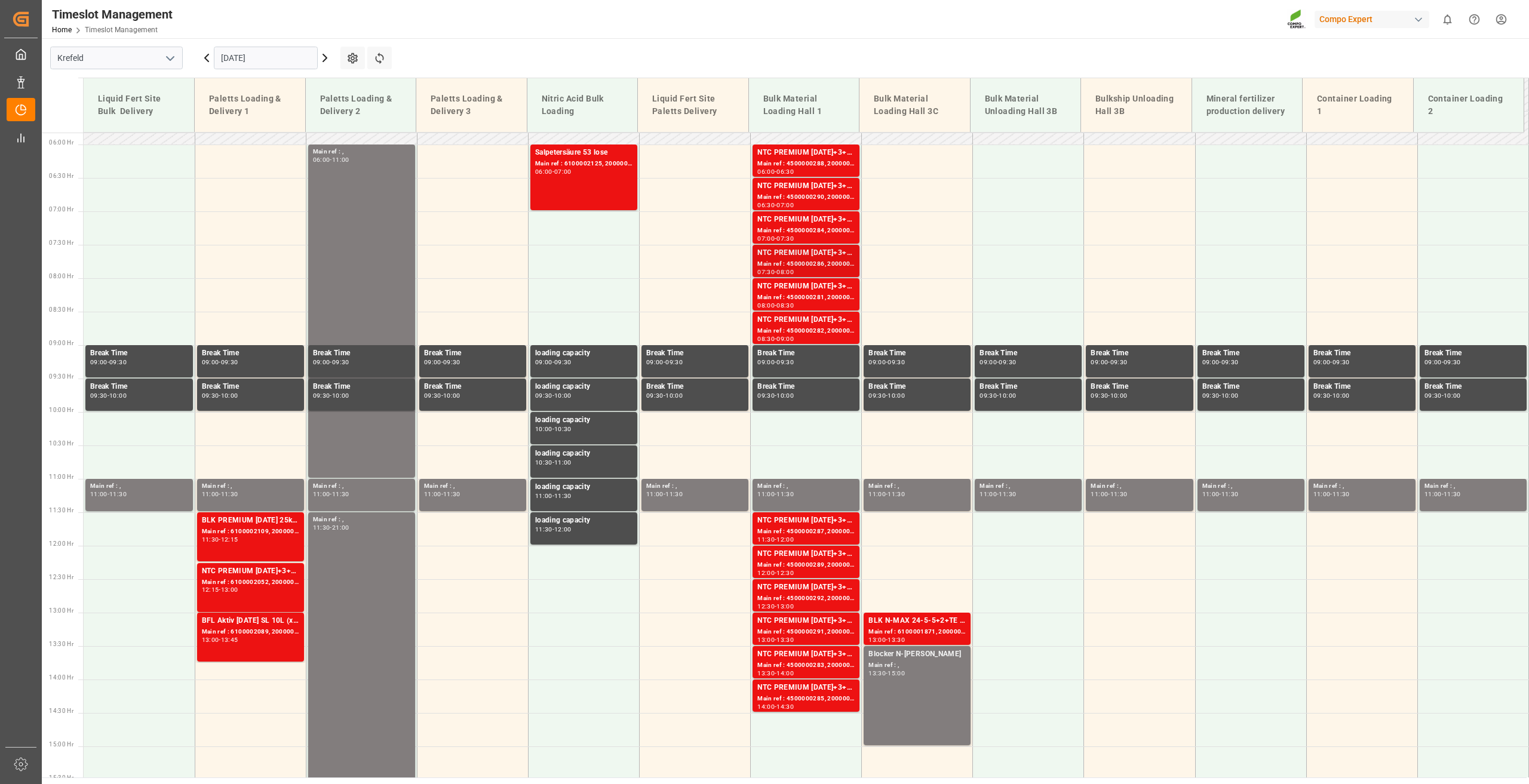
scroll to position [330, 0]
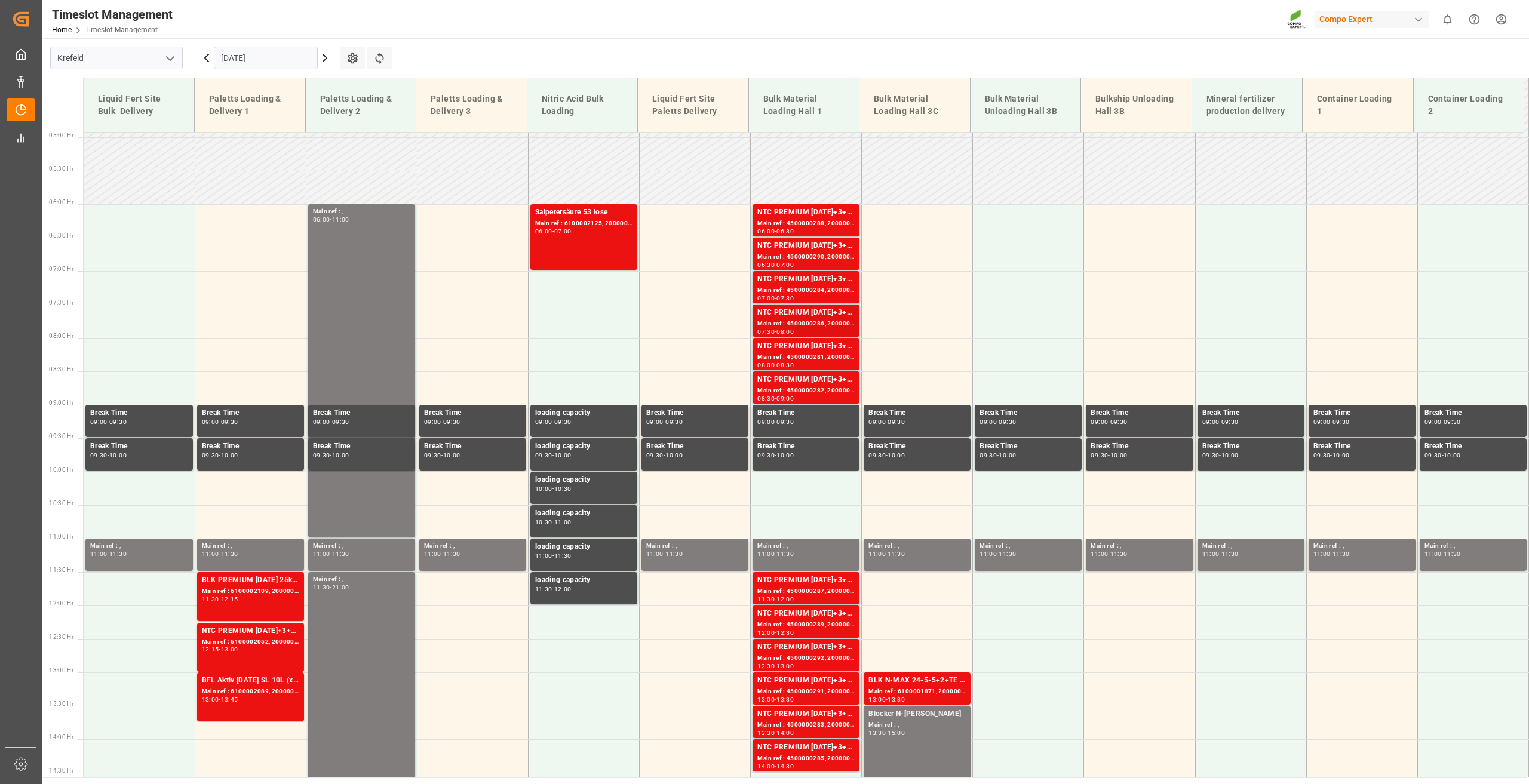
click at [775, 330] on div "-" at bounding box center [775, 331] width 2 height 5
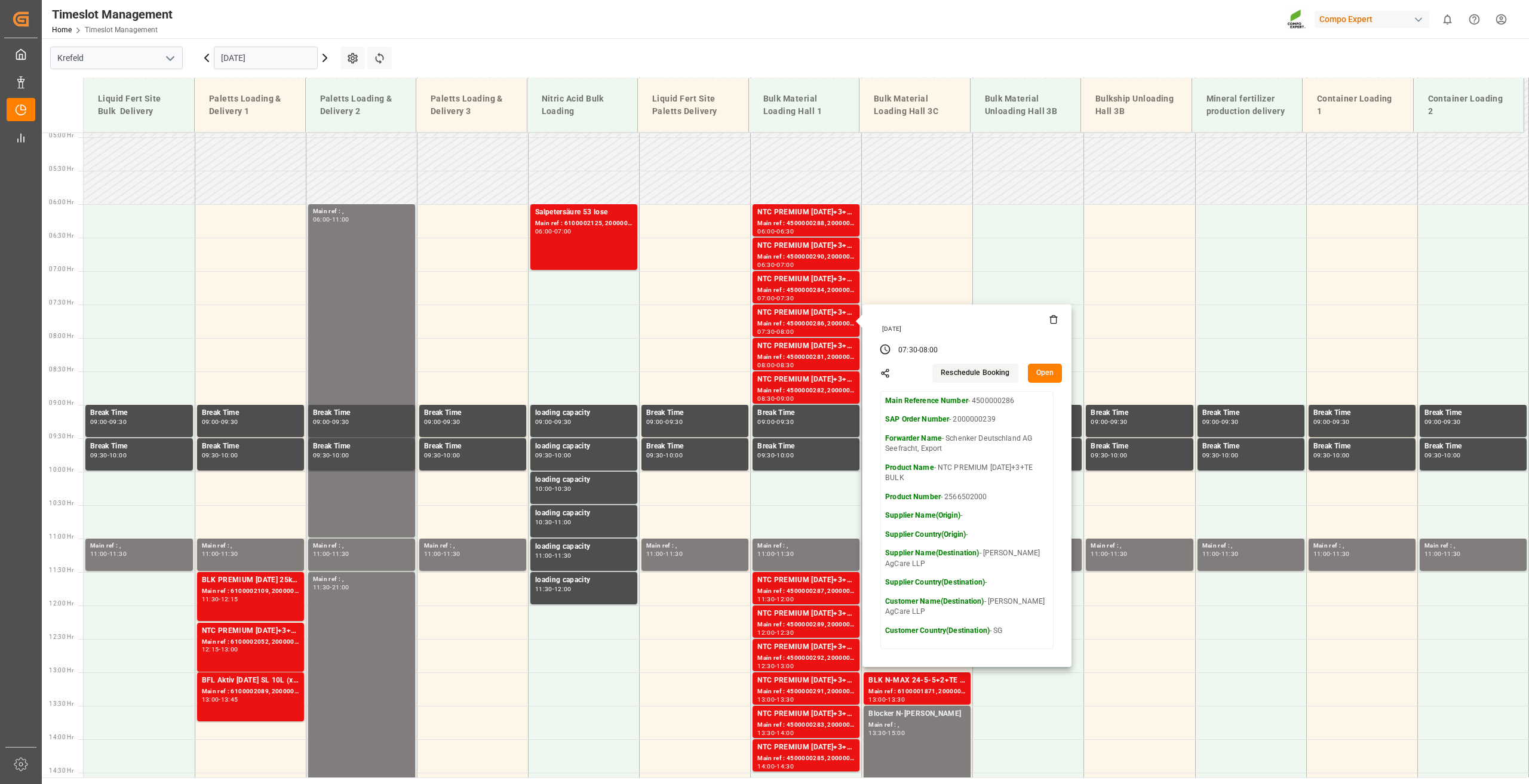
click at [789, 66] on main "[GEOGRAPHIC_DATA] [DATE] Settings Refresh Time Slots Liquid Fert Site Bulk Deli…" at bounding box center [784, 408] width 1485 height 739
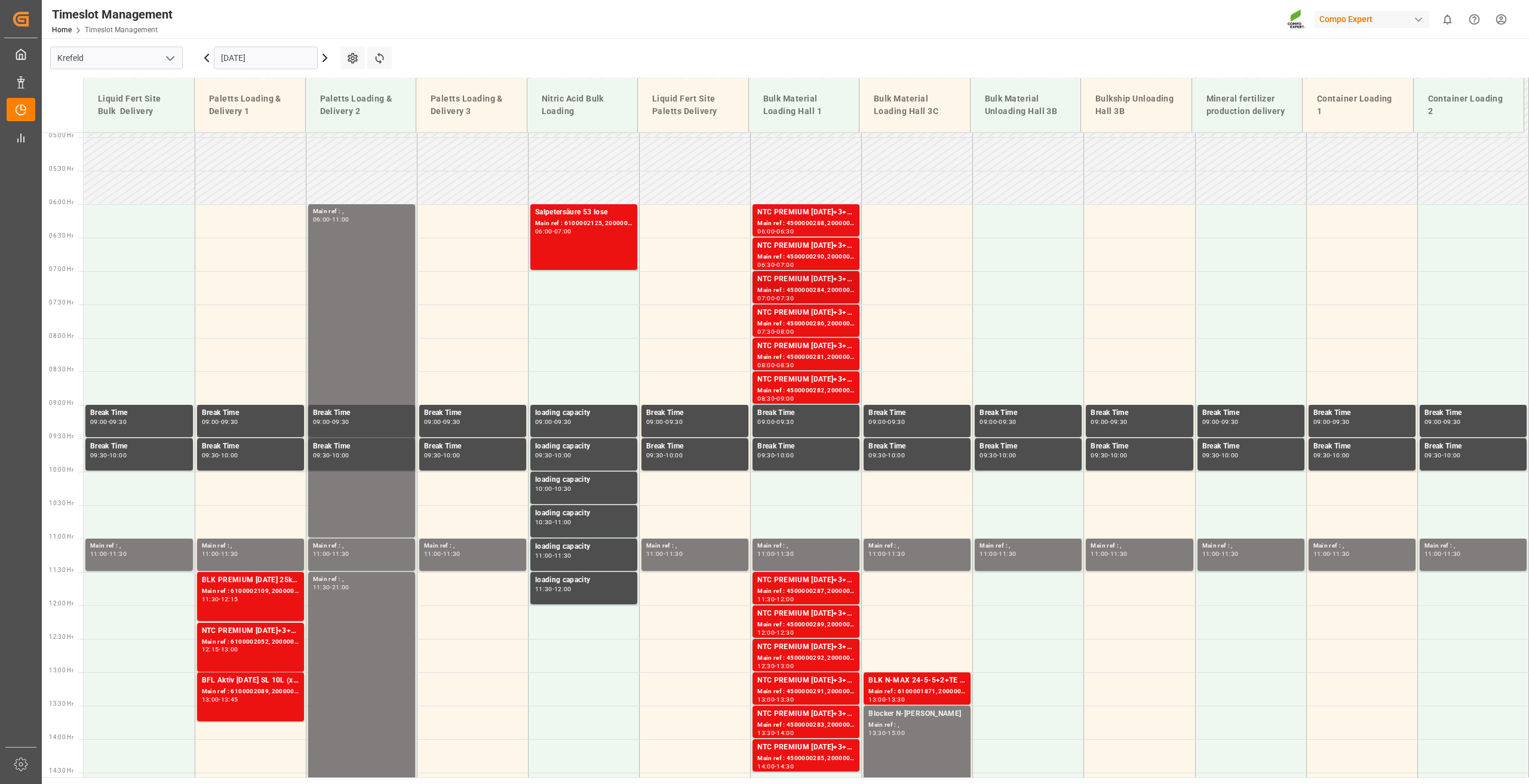
click at [794, 296] on div "07:30" at bounding box center [785, 298] width 17 height 5
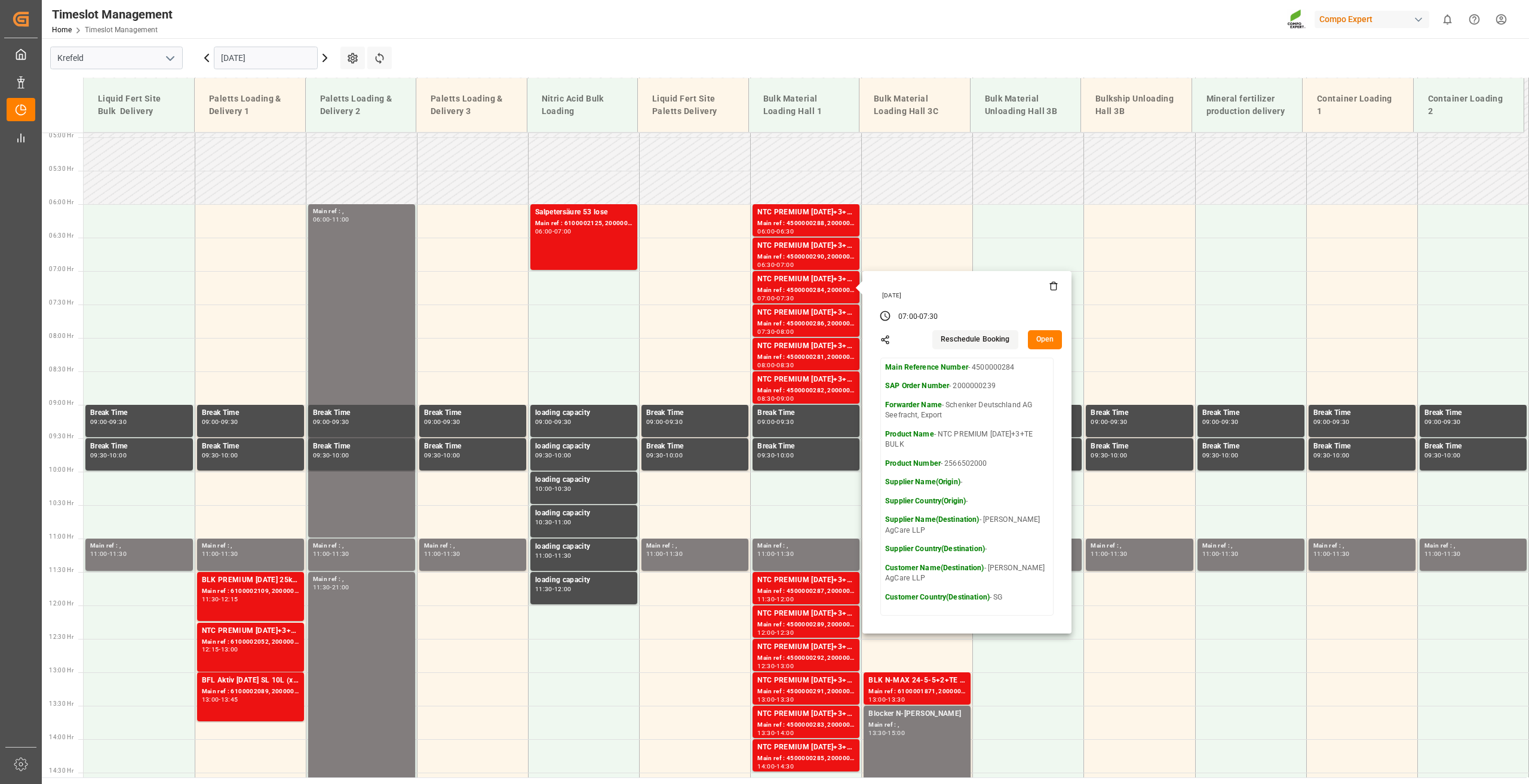
click at [695, 53] on main "[GEOGRAPHIC_DATA] [DATE] Settings Refresh Time Slots Liquid Fert Site Bulk Deli…" at bounding box center [784, 408] width 1485 height 739
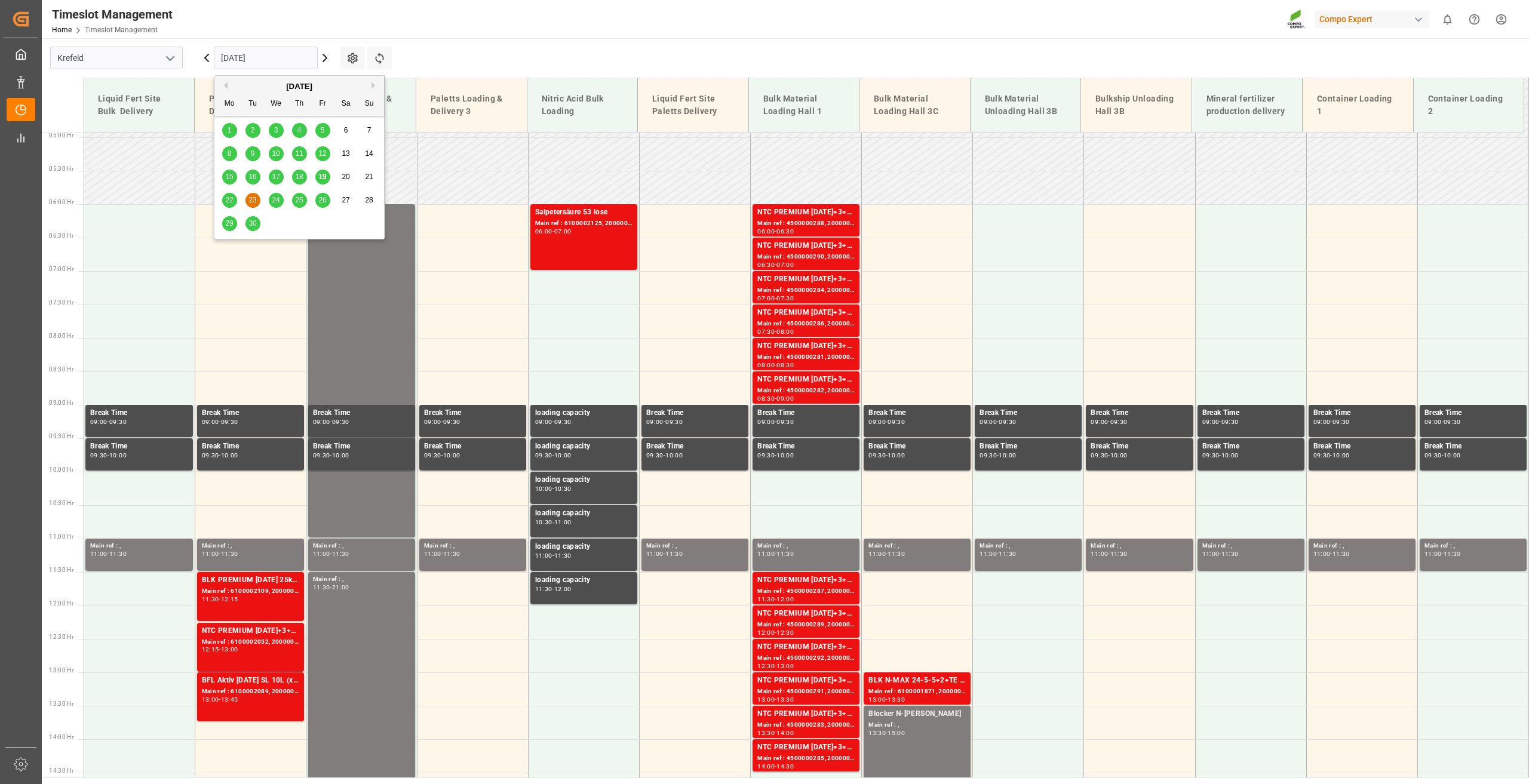
click at [228, 57] on input "[DATE]" at bounding box center [265, 57] width 104 height 23
click at [325, 179] on span "19" at bounding box center [323, 177] width 8 height 9
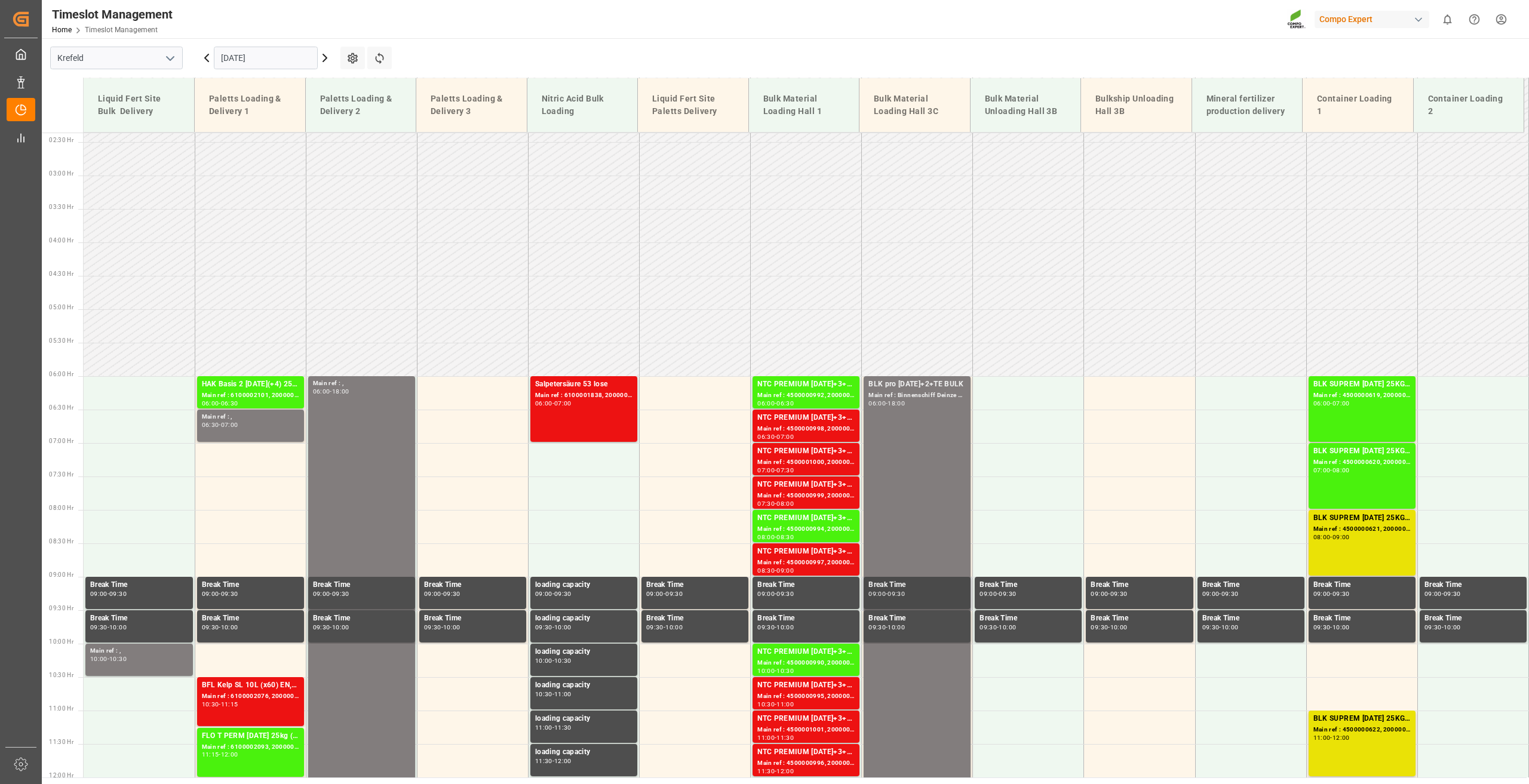
scroll to position [151, 0]
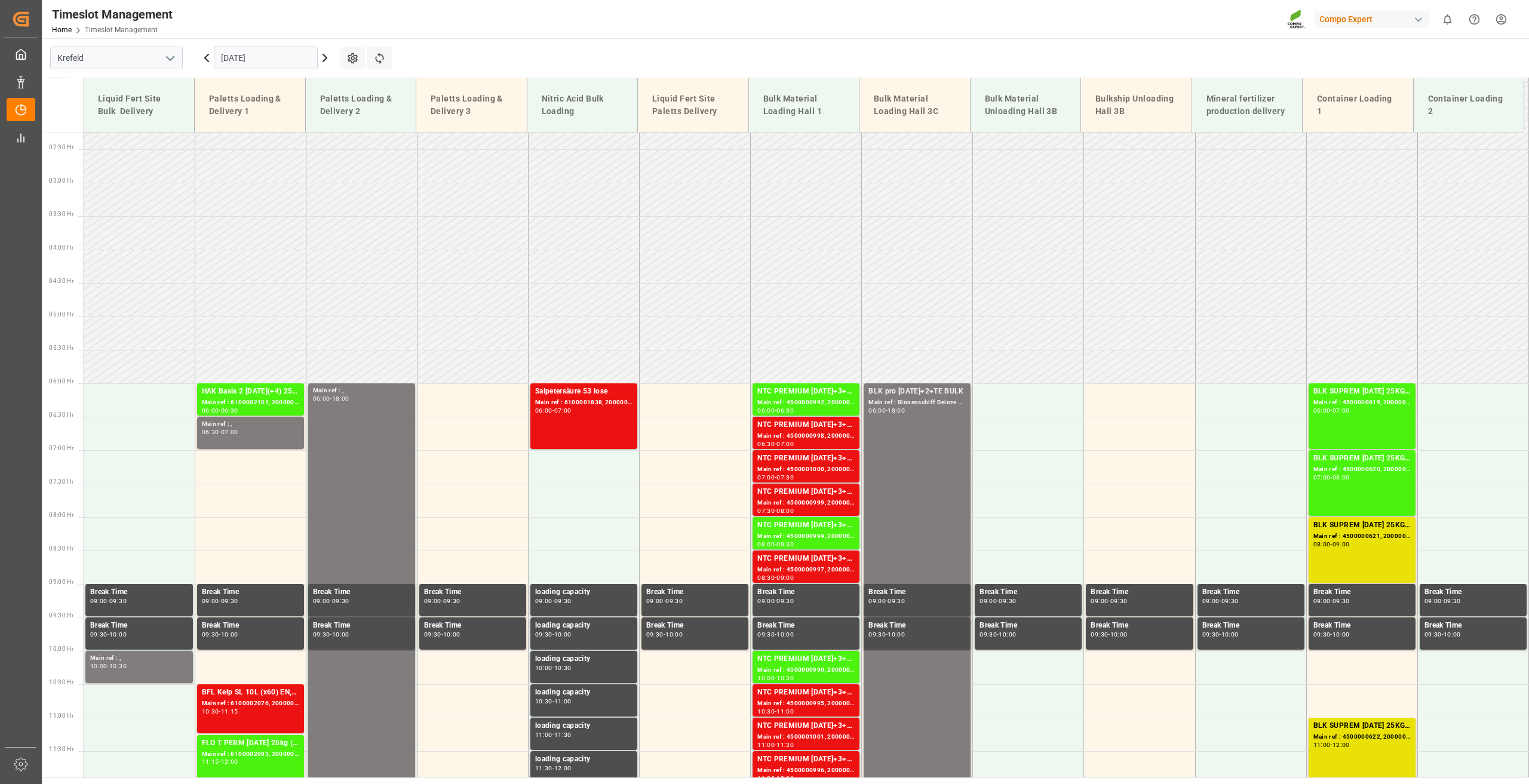
click at [718, 31] on div "Timeslot Management Home Timeslot Management Compo Expert 0 Notifications Only …" at bounding box center [781, 19] width 1495 height 38
drag, startPoint x: 915, startPoint y: 421, endPoint x: 875, endPoint y: 32, distance: 391.1
click at [915, 421] on div "BLK pro [DATE]+2+TE BULK Main ref : Binnenschiff Deinze [DATE] 06:00 - 18:00" at bounding box center [917, 784] width 97 height 797
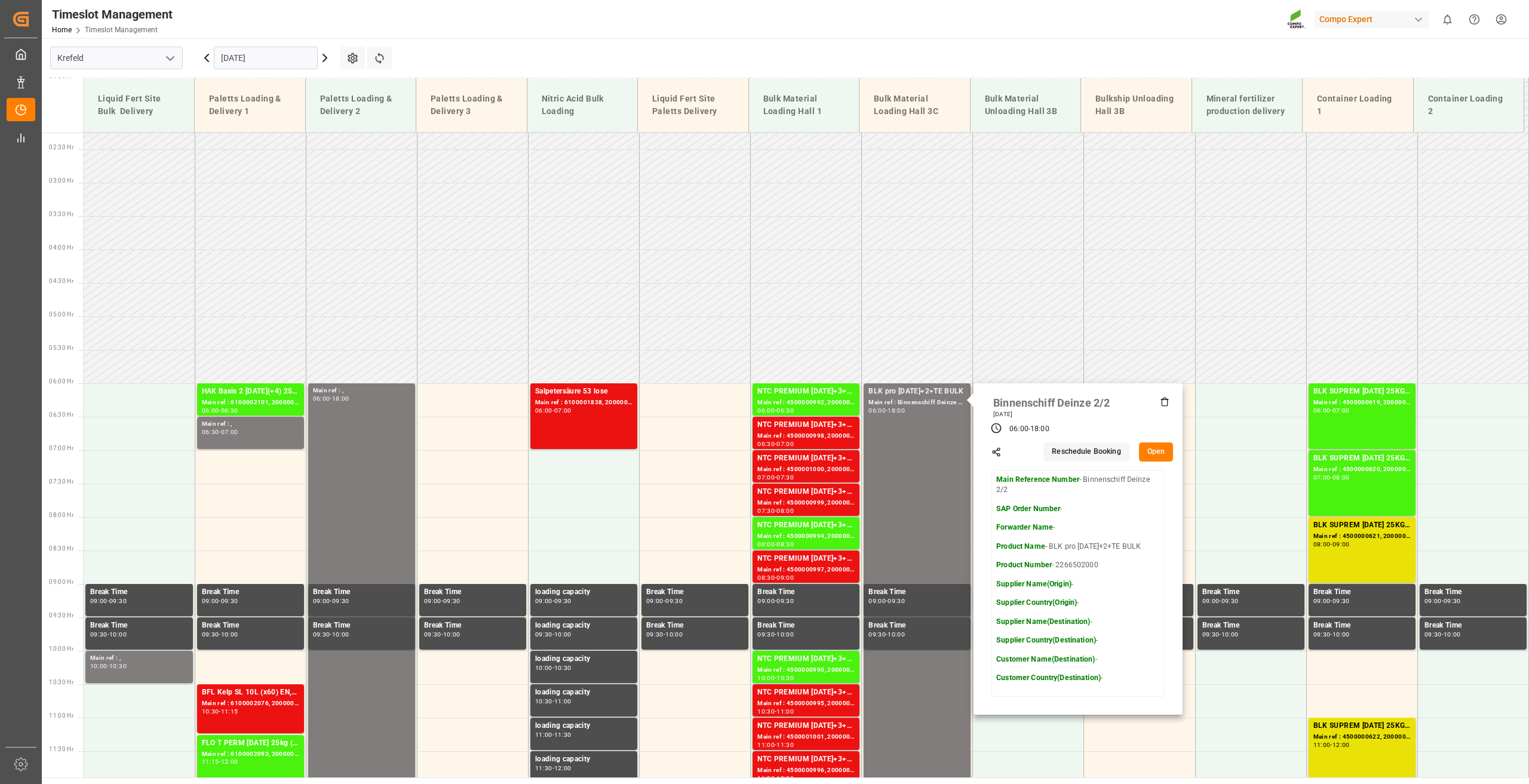
click at [247, 57] on input "[DATE]" at bounding box center [265, 57] width 104 height 23
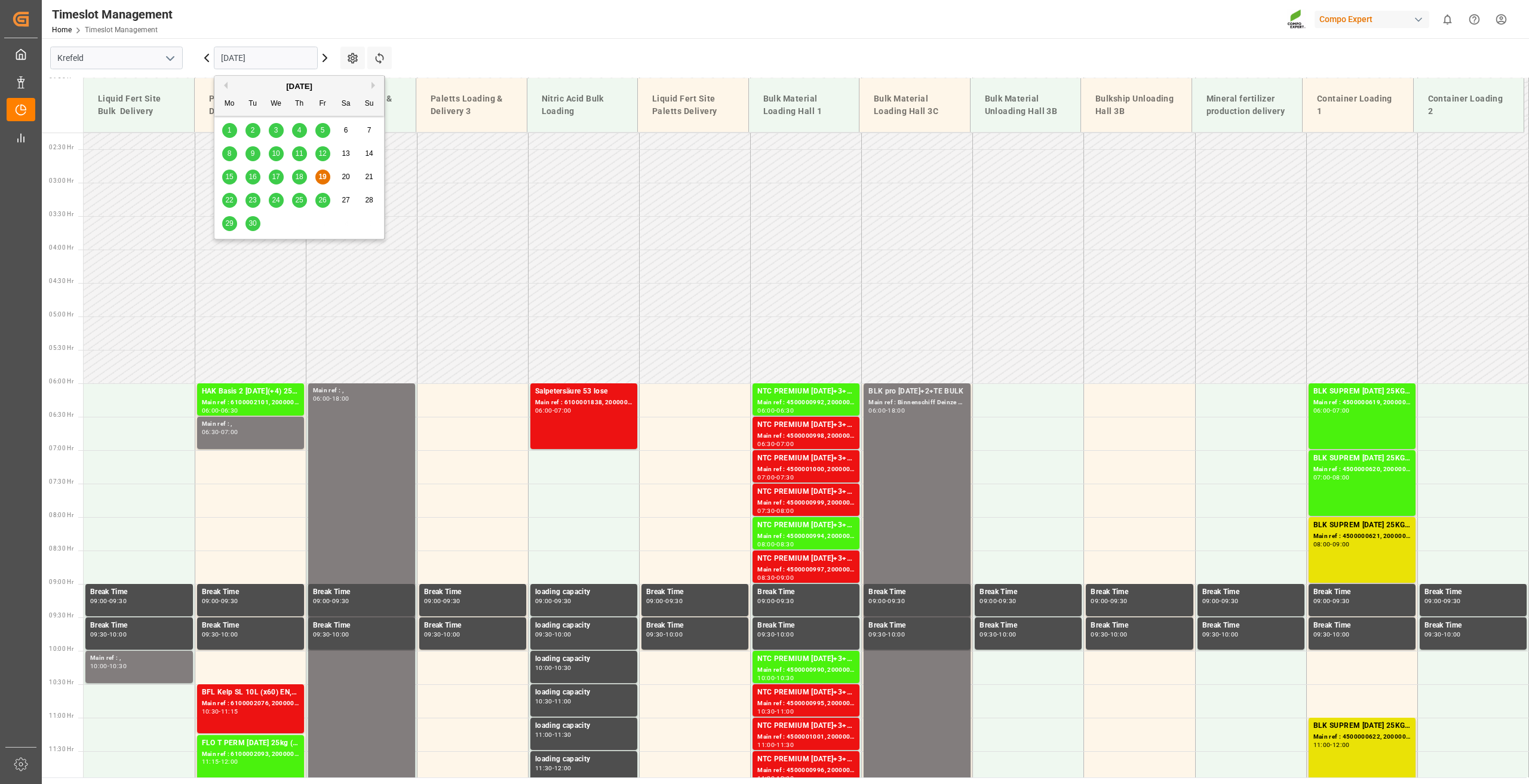
click at [256, 199] on span "23" at bounding box center [253, 200] width 8 height 9
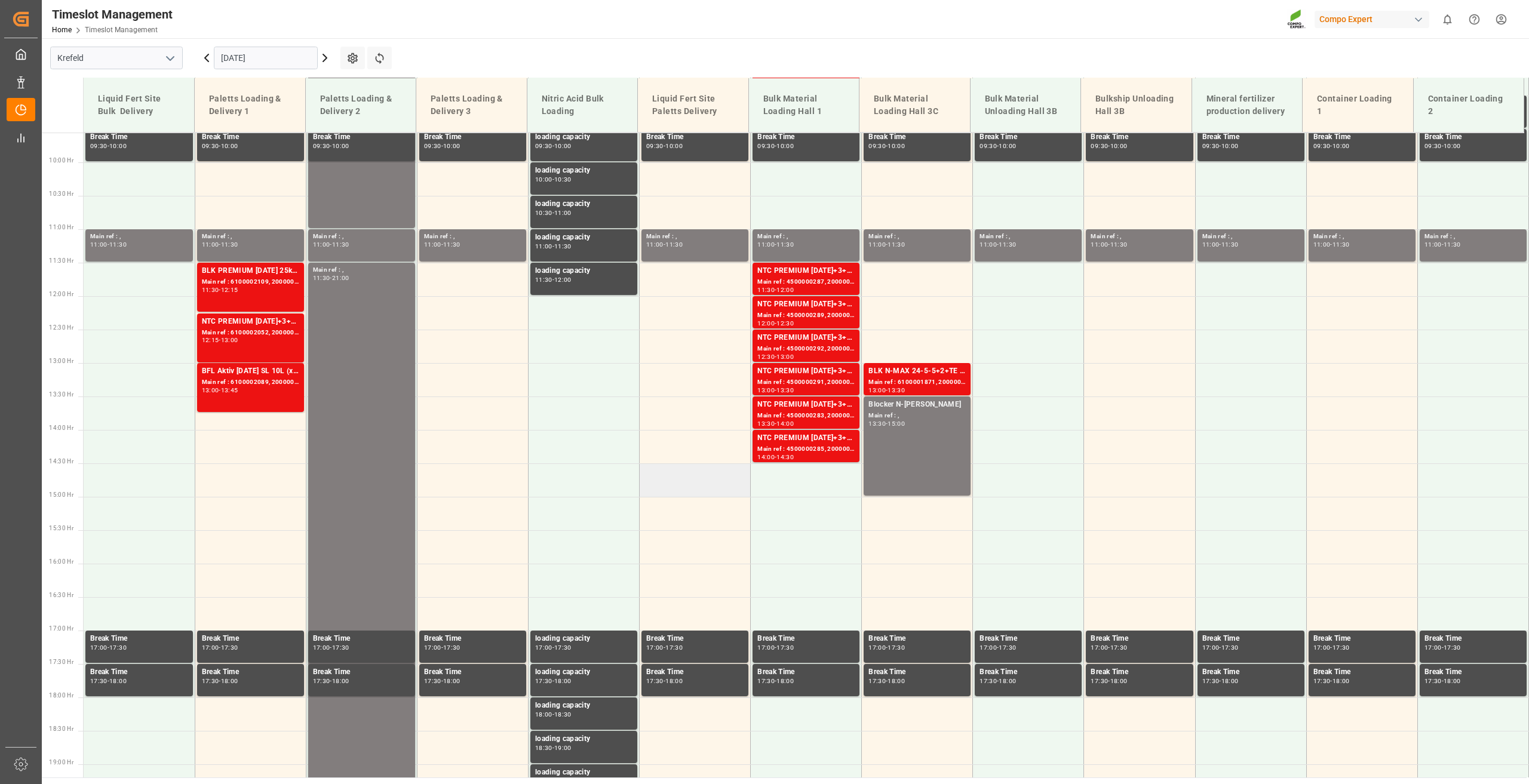
scroll to position [389, 0]
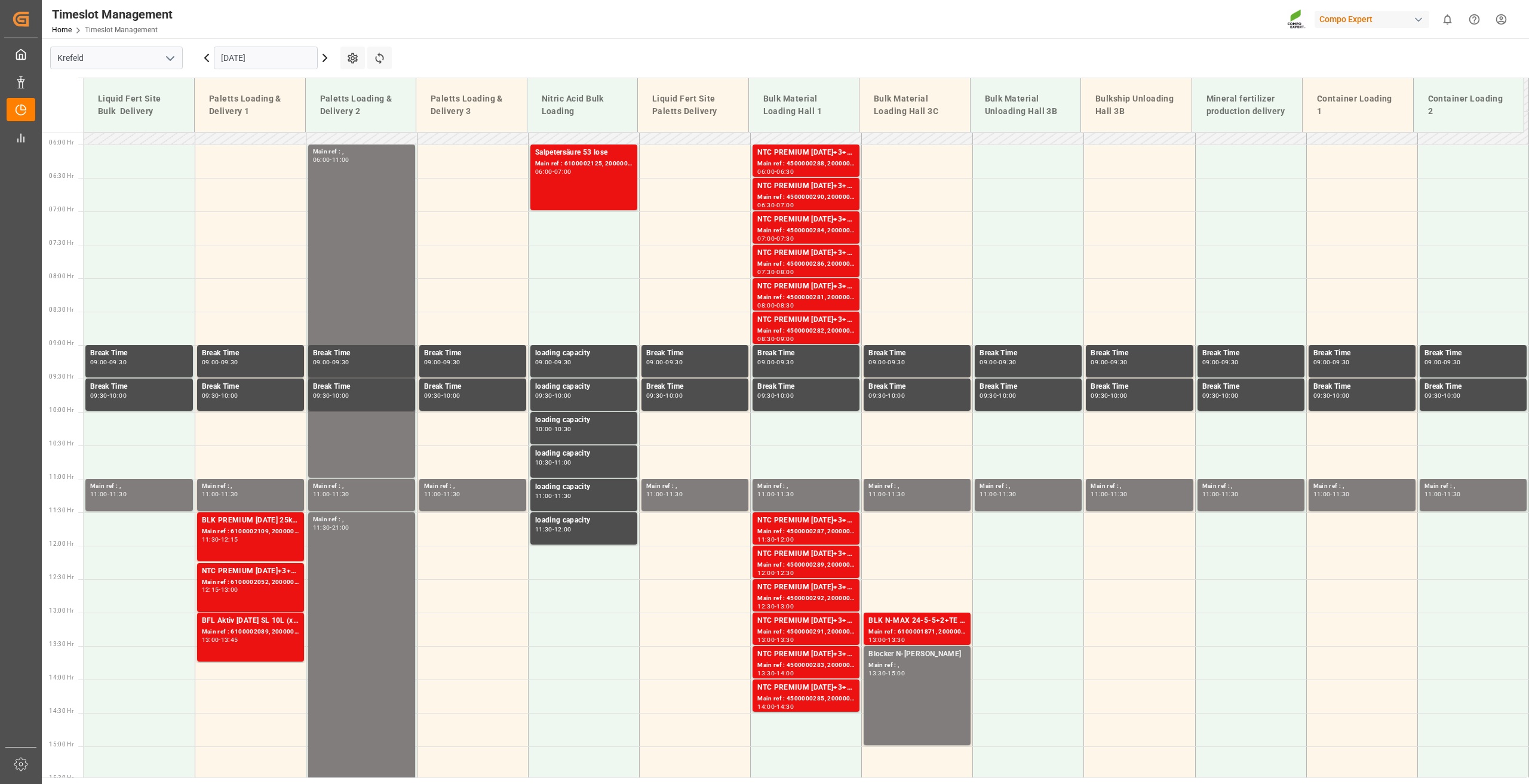
drag, startPoint x: 247, startPoint y: 53, endPoint x: 242, endPoint y: 65, distance: 13.0
click at [246, 53] on input "[DATE]" at bounding box center [265, 57] width 104 height 23
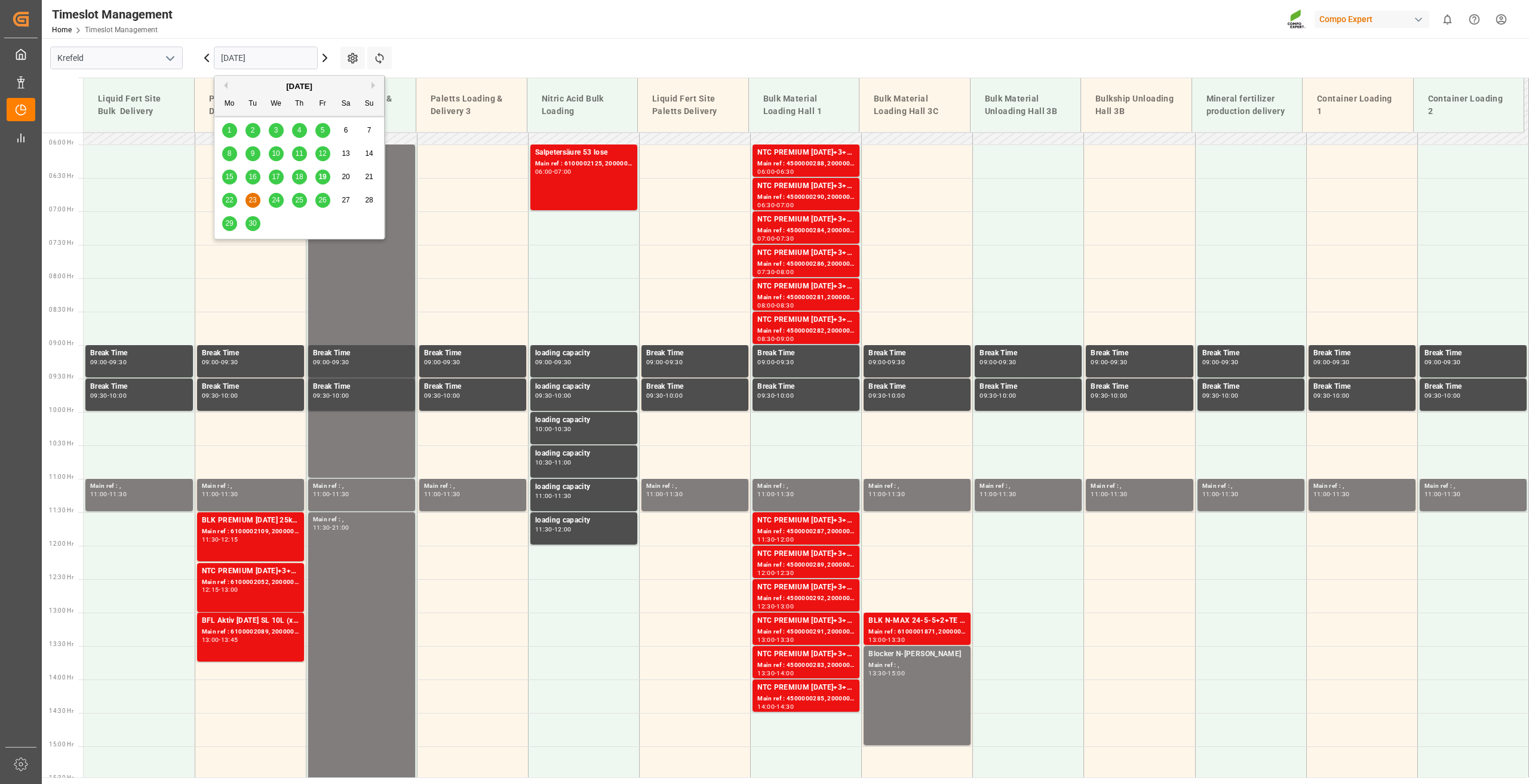
click at [236, 199] on div "22" at bounding box center [229, 201] width 15 height 14
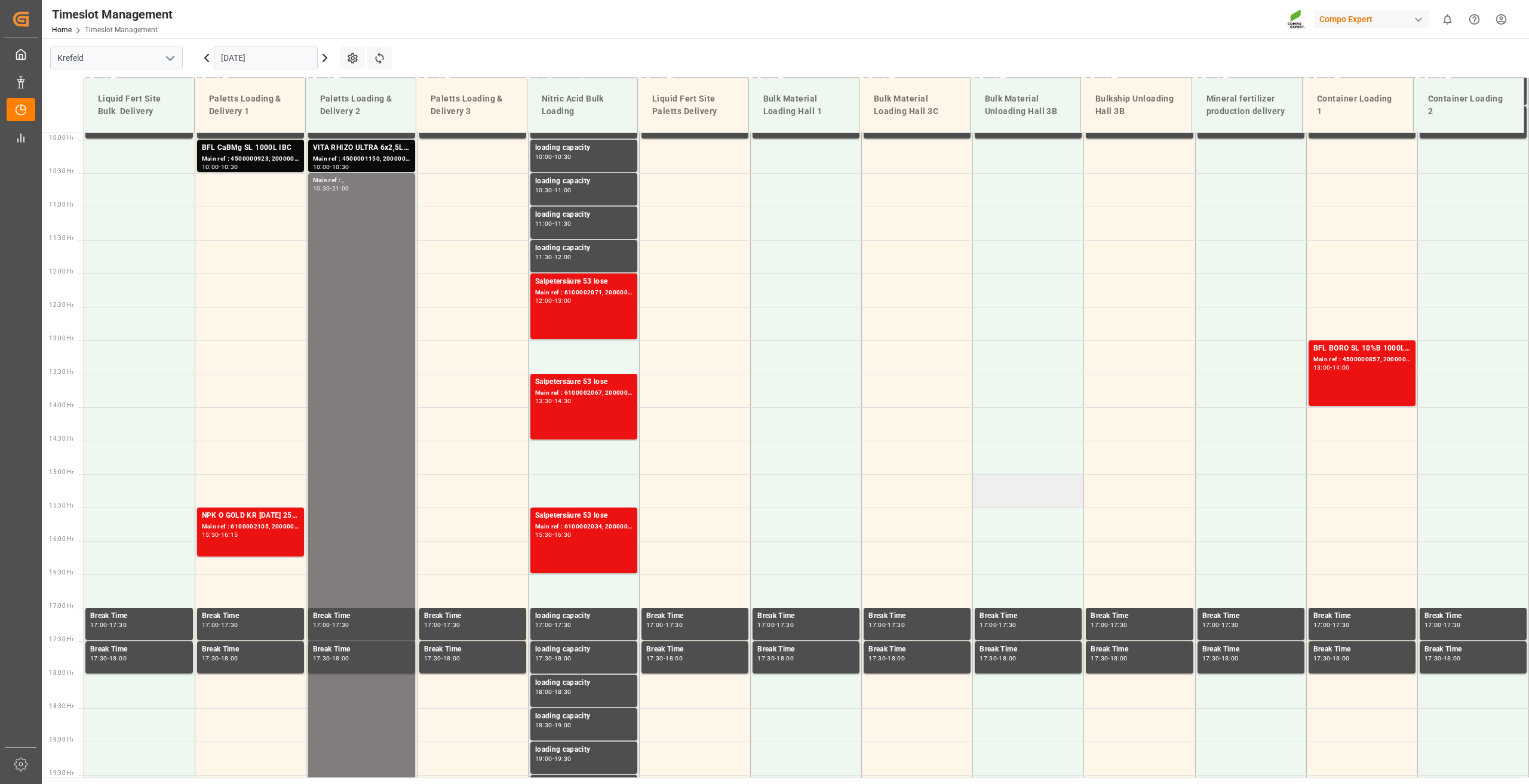
scroll to position [456, 0]
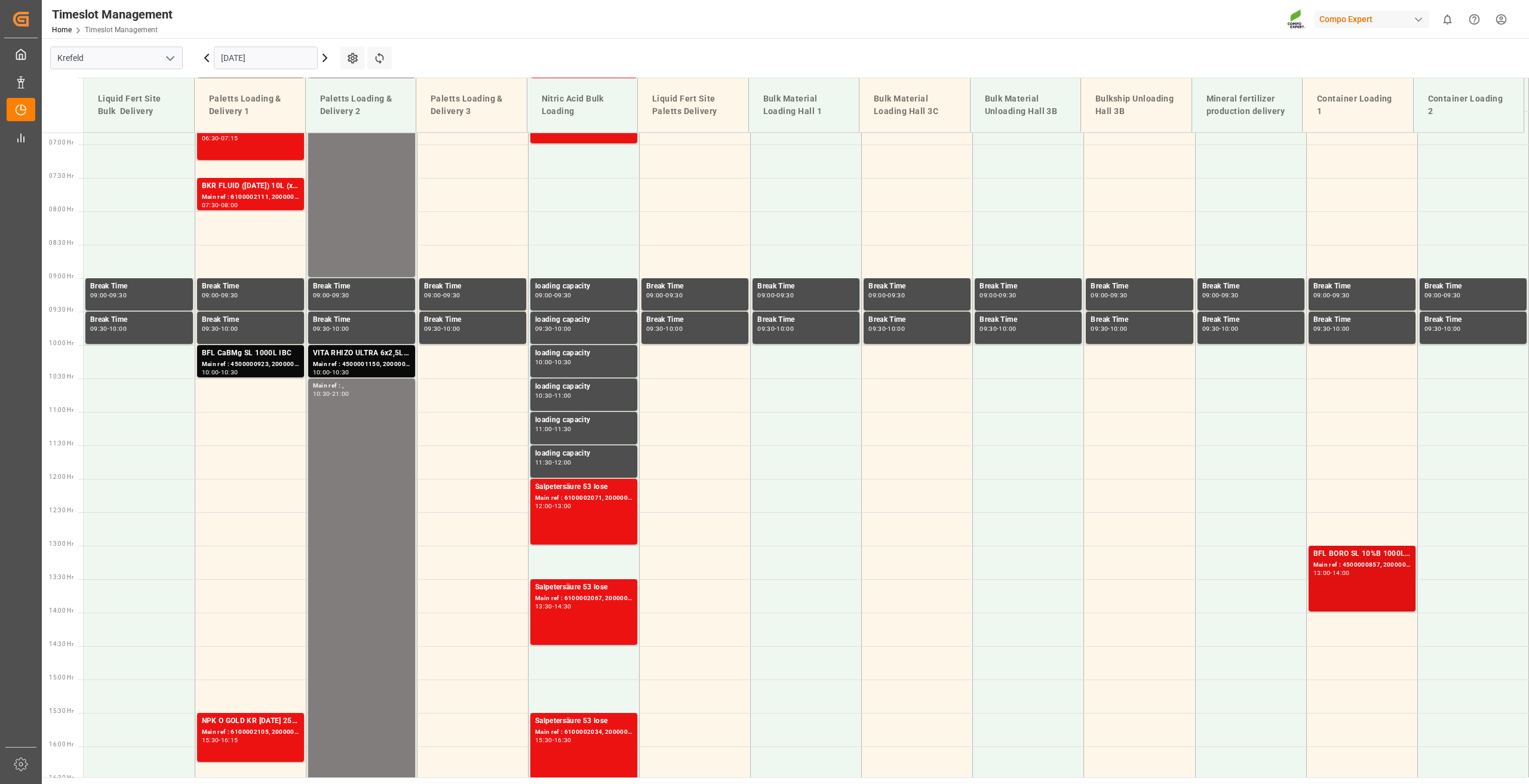
click at [1356, 575] on div "13:00 - 14:00" at bounding box center [1362, 574] width 97 height 6
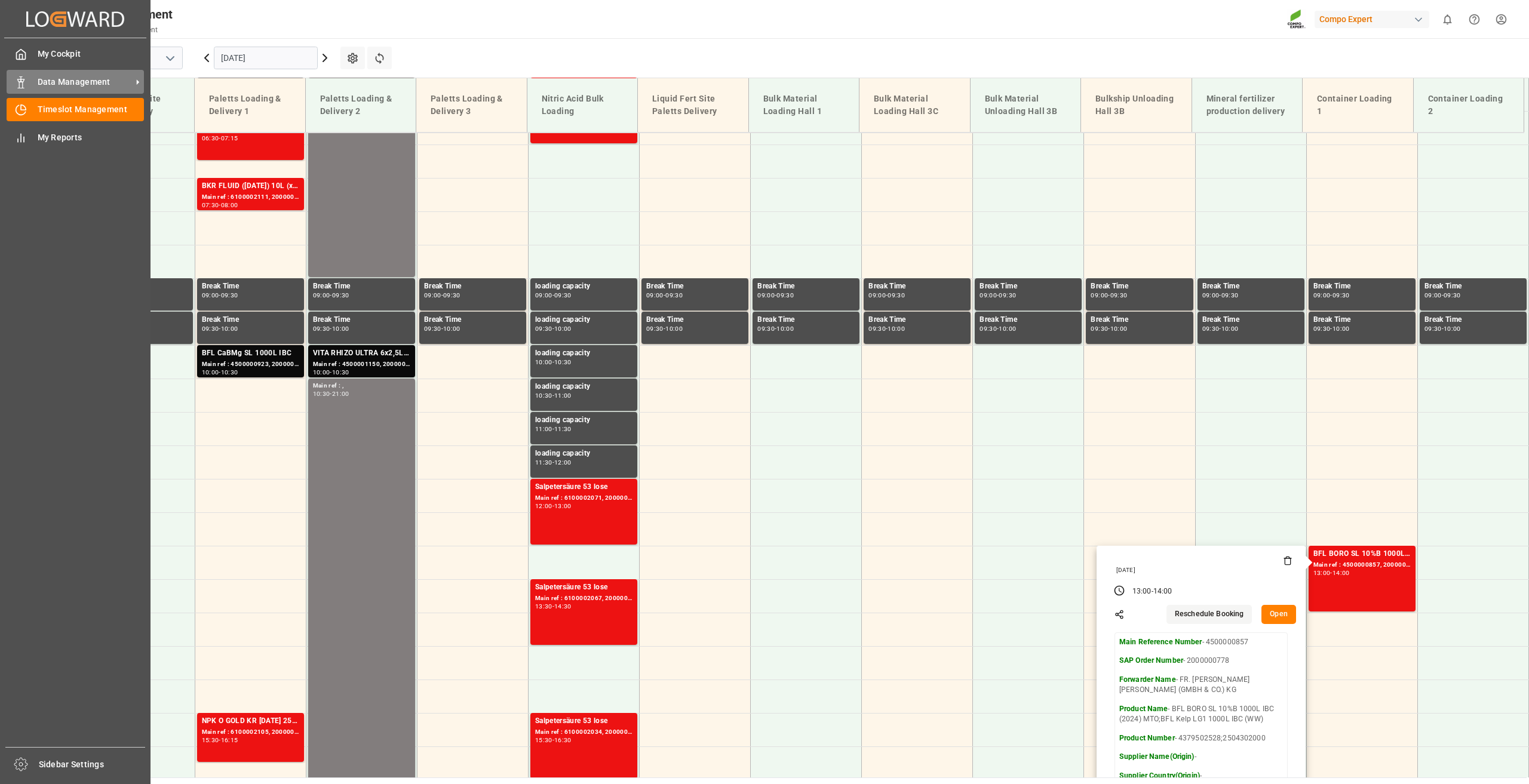
click at [30, 86] on div "Data Management Data Management" at bounding box center [75, 82] width 137 height 24
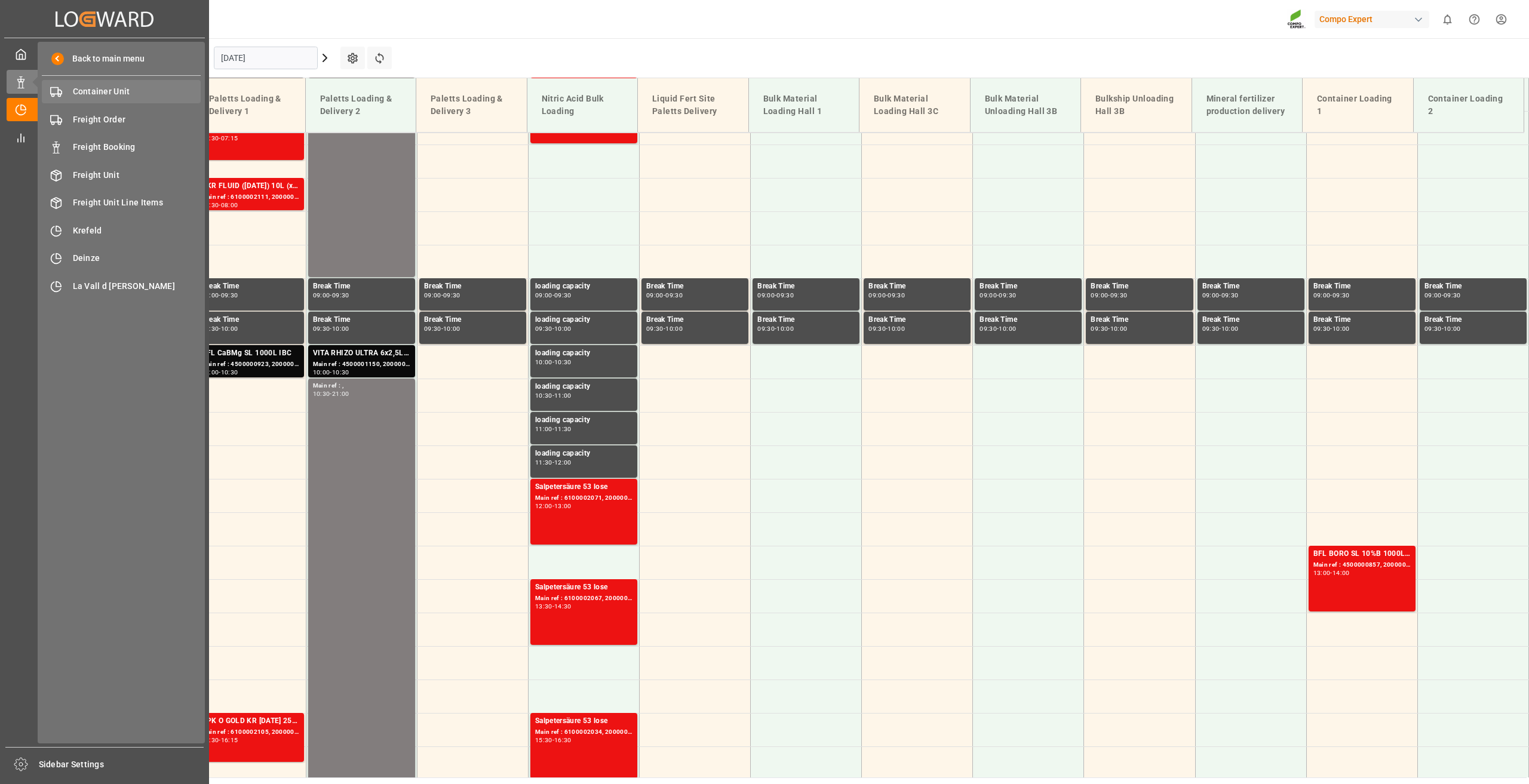
click at [111, 89] on span "Container Unit" at bounding box center [137, 92] width 129 height 13
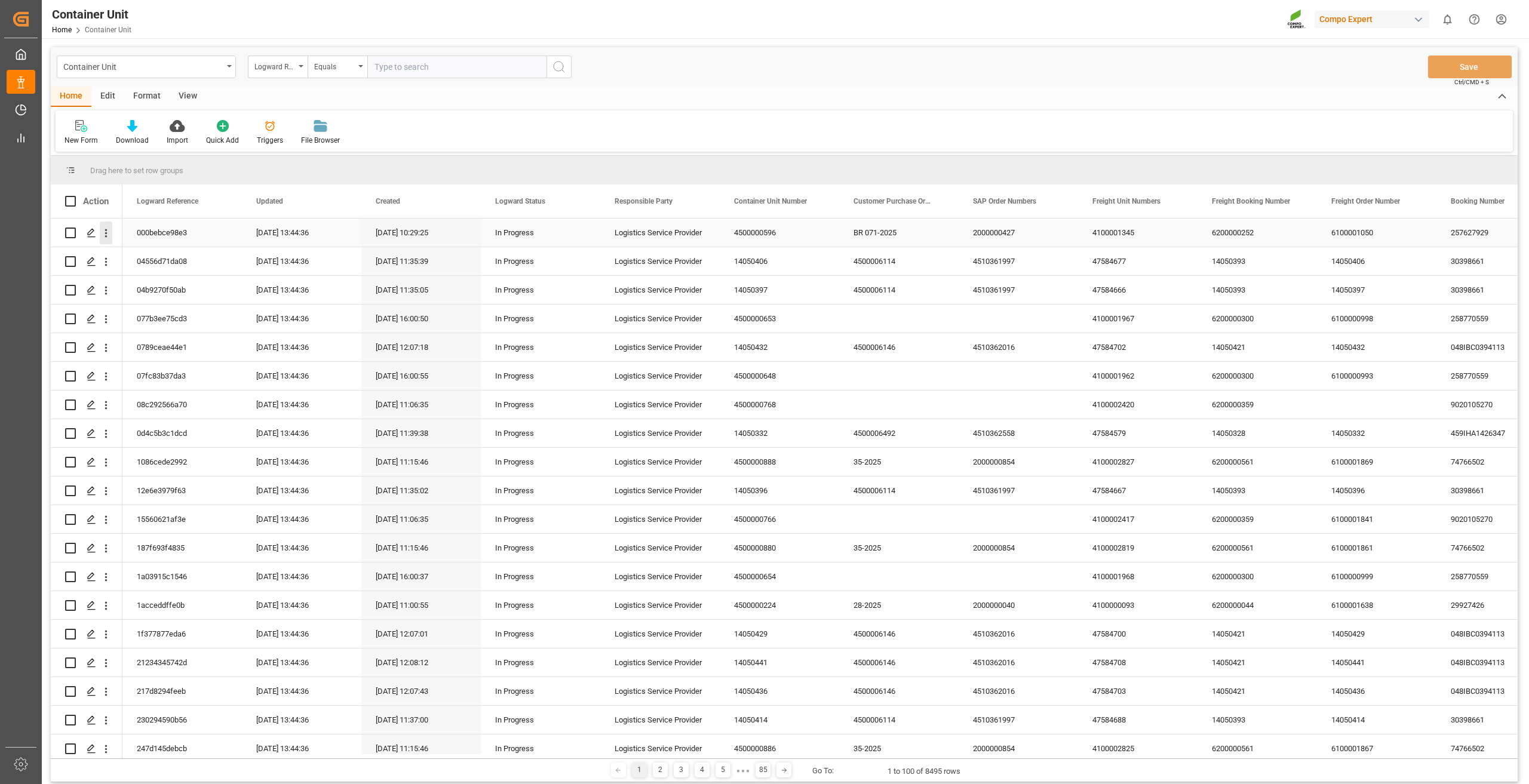
click at [105, 233] on icon "open menu" at bounding box center [106, 233] width 2 height 9
click at [144, 255] on span "Open in new tab" at bounding box center [184, 258] width 108 height 13
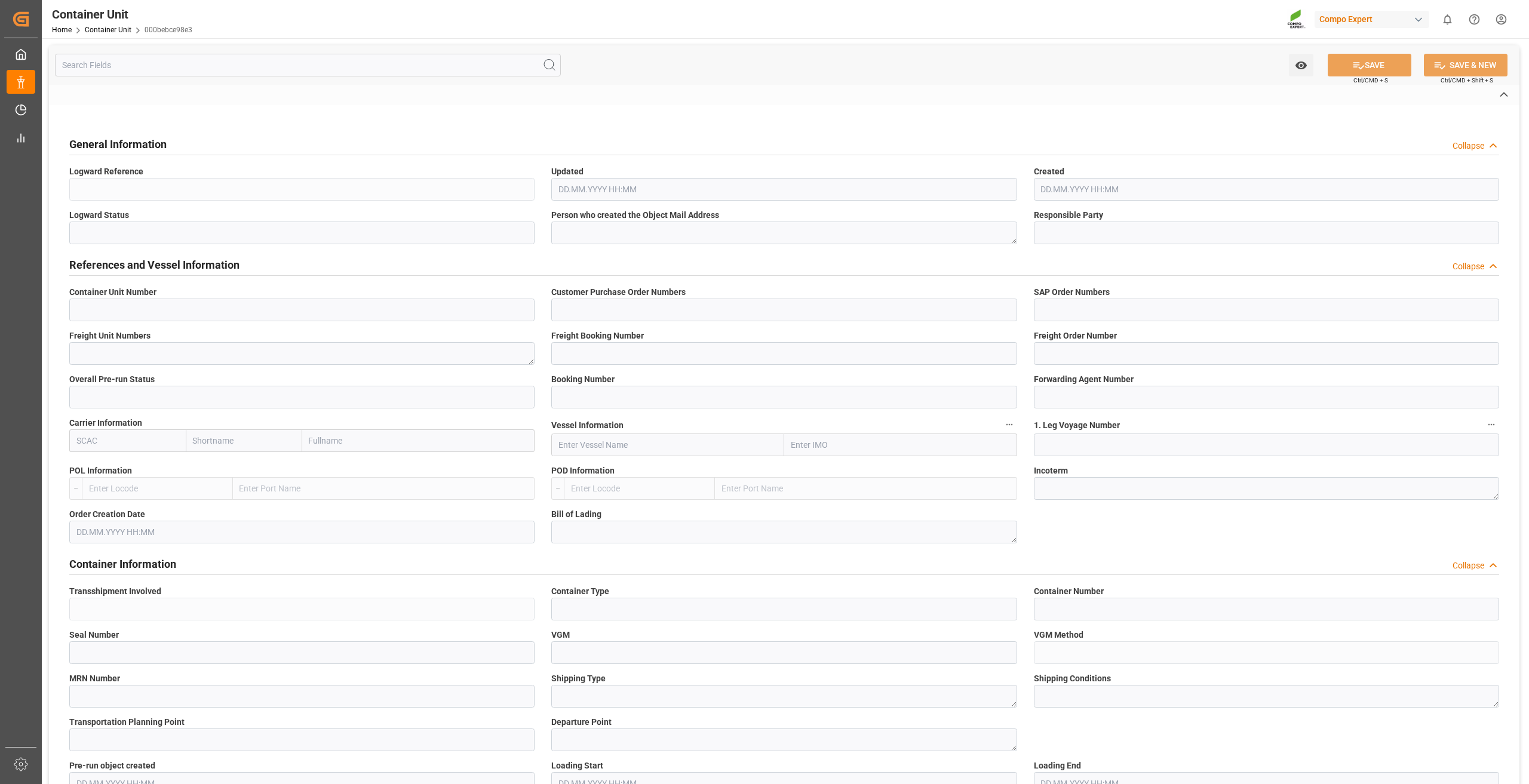
type input "4500000596"
type input "BR 071-2025"
type input "2000000427"
type textarea "4100001345"
type input "6200000252"
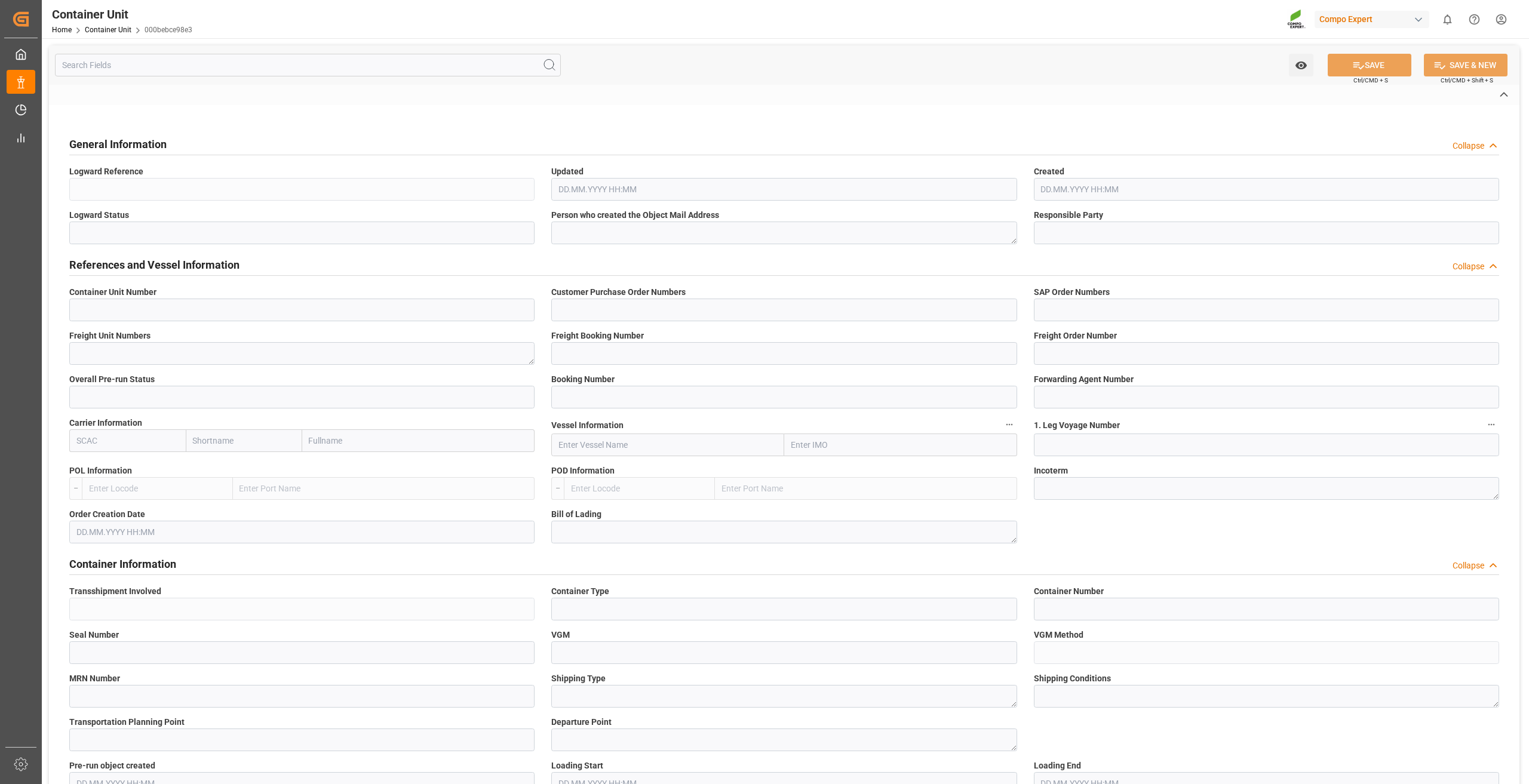
type input "6100001050"
type input "2"
type input "257627929"
type input "6600387"
type input "MAEU"
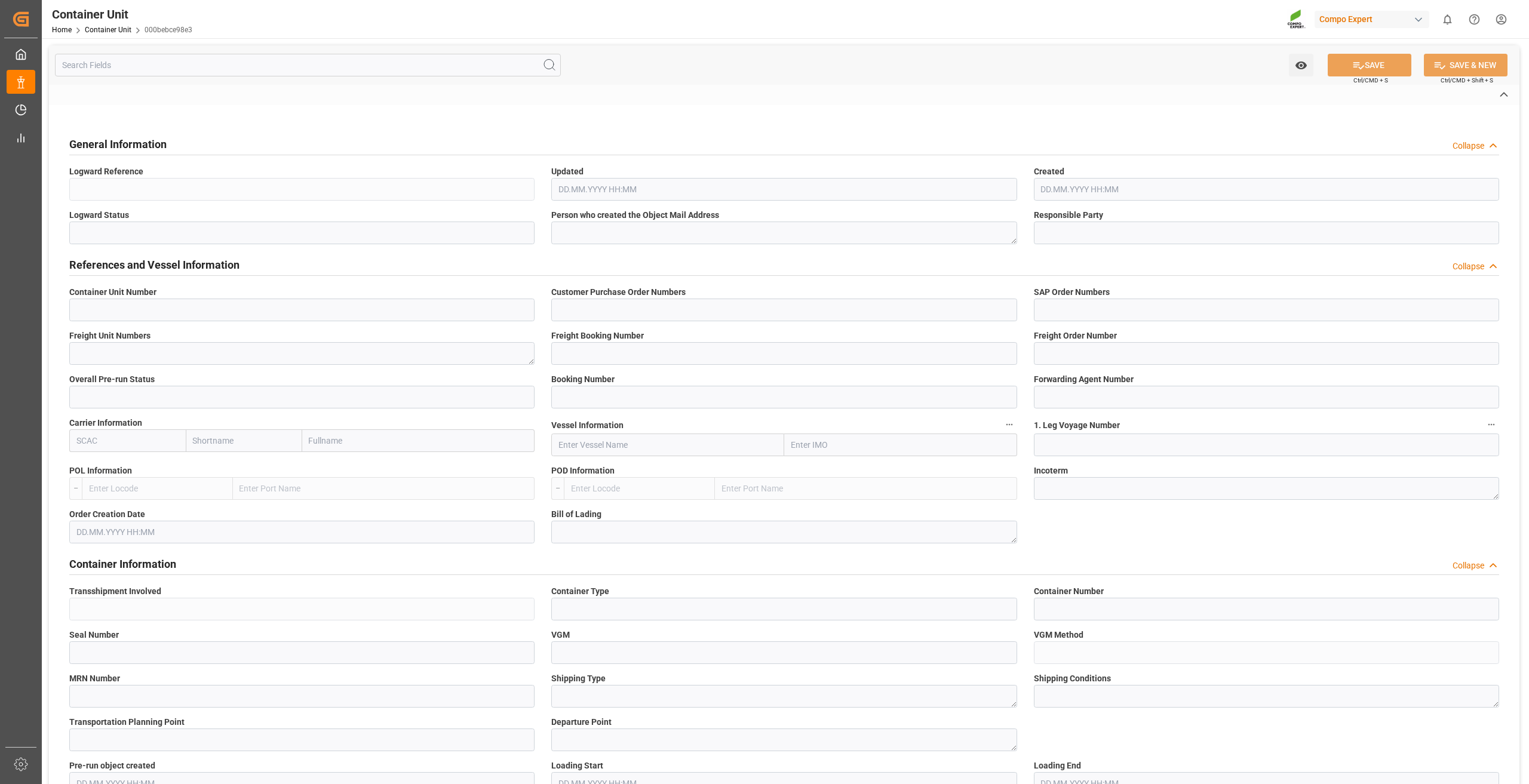
type input "MAERSK LETICIA"
type input "532S"
type input "Antwerp"
type input "Paranaguá"
type textarea "CIF"
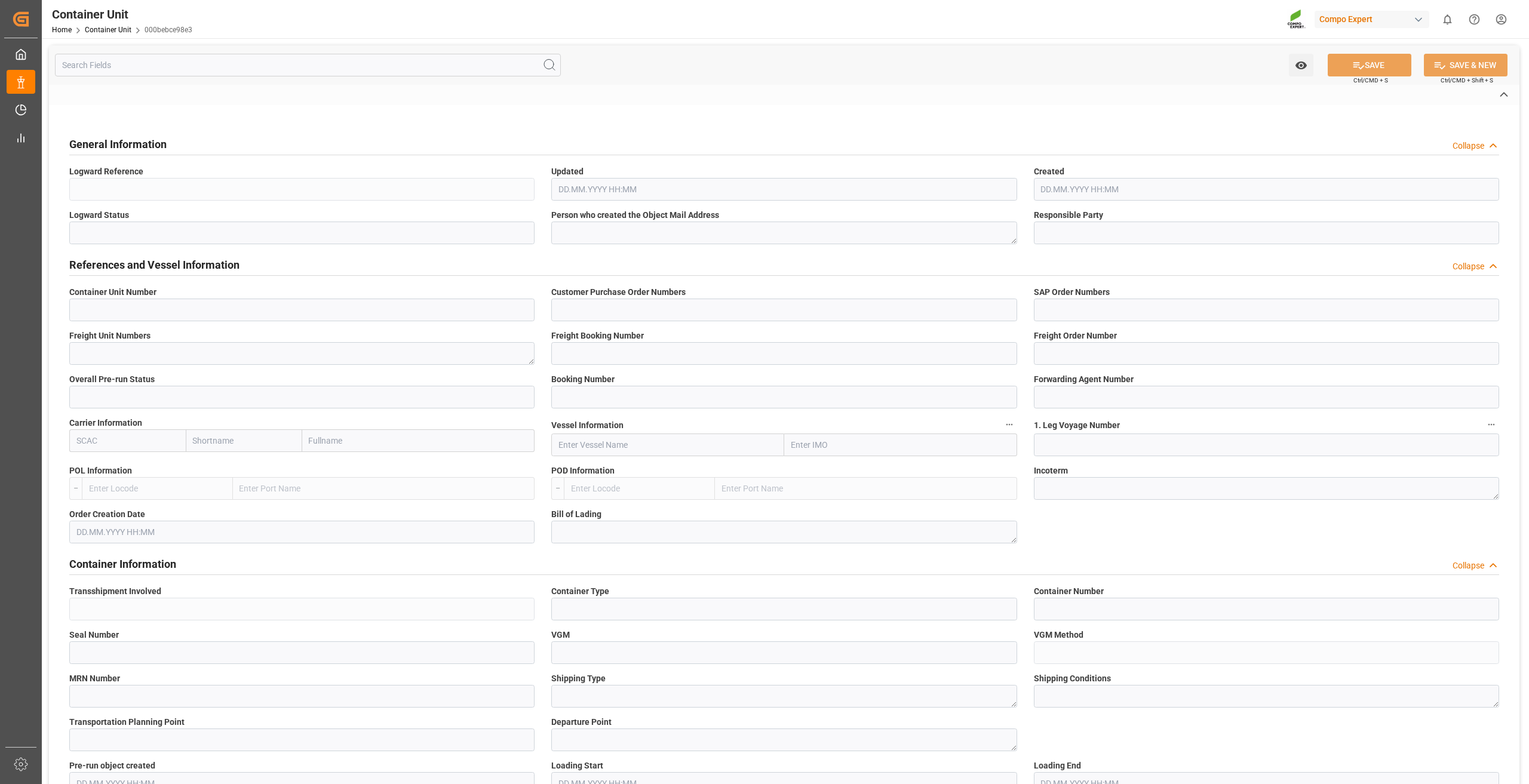
type input "No"
type input "40GP"
type input "MRSU8023380"
type input "PM00175354"
type input "2"
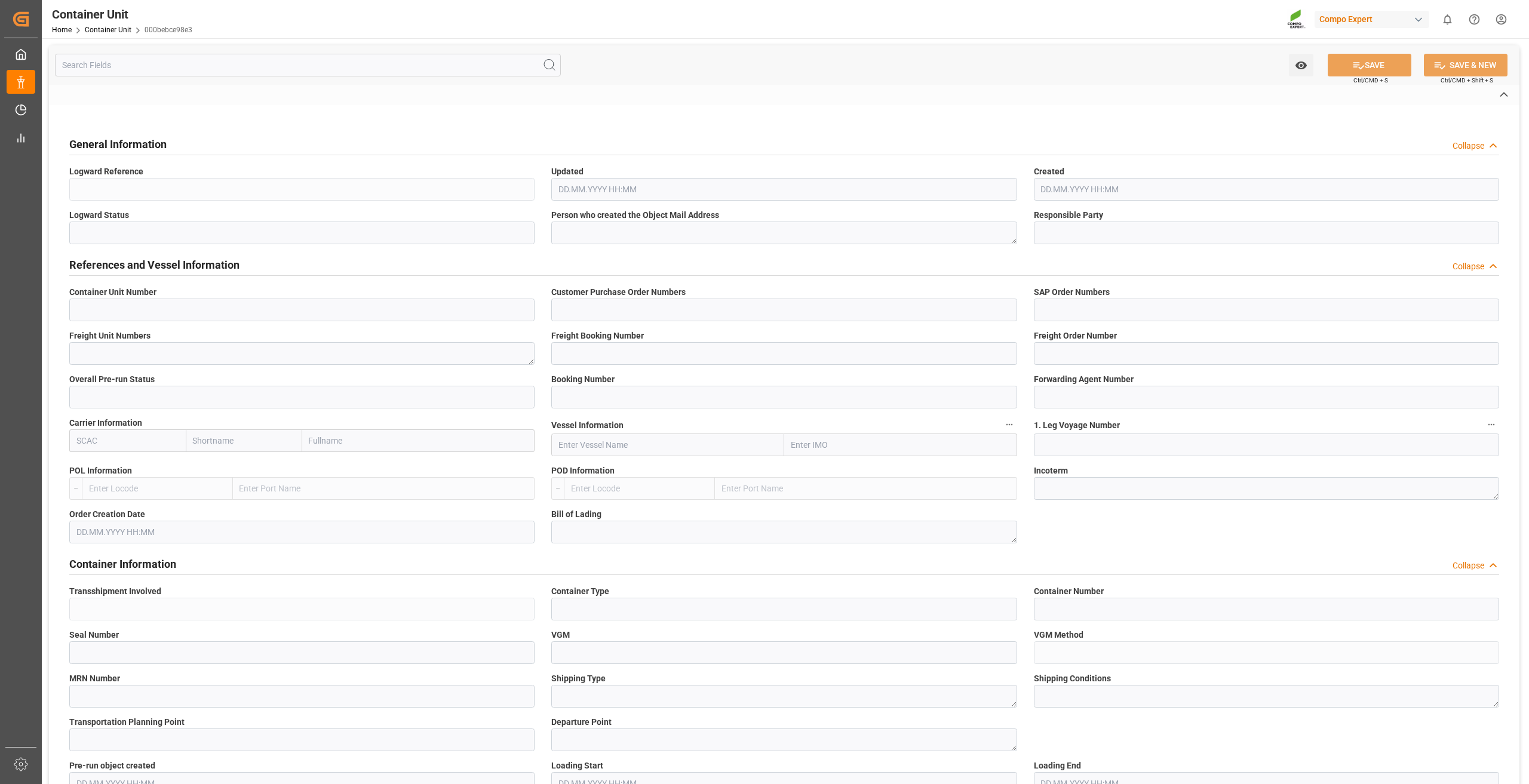
type input "25DE290366519333B0"
type textarea "ZSEA"
type textarea "1317-890"
type input "Brazil"
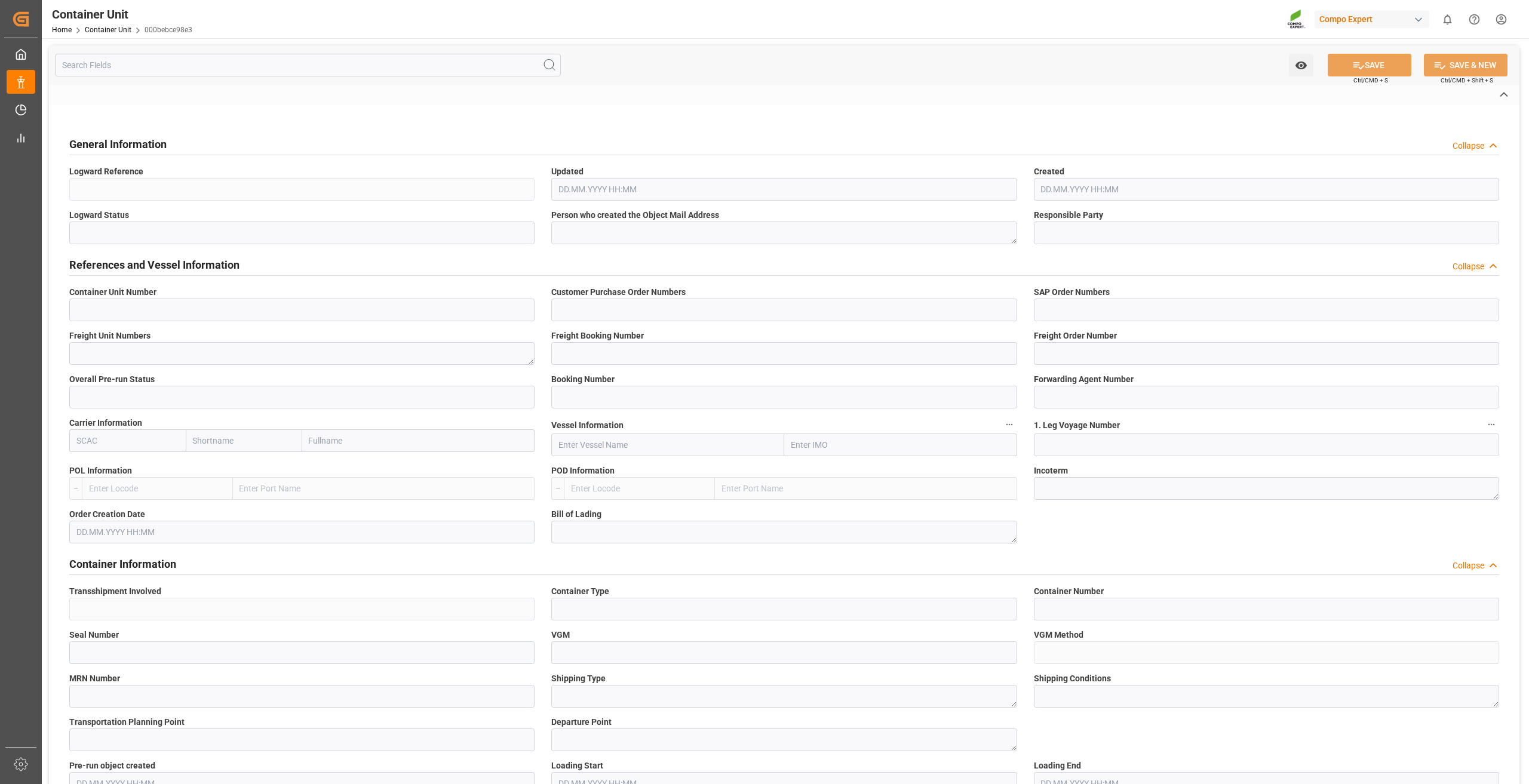
type input "EUR"
type textarea "3200"
type textarea "EST TE-MAX BS 11-48 20kg (x56) INT MTO"
type textarea "4864312799"
type input "ANTWERPEN"
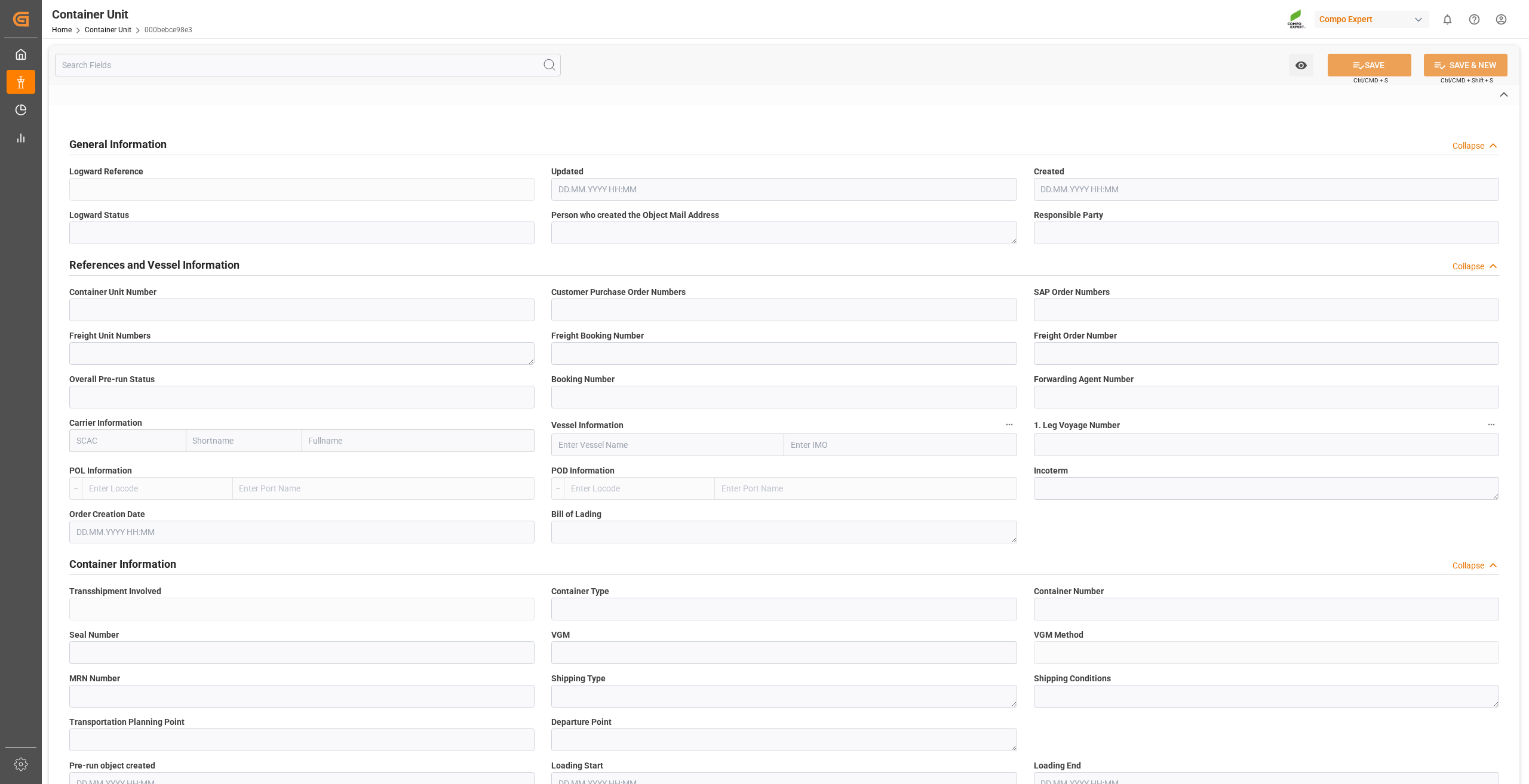
type input "PARANAGUA"
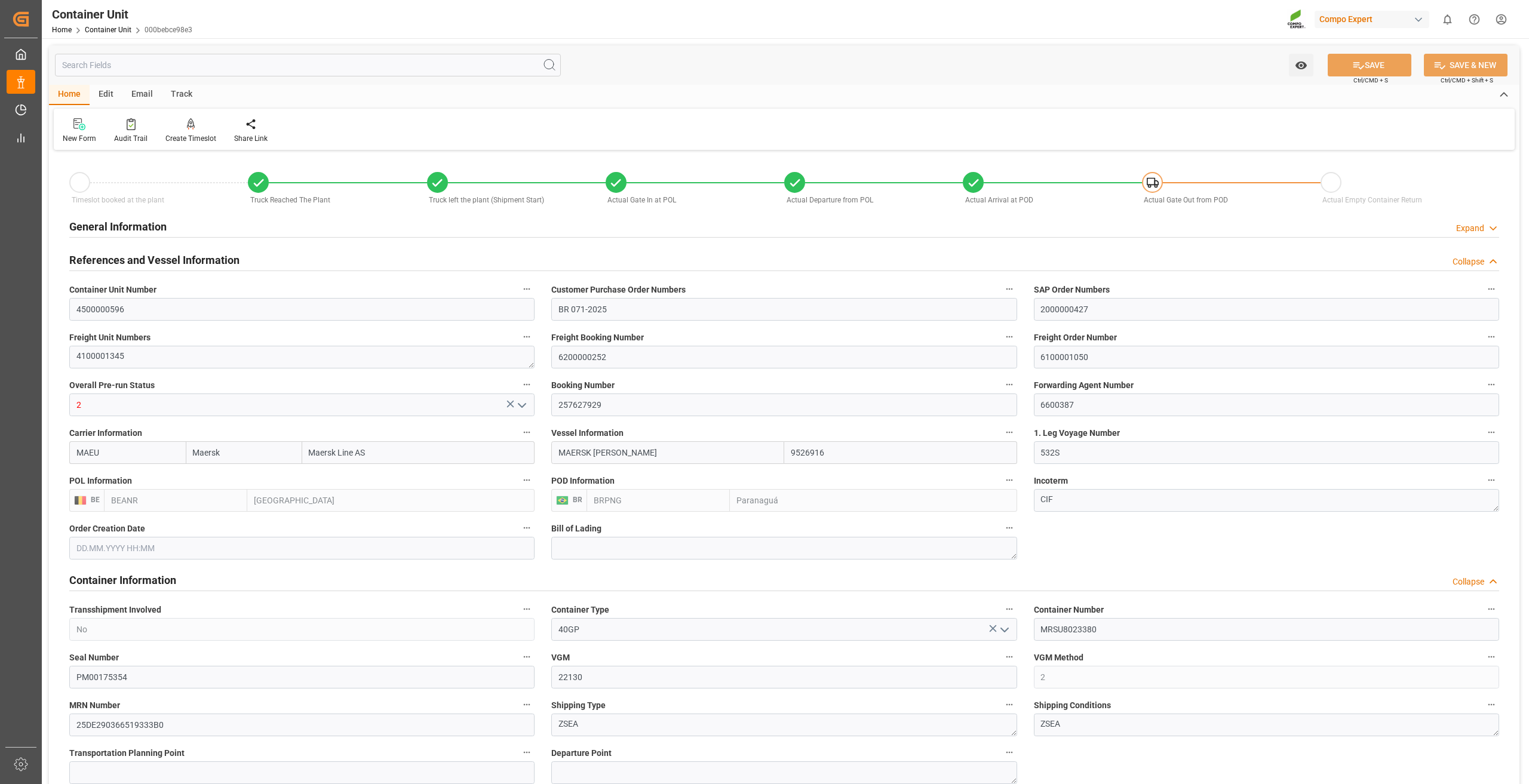
type input "Maersk"
type input "Maersk Line AS"
type input "9526916"
type input "BEANR"
type input "BRPNG"
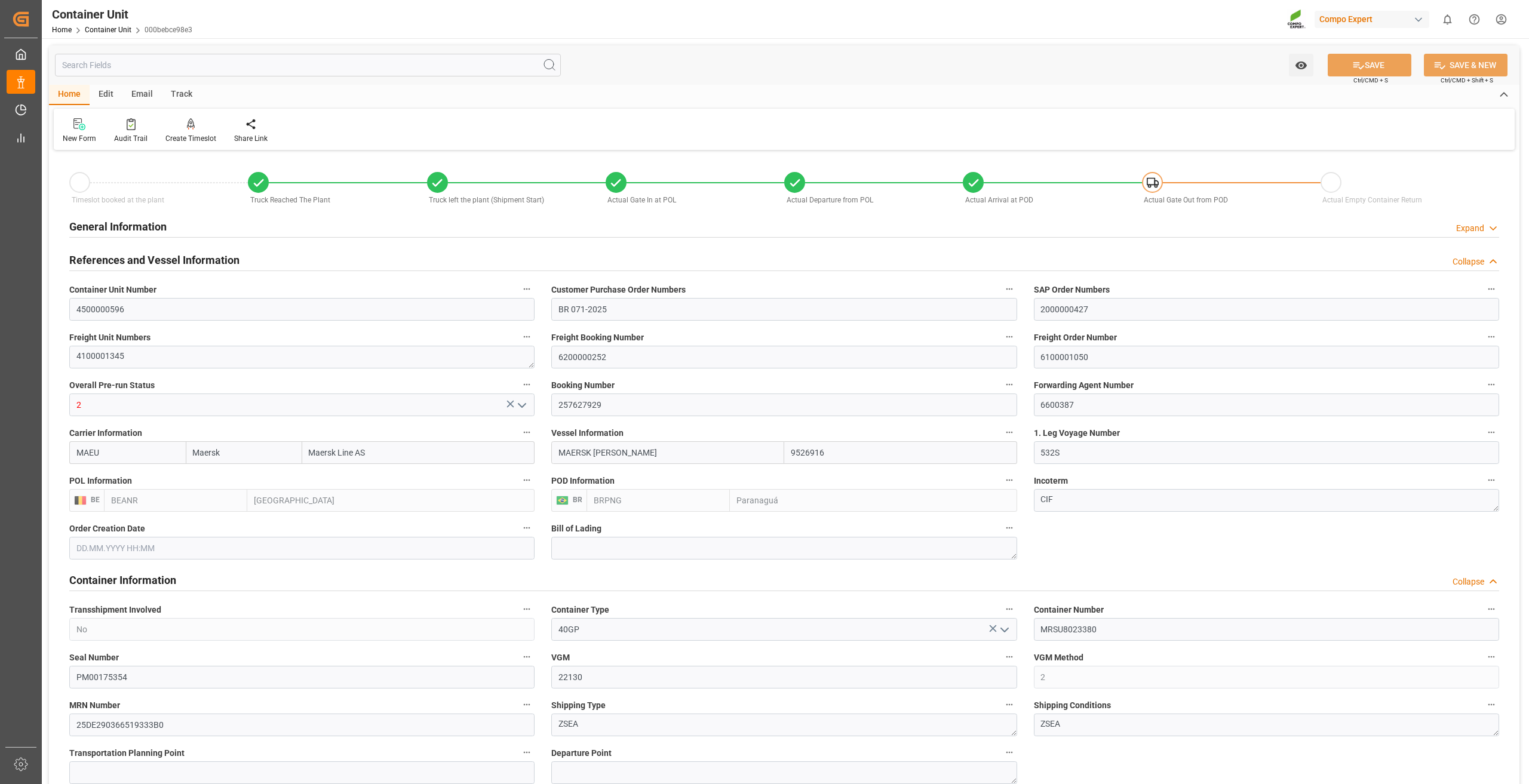
type input "22130"
type input "10"
type input "0"
type input "10"
type input "0"
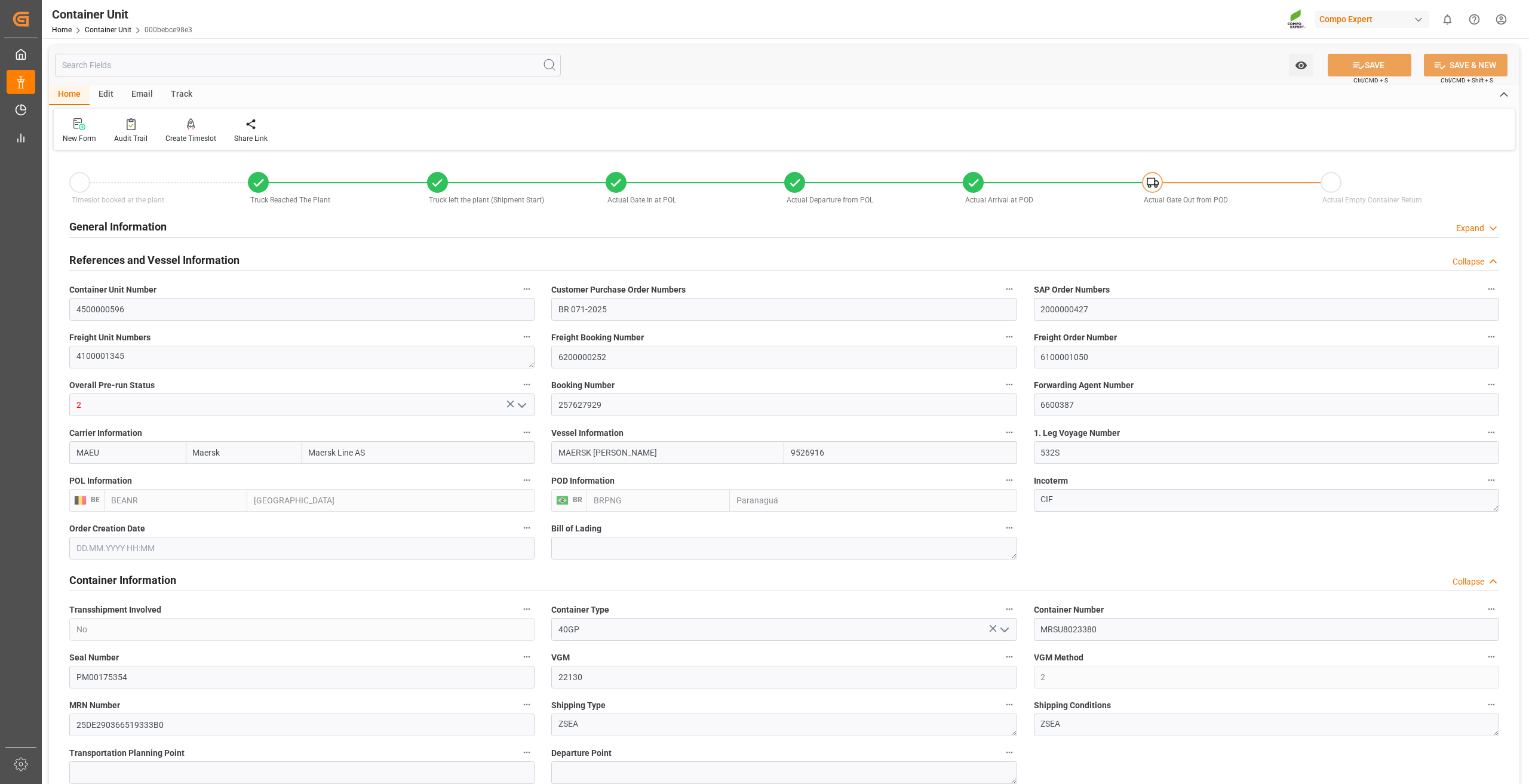
type input "0"
type input "40180"
type input "BEANR"
type input "BRPNG"
type input "08.08.2025 08:33"
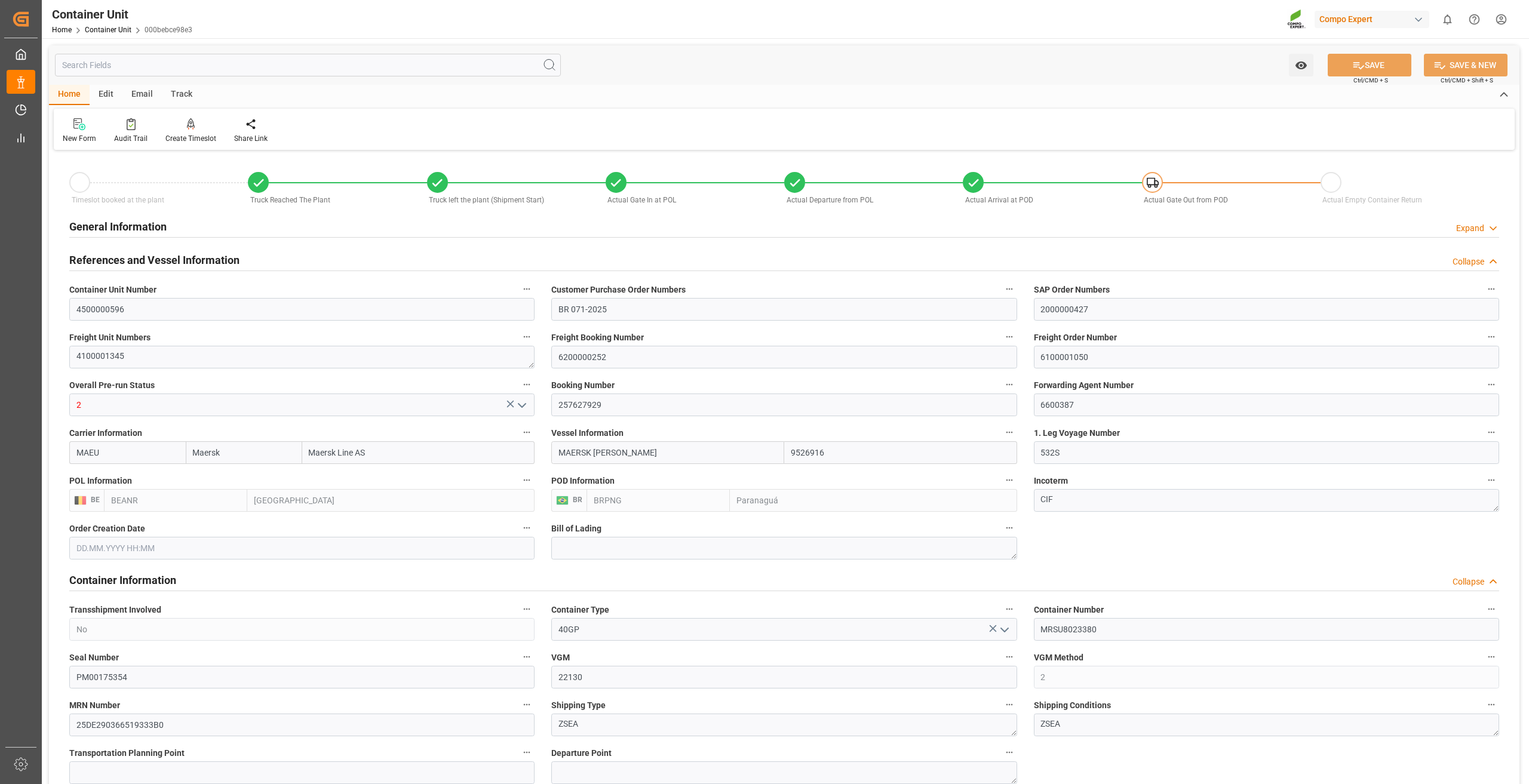
type input "08.08.2025 08:33"
type input "12.08.2025 14:04"
type input "12.08.2025 14:09"
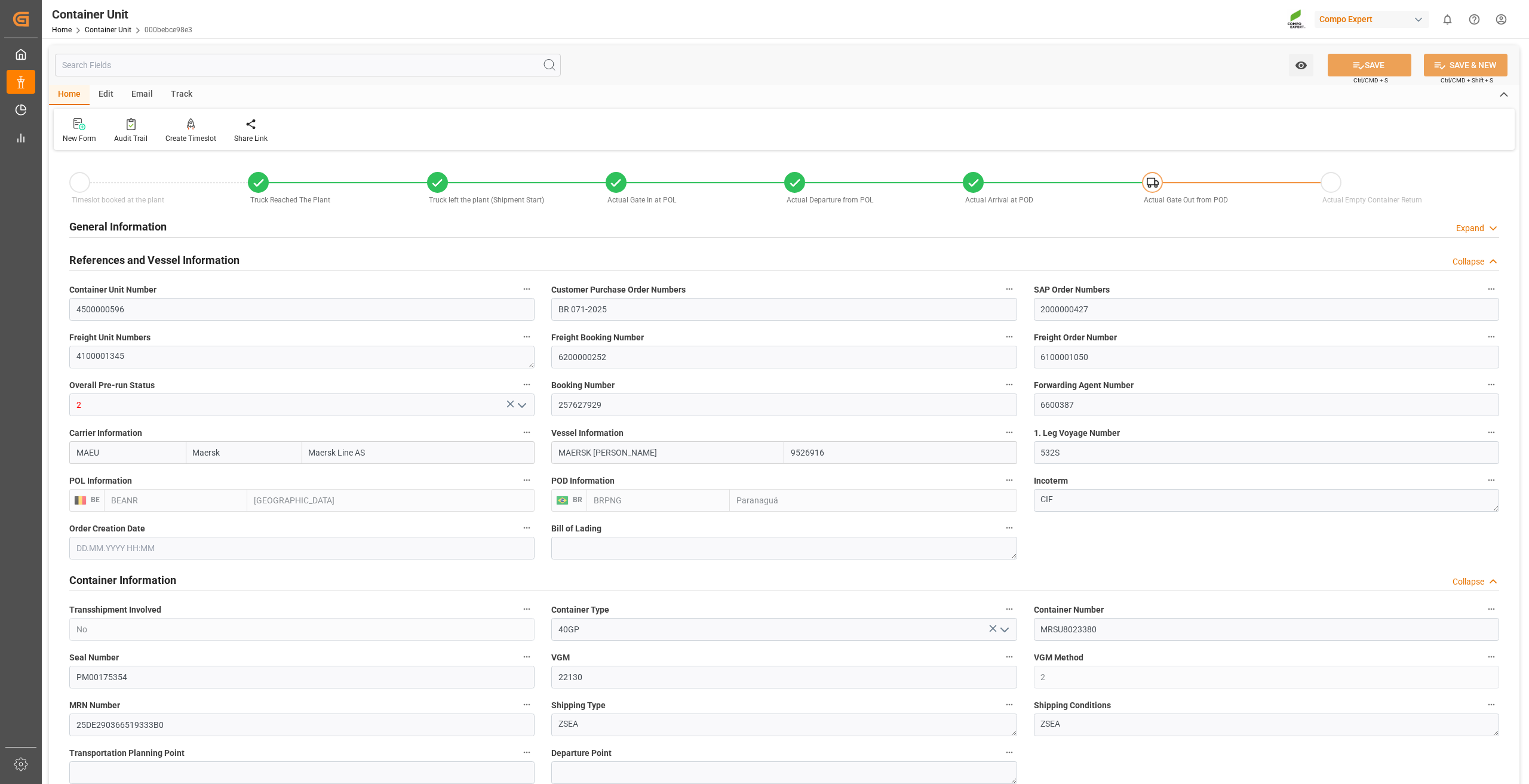
type input "12.08.2025"
type input "[DATE]"
type input "27.09.2025"
type input "18.08.2025 01:36"
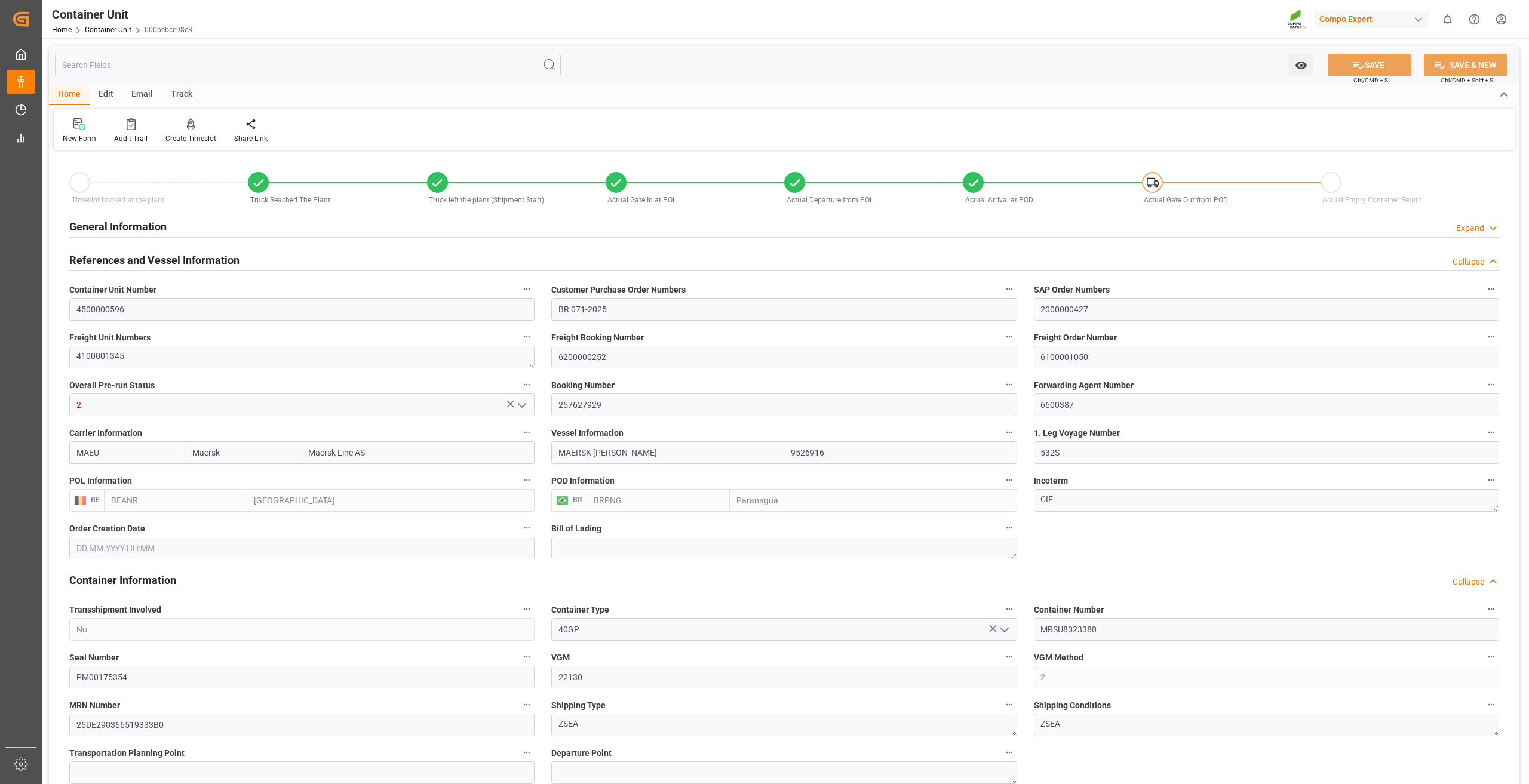
type input "18.08.2025 04:08"
type input "18.08.2025 18:00"
type input "18.08.2025 13:30"
type input "18.08.2025 18:21"
type input "09.09.2025 10:30"
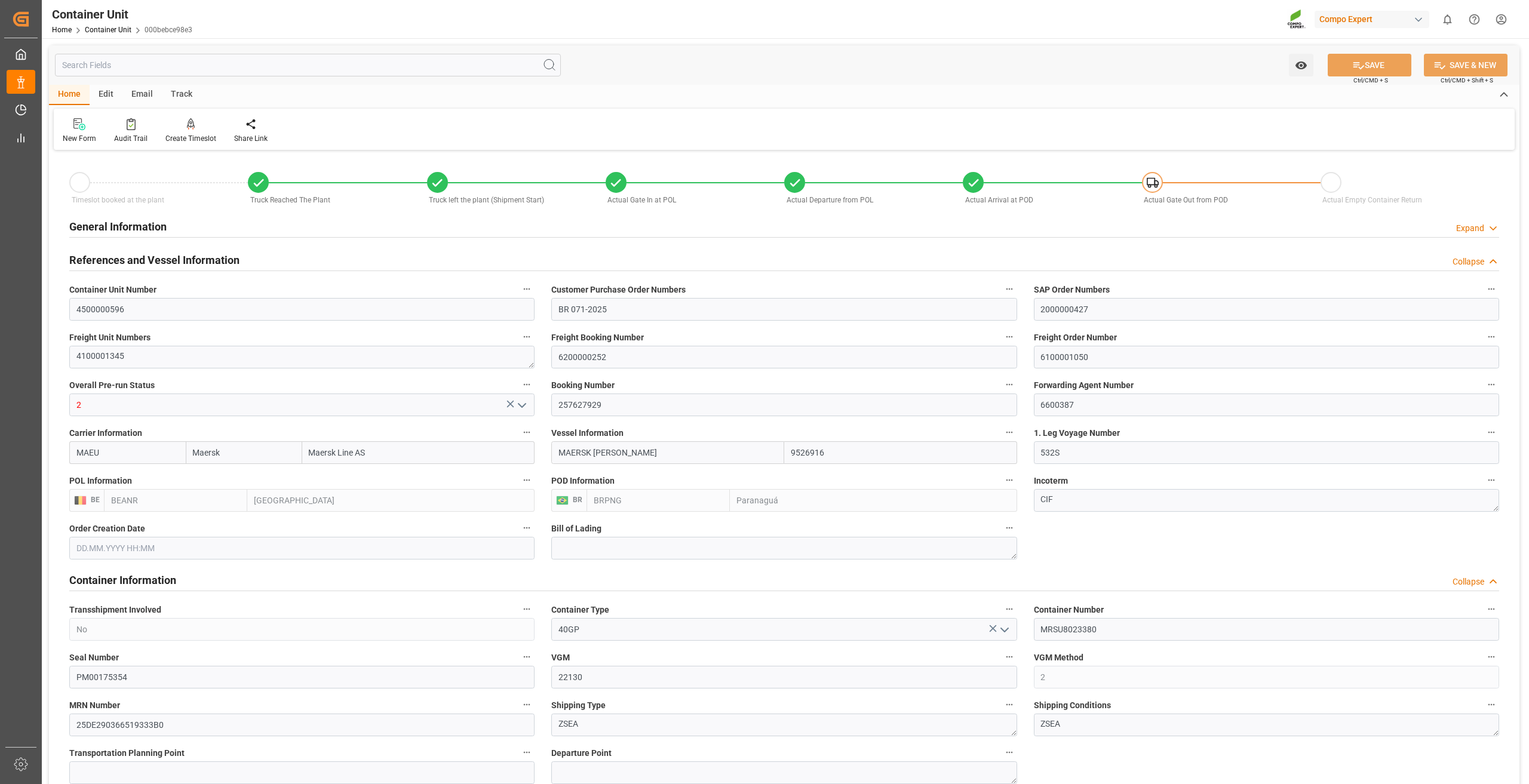
type input "08.09.2025 10:00"
type input "09.09.2025 09:57"
type input "09.09.2025 18:04"
type input "17.09.2025 06:22"
